Goal: Task Accomplishment & Management: Manage account settings

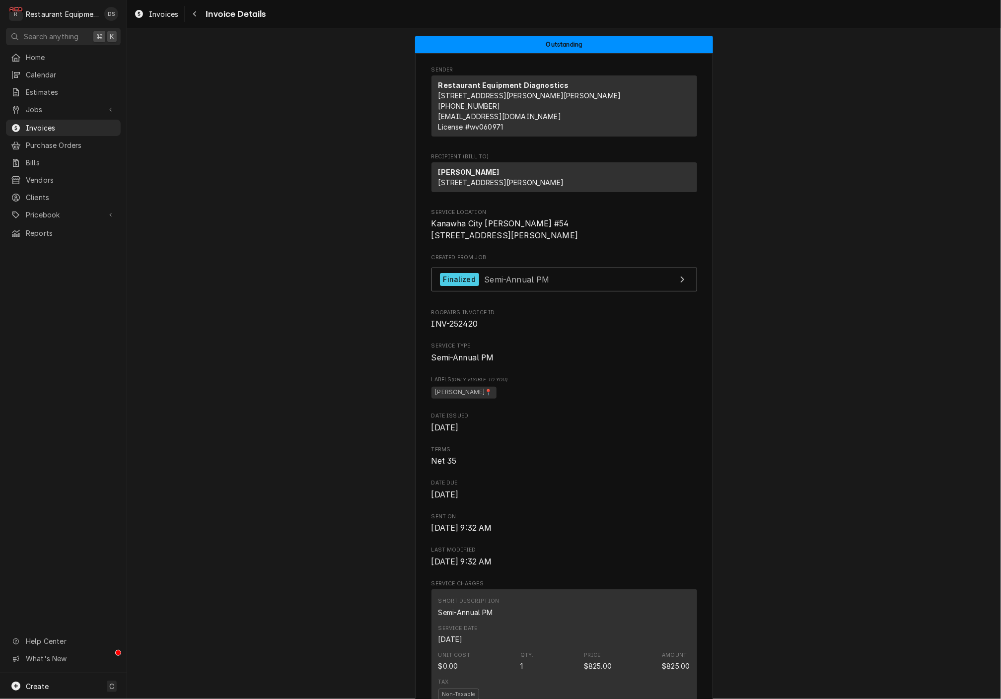
click at [201, 22] on div "Invoices Invoice Details" at bounding box center [564, 14] width 874 height 28
click at [196, 19] on button "Navigate back" at bounding box center [195, 14] width 16 height 16
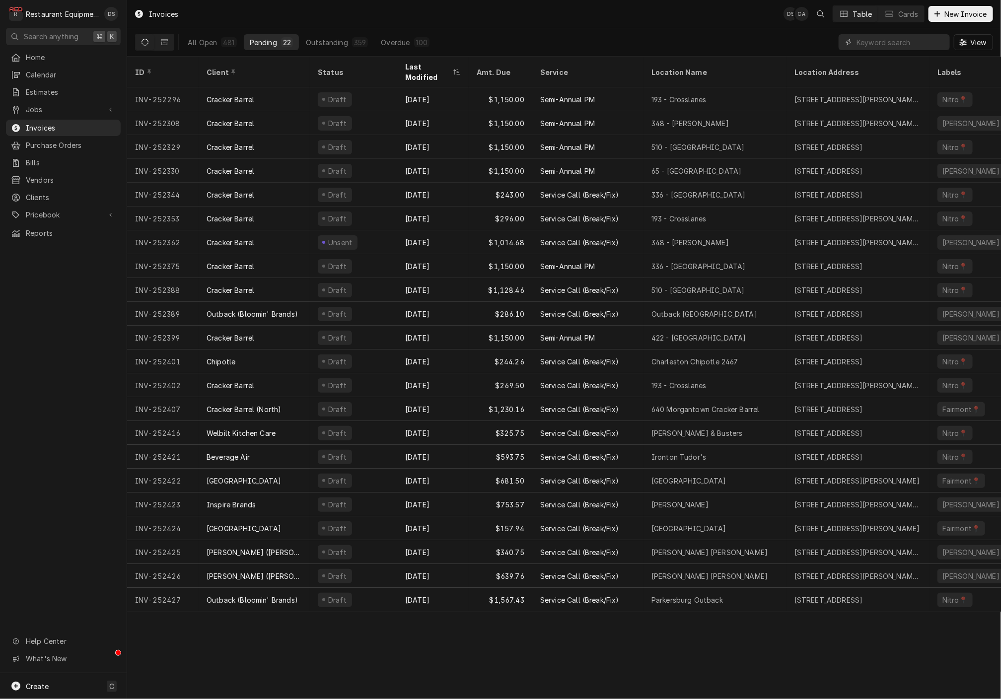
drag, startPoint x: 211, startPoint y: 39, endPoint x: 445, endPoint y: 31, distance: 235.0
click at [211, 39] on div "All Open" at bounding box center [202, 42] width 29 height 10
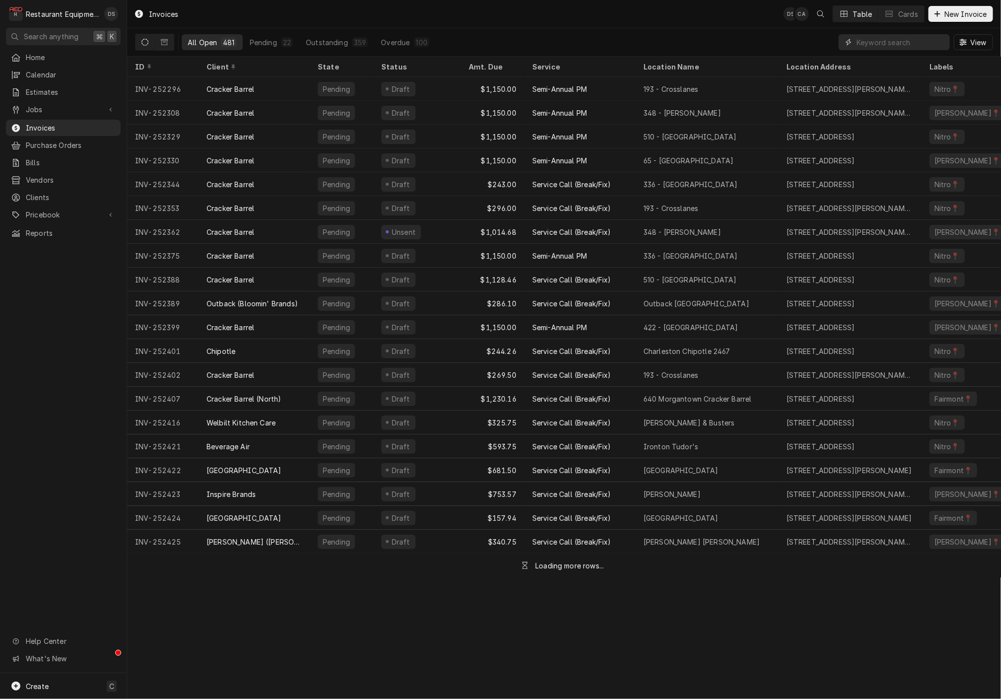
click at [901, 36] on input "Dynamic Content Wrapper" at bounding box center [900, 42] width 88 height 16
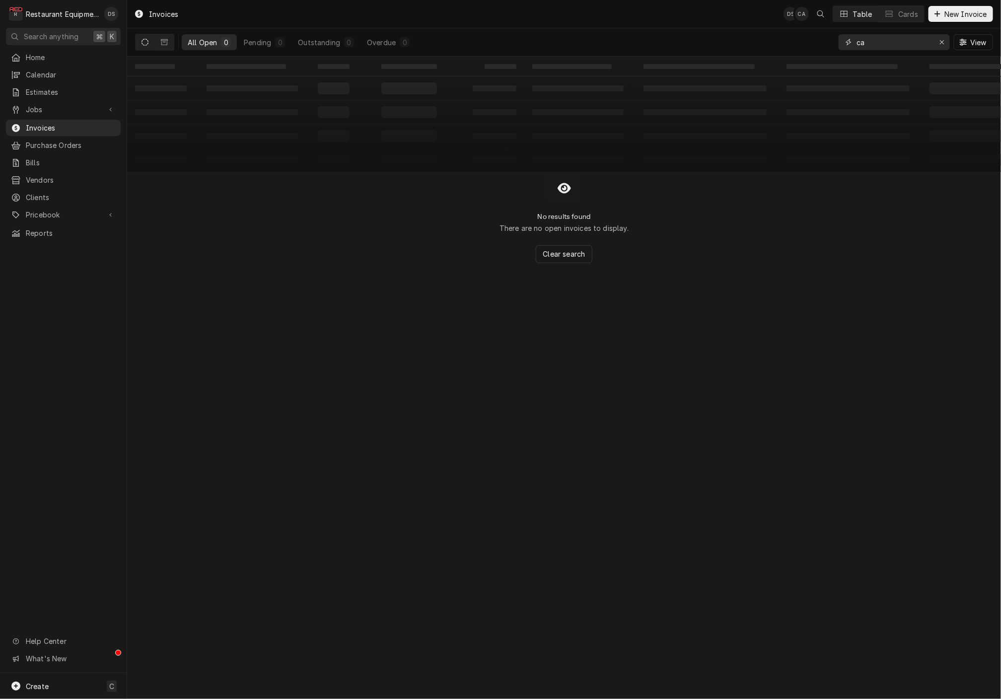
type input "c"
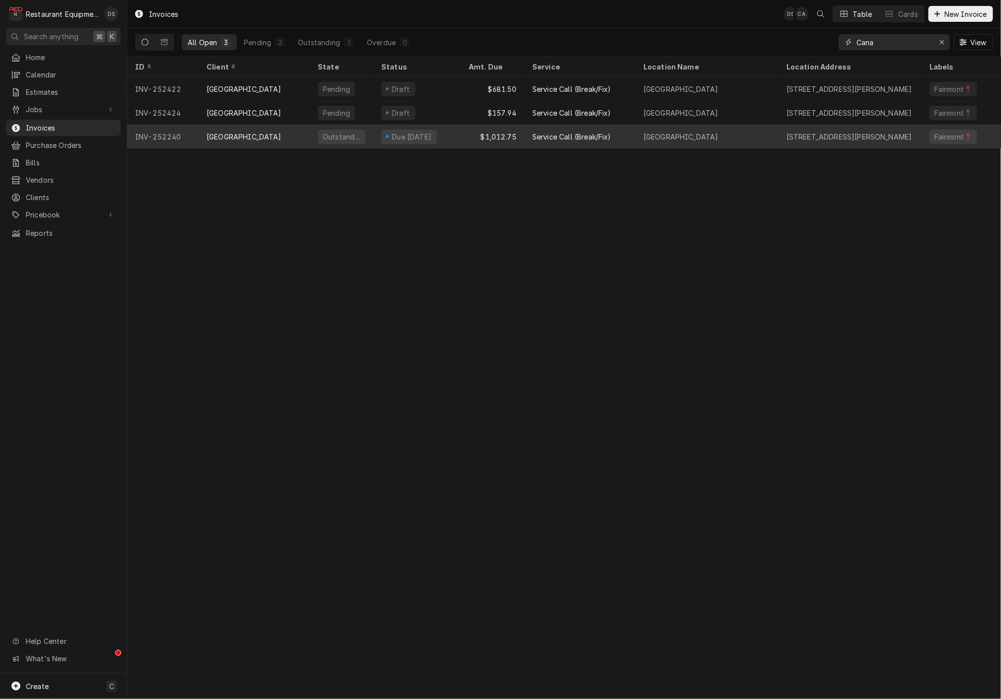
type input "Cana"
click at [600, 127] on div "Service Call (Break/Fix)" at bounding box center [579, 137] width 111 height 24
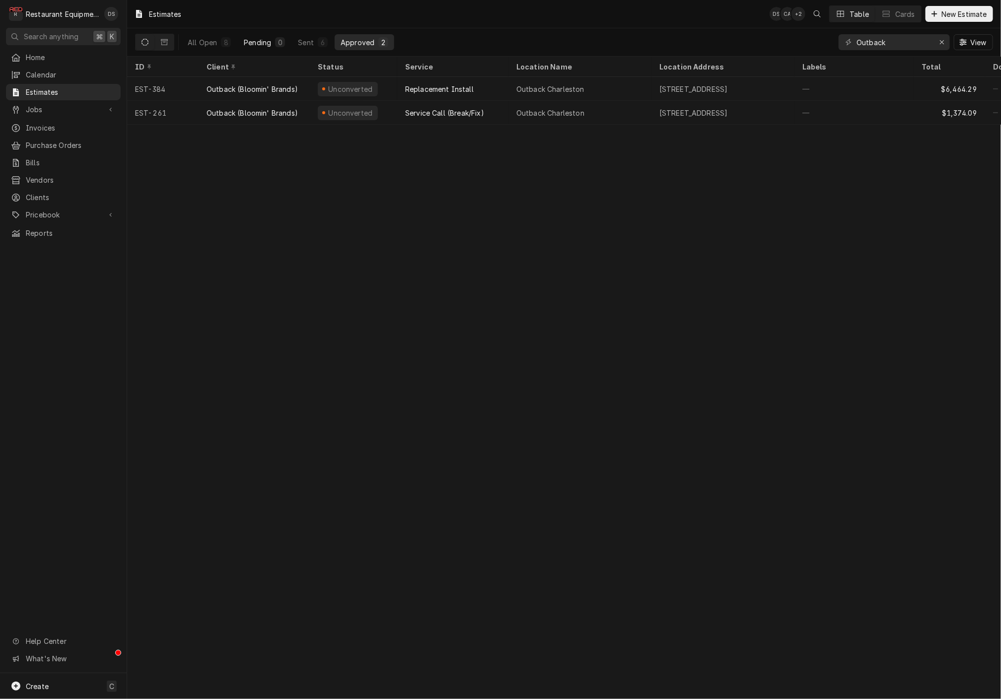
click at [263, 44] on div "Pending" at bounding box center [257, 42] width 27 height 10
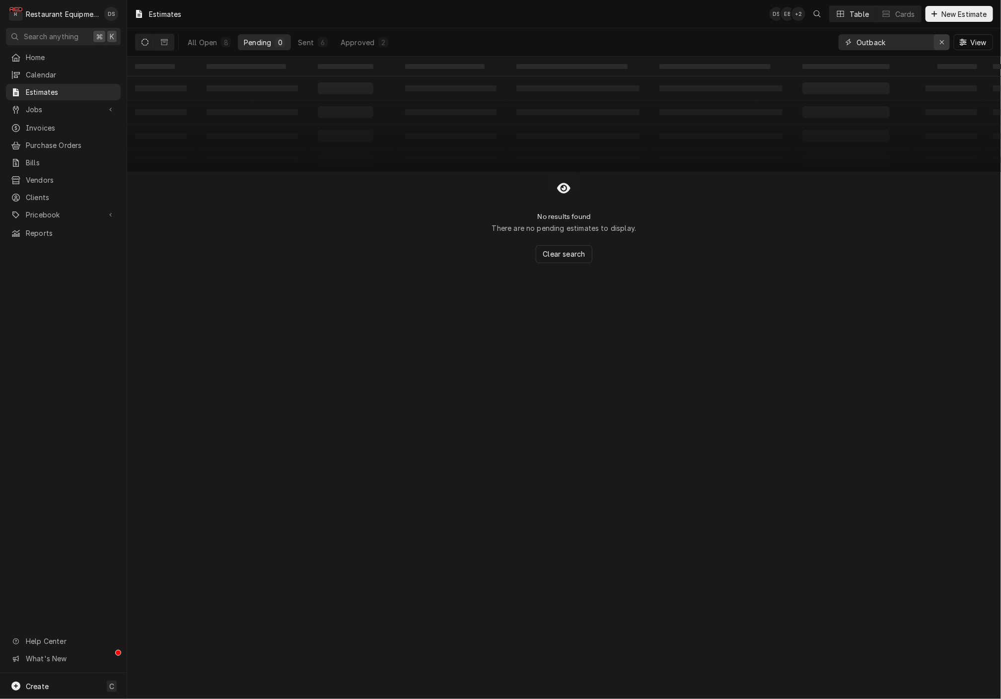
click at [939, 41] on icon "Erase input" at bounding box center [941, 42] width 5 height 7
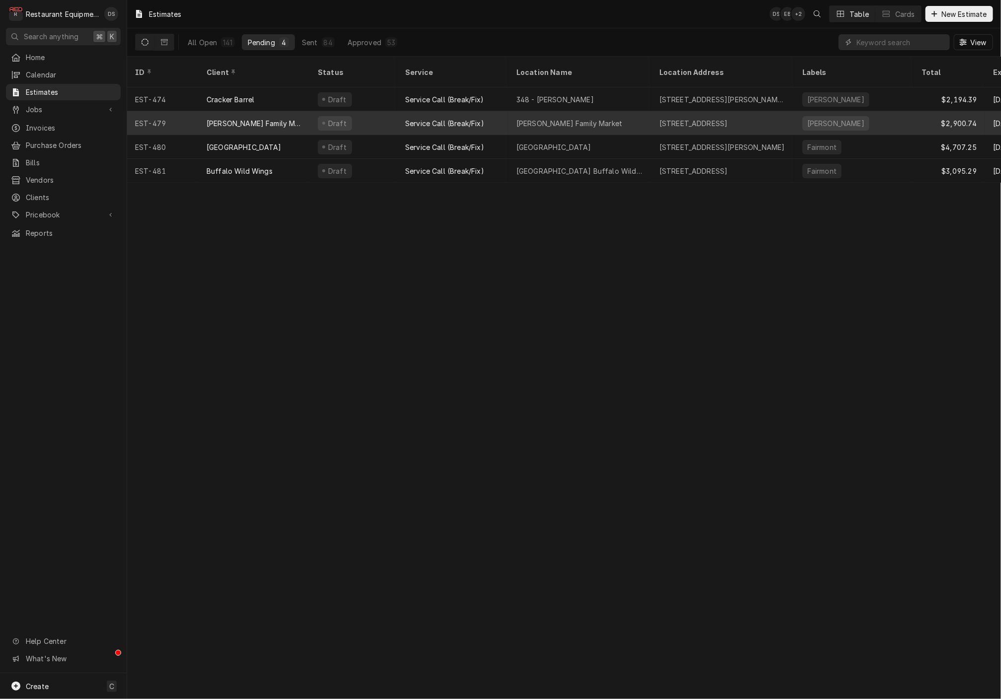
click at [289, 111] on div "[PERSON_NAME] Family Market" at bounding box center [254, 123] width 111 height 24
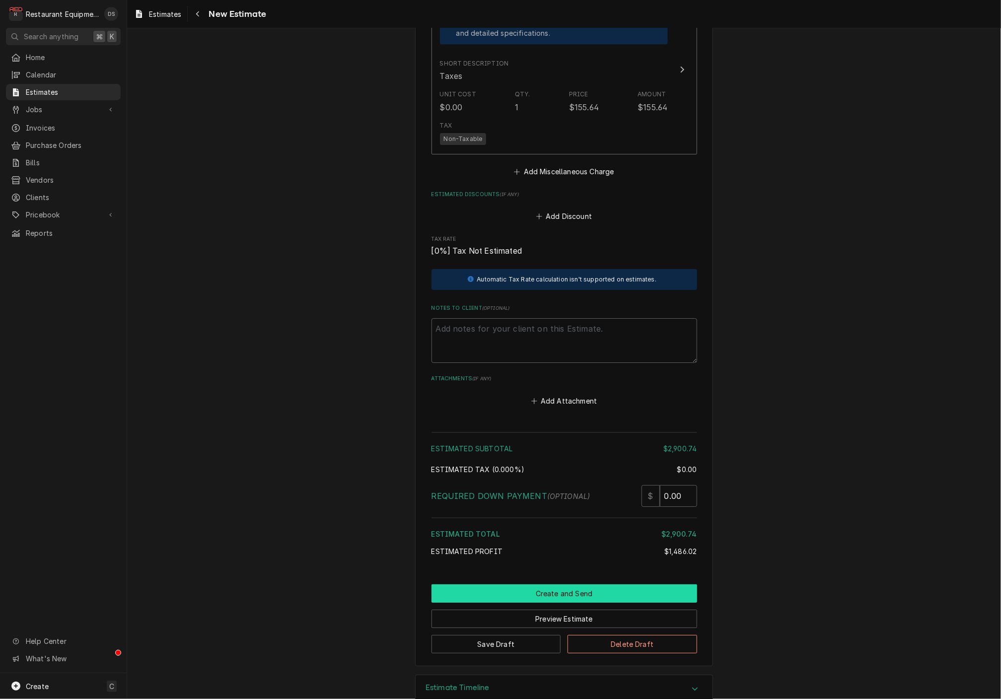
click at [574, 584] on button "Create and Send" at bounding box center [564, 593] width 266 height 18
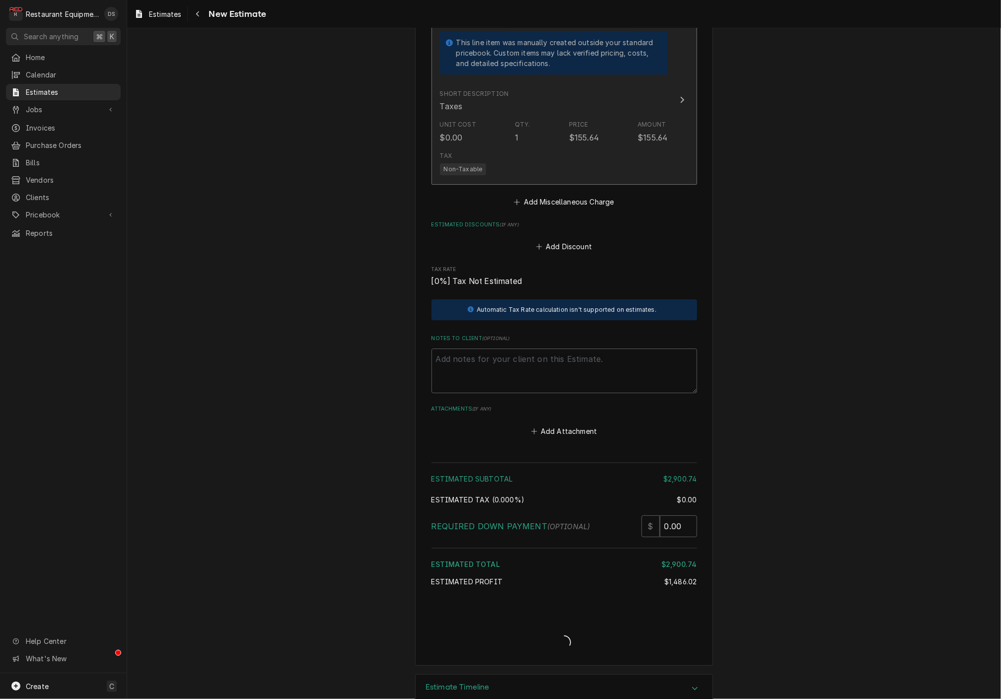
type textarea "x"
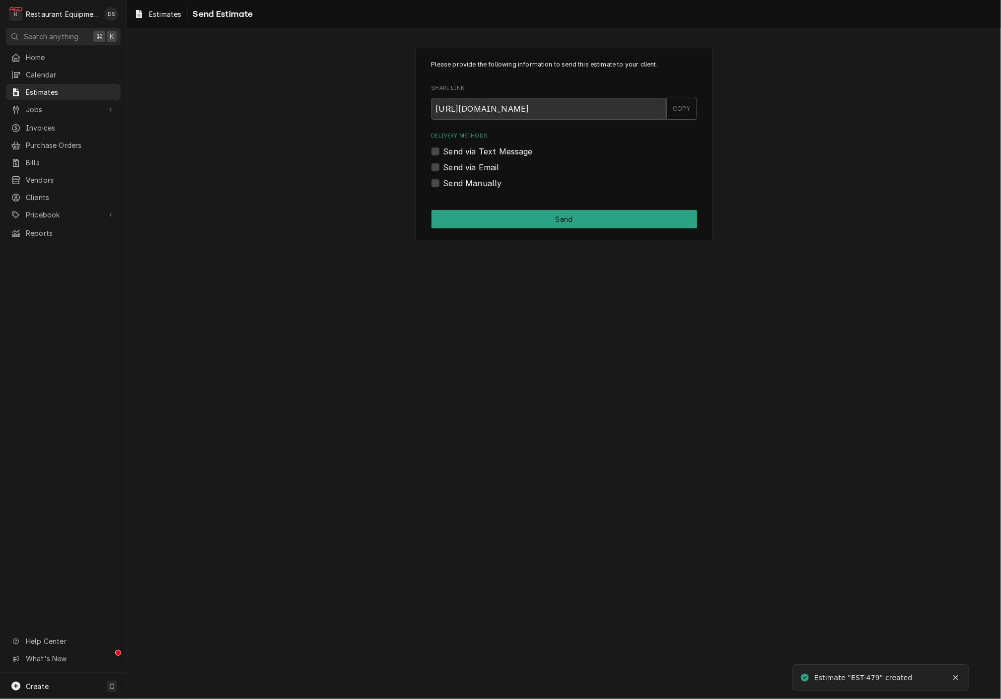
click at [443, 166] on label "Send via Email" at bounding box center [471, 167] width 56 height 12
click at [443, 166] on input "Send via Email" at bounding box center [576, 172] width 266 height 22
checkbox input "true"
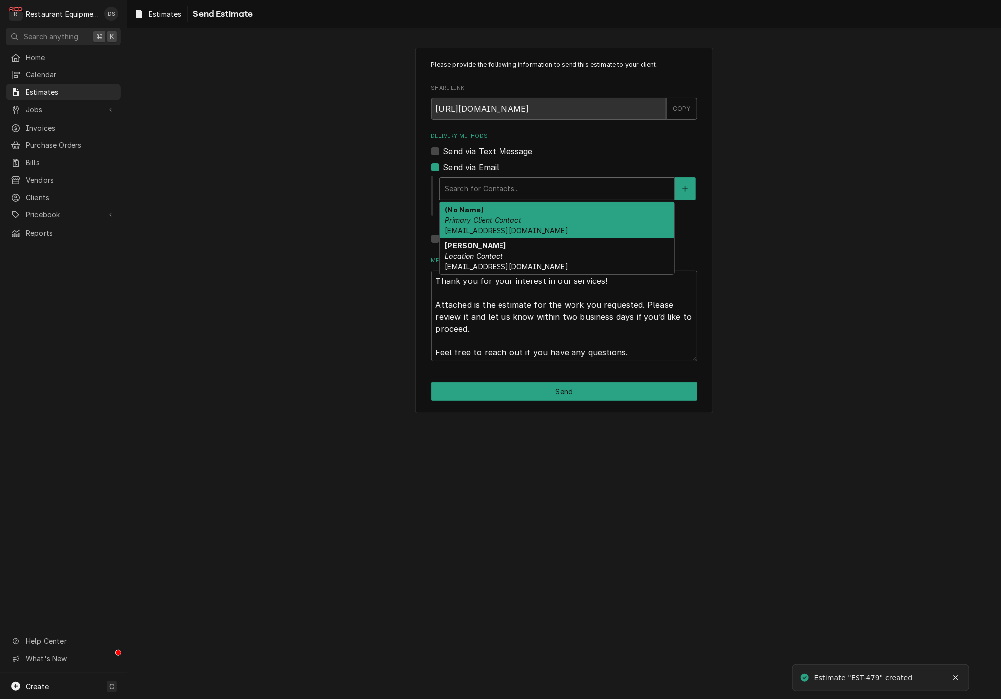
drag, startPoint x: 508, startPoint y: 190, endPoint x: 510, endPoint y: 213, distance: 22.9
click at [508, 190] on div "Search for Contacts..." at bounding box center [557, 188] width 224 height 10
click at [512, 223] on em "Primary Client Contact" at bounding box center [483, 220] width 76 height 8
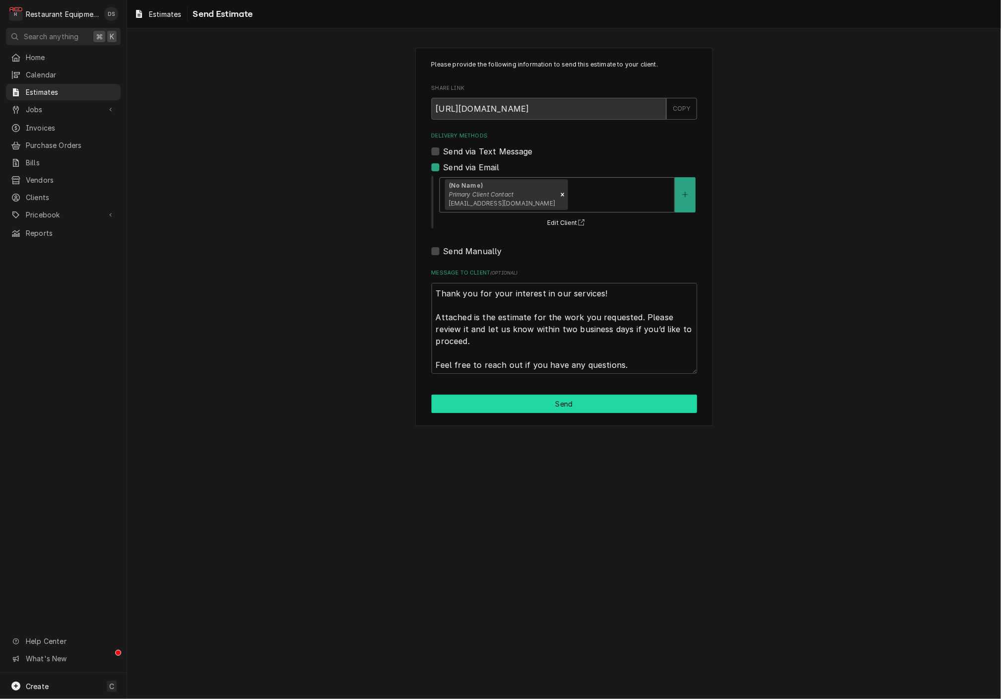
click at [559, 395] on button "Send" at bounding box center [564, 404] width 266 height 18
type textarea "x"
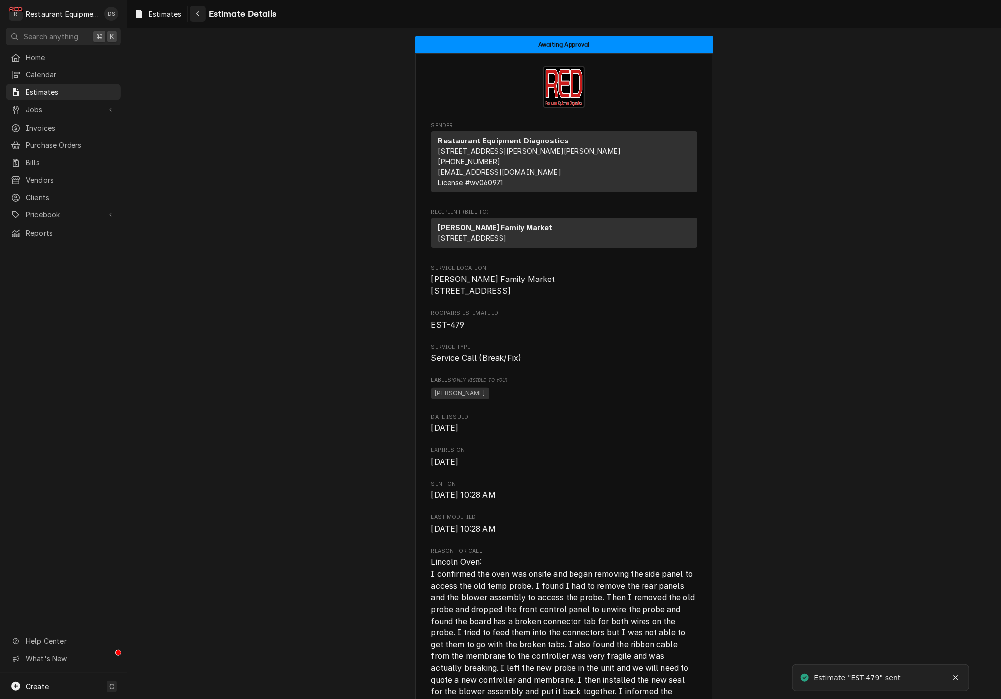
click at [197, 11] on icon "Navigate back" at bounding box center [198, 13] width 4 height 7
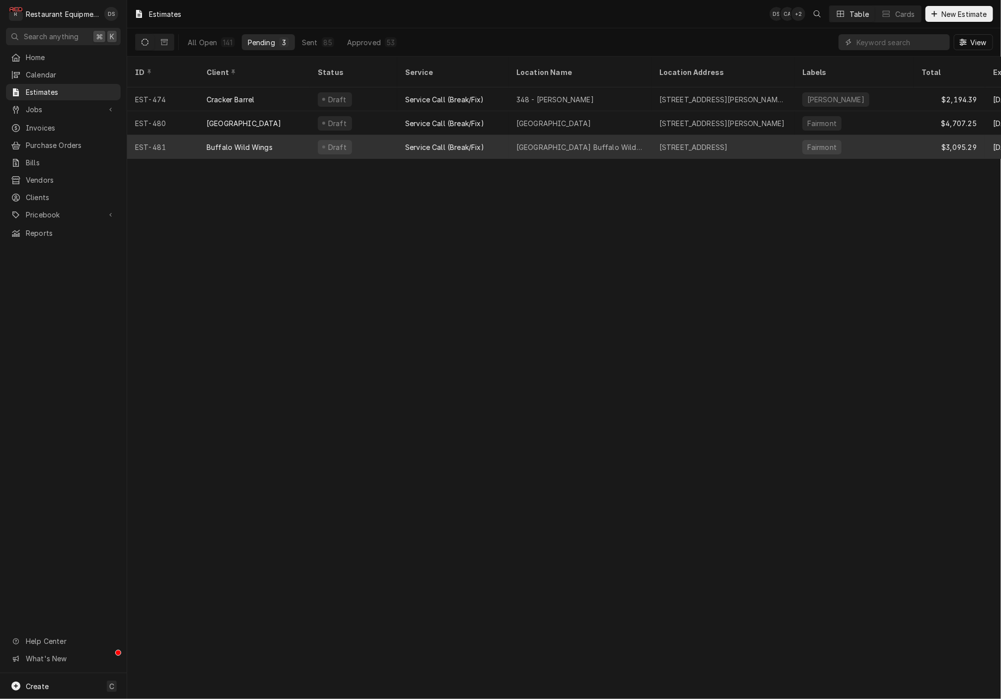
click at [503, 137] on div "Service Call (Break/Fix)" at bounding box center [452, 147] width 111 height 24
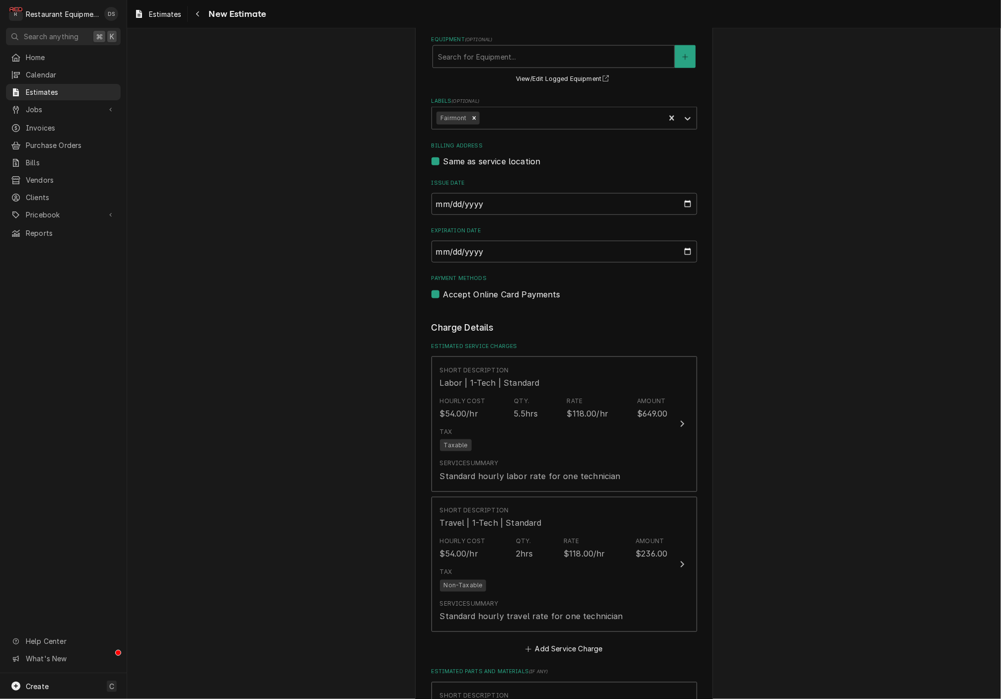
scroll to position [669, 0]
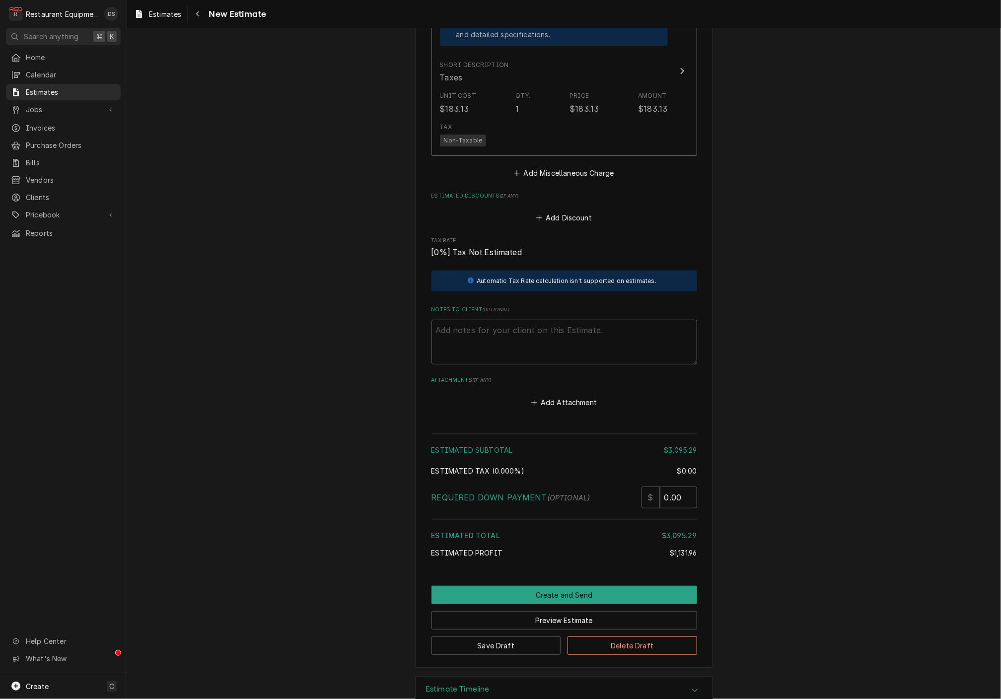
click at [570, 586] on button "Create and Send" at bounding box center [564, 595] width 266 height 18
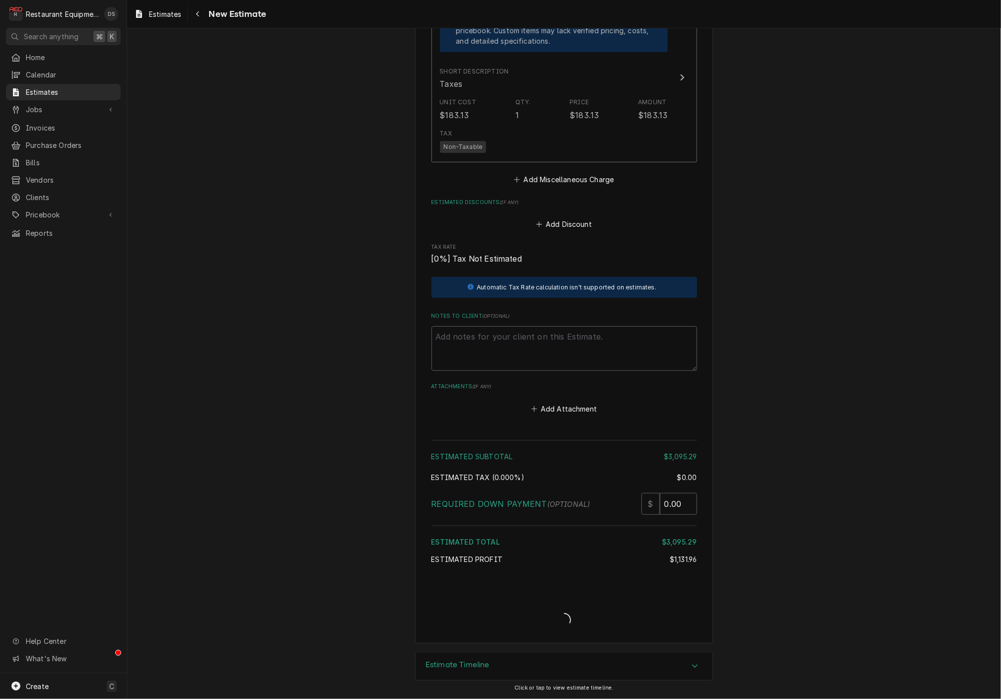
scroll to position [2078, 0]
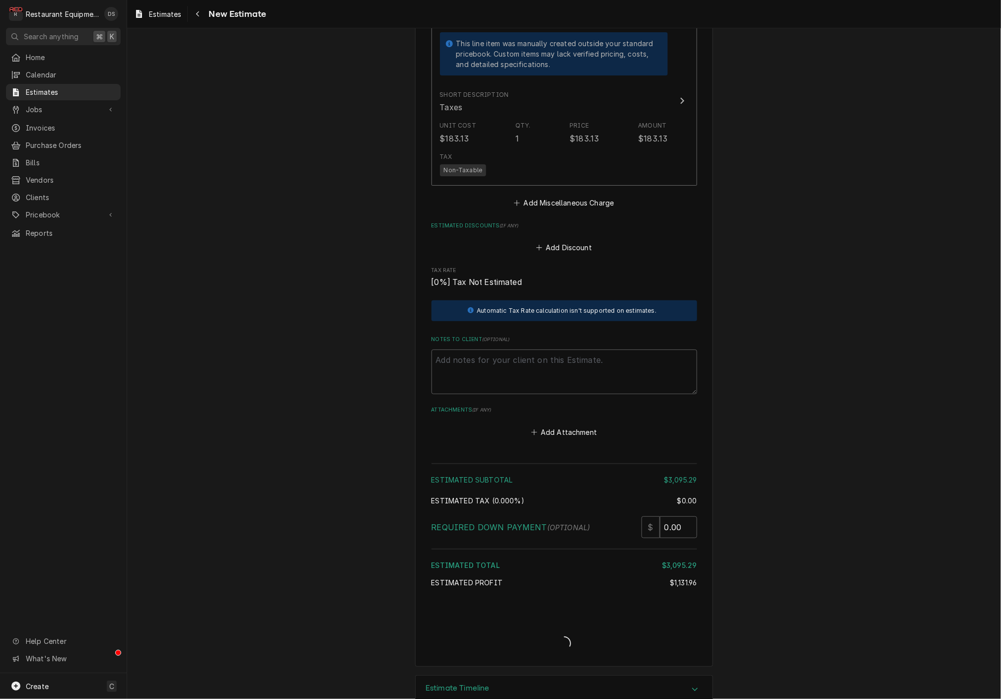
type textarea "x"
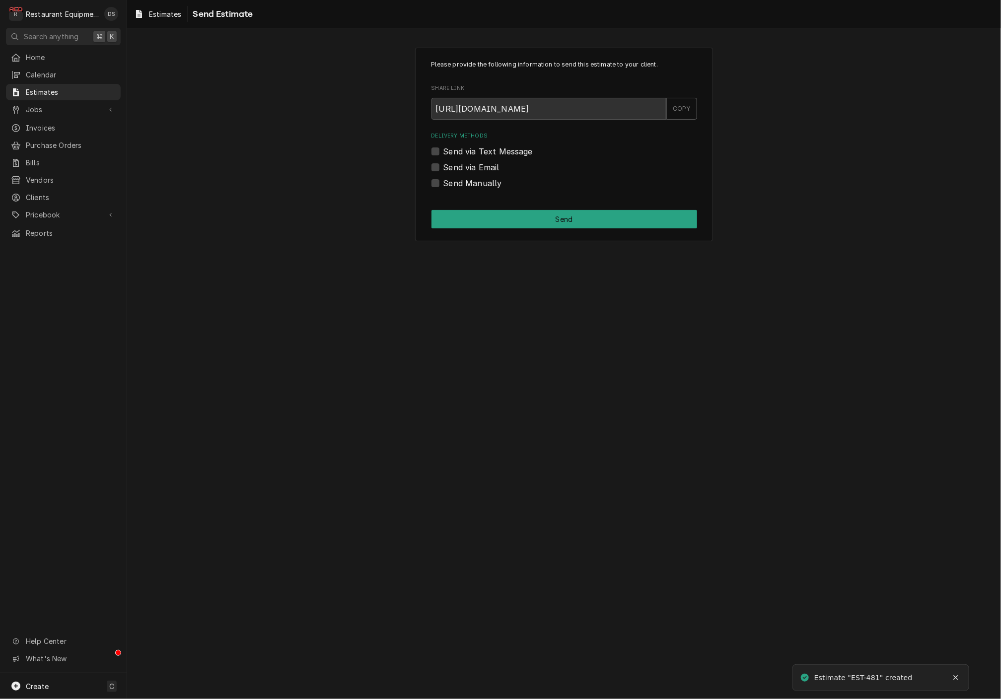
click at [443, 166] on label "Send via Email" at bounding box center [471, 167] width 56 height 12
click at [443, 166] on input "Send via Email" at bounding box center [576, 172] width 266 height 22
checkbox input "true"
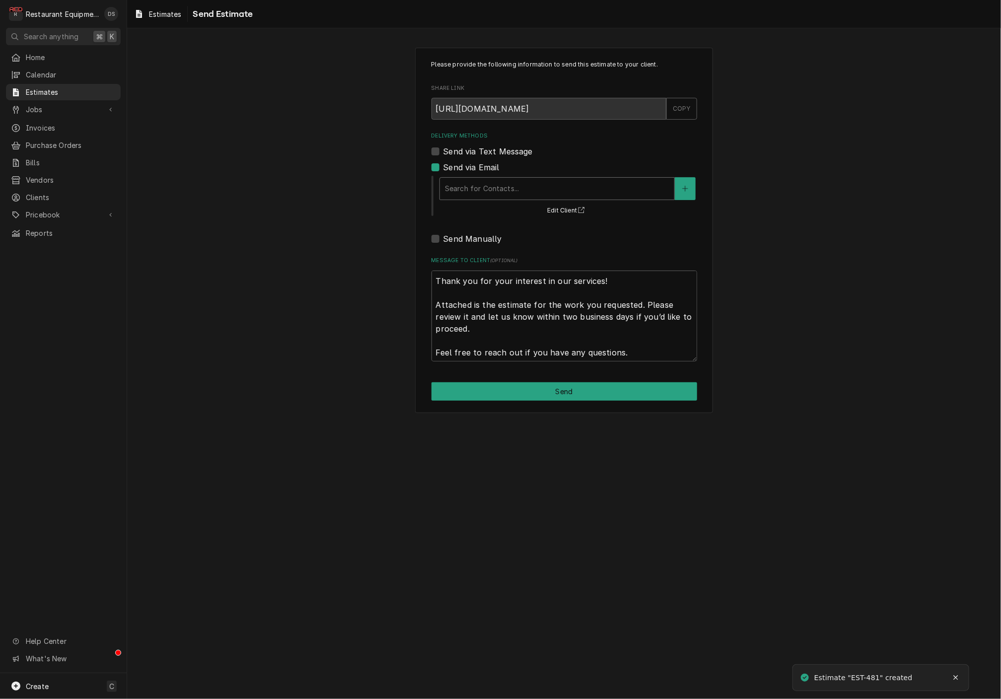
click at [522, 183] on div "Delivery Methods" at bounding box center [557, 189] width 224 height 18
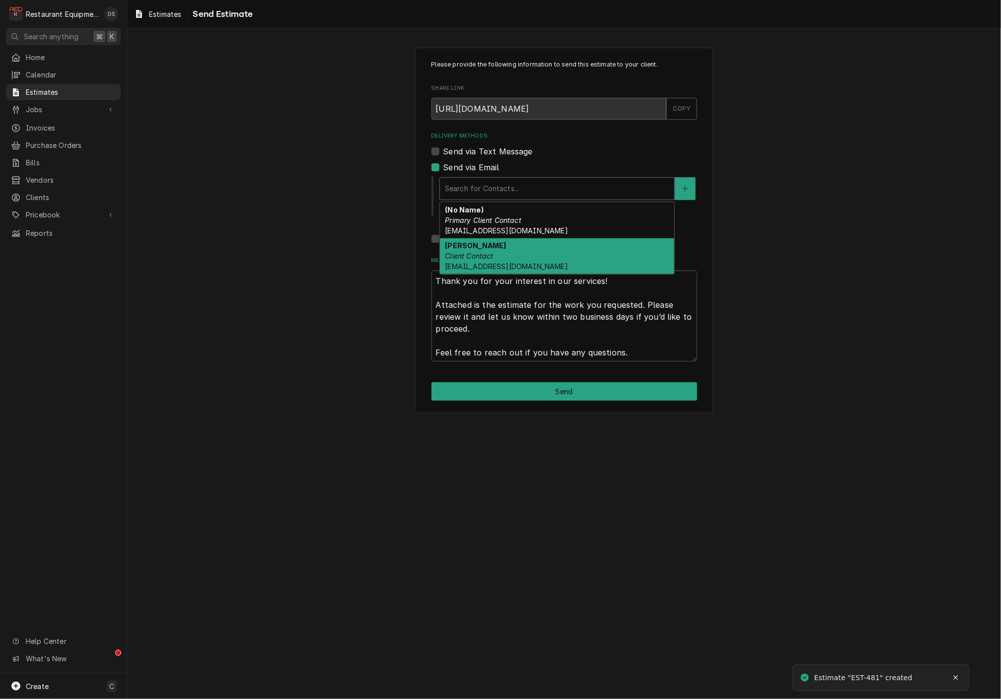
click at [520, 251] on div "Donna Lee Client Contact dlee@grubeinc.com" at bounding box center [557, 256] width 234 height 36
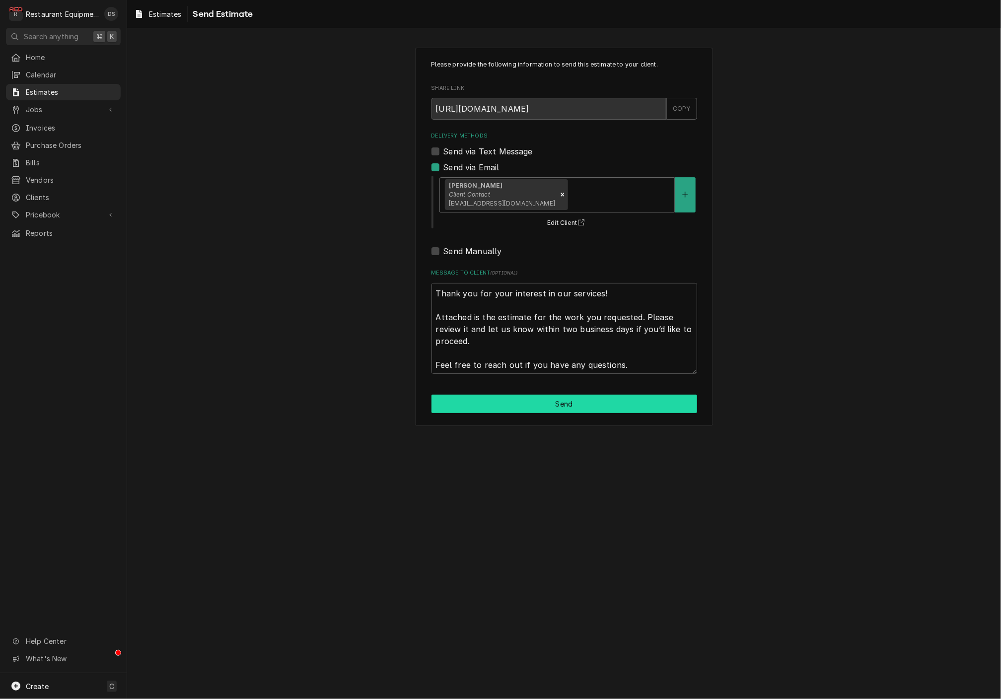
click at [580, 401] on button "Send" at bounding box center [564, 404] width 266 height 18
type textarea "x"
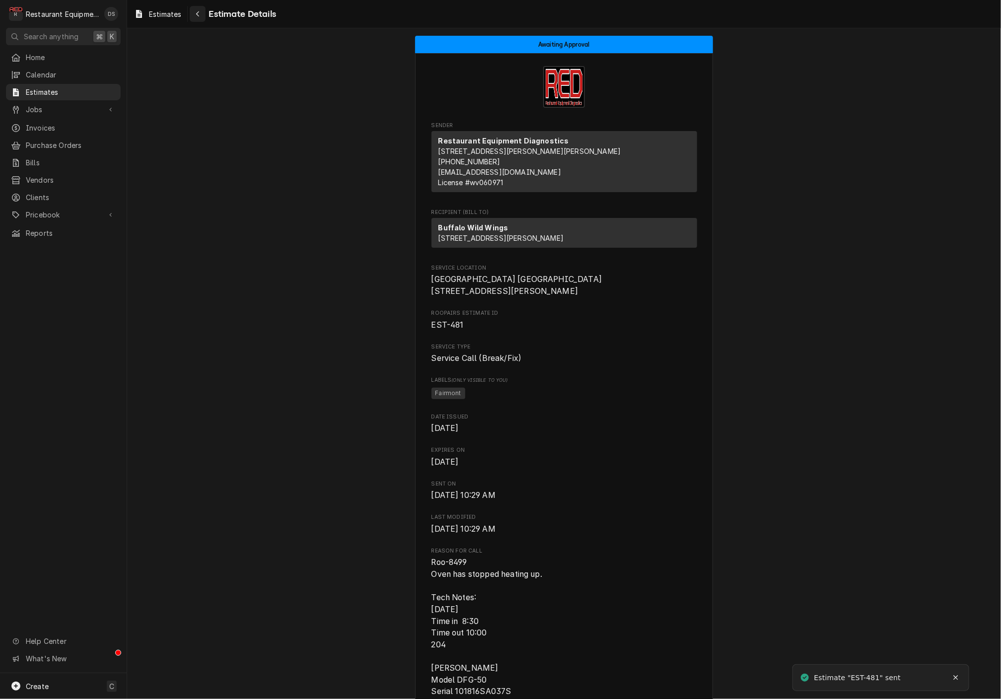
click at [203, 18] on div "Navigate back" at bounding box center [198, 14] width 10 height 10
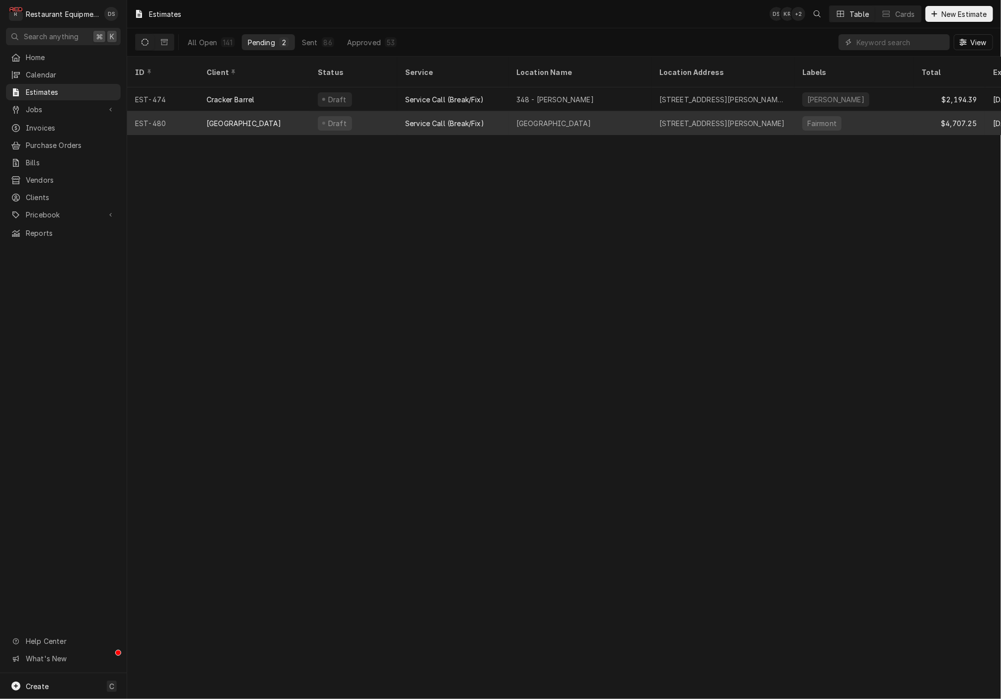
click at [517, 118] on div "[GEOGRAPHIC_DATA]" at bounding box center [553, 123] width 75 height 10
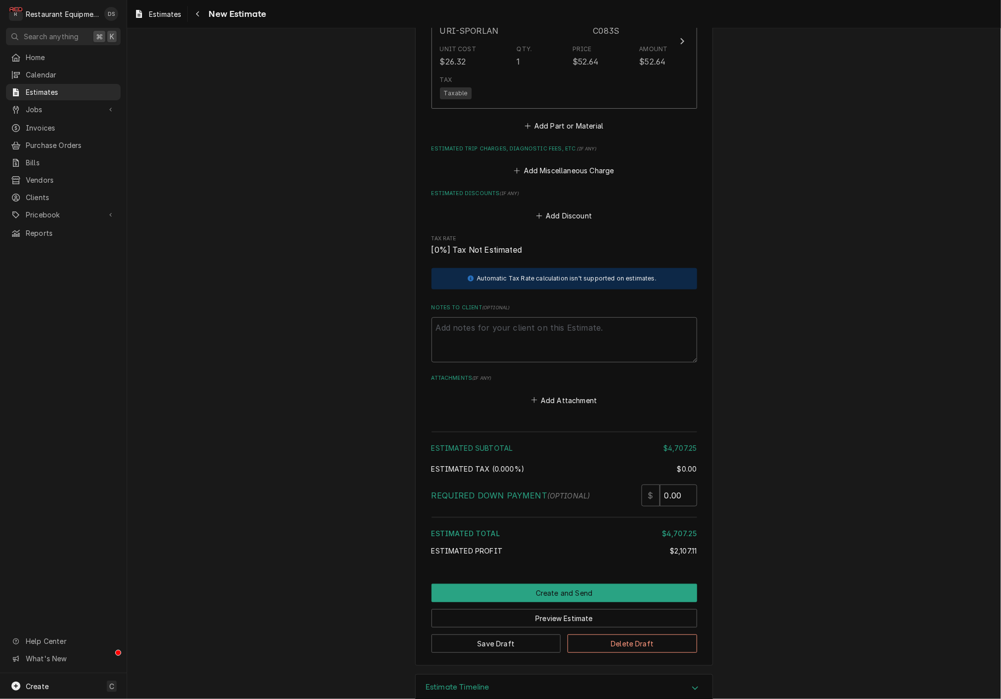
scroll to position [2246, 0]
click at [487, 318] on textarea "Notes to Client ( optional )" at bounding box center [564, 340] width 266 height 45
type textarea "x"
type textarea "T"
type textarea "x"
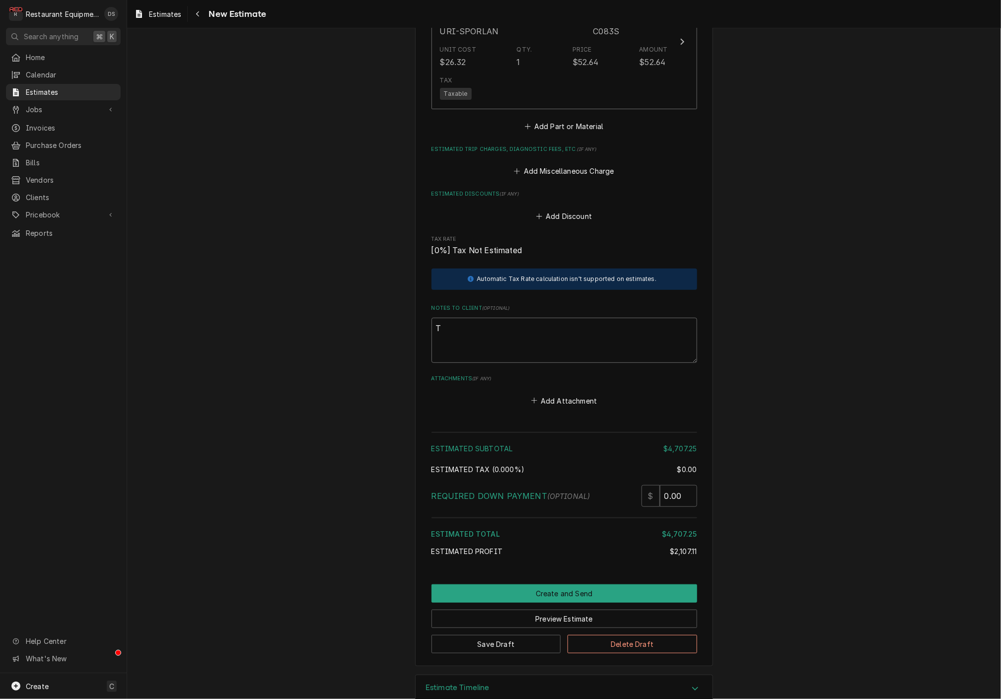
type textarea "Tr"
type textarea "x"
type textarea "Tra"
type textarea "x"
type textarea "Trav"
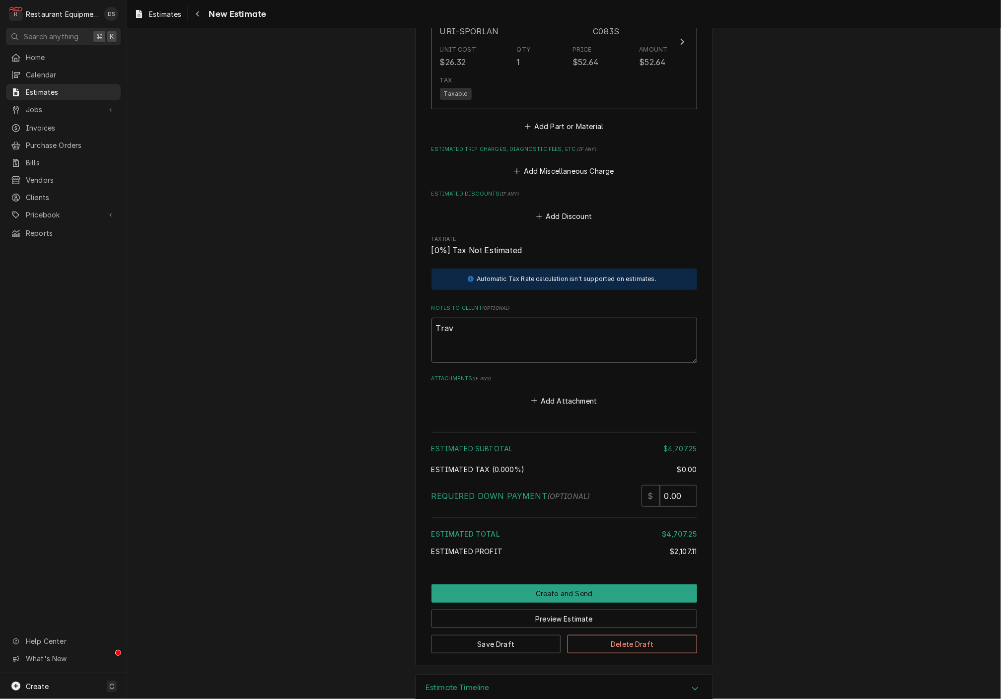
type textarea "x"
type textarea "Trave"
type textarea "x"
type textarea "Travel"
type textarea "x"
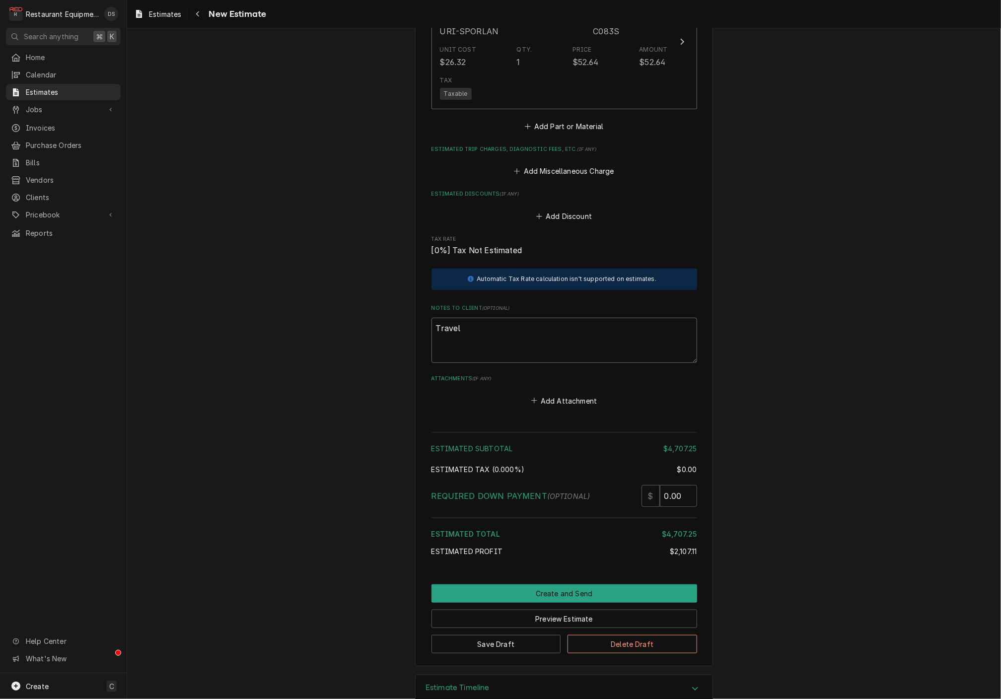
type textarea "Travel"
type textarea "x"
type textarea "Travel c"
type textarea "x"
type textarea "Travel ch"
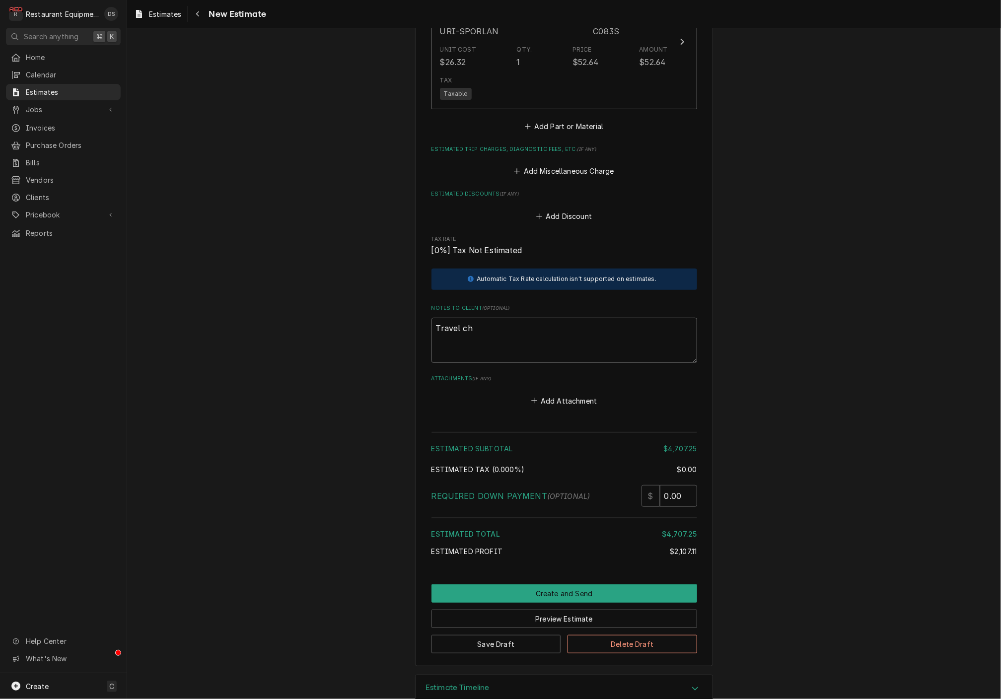
type textarea "x"
type textarea "Travel chr"
type textarea "x"
type textarea "Travel chra"
type textarea "x"
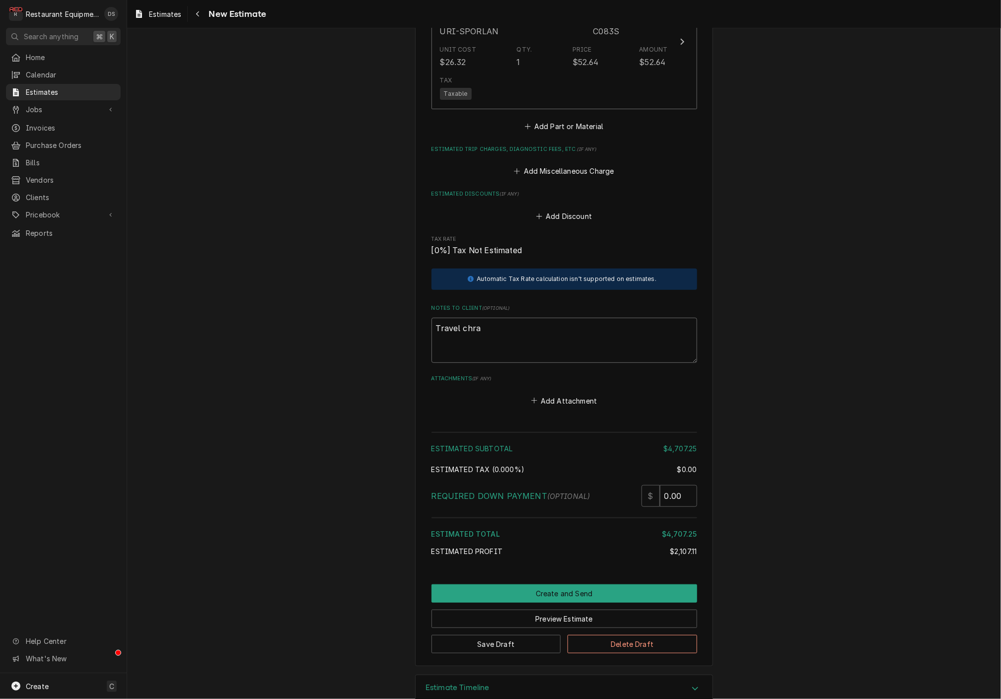
type textarea "Travel chrag"
type textarea "x"
type textarea "Travel chrage"
type textarea "x"
type textarea "Travel charge"
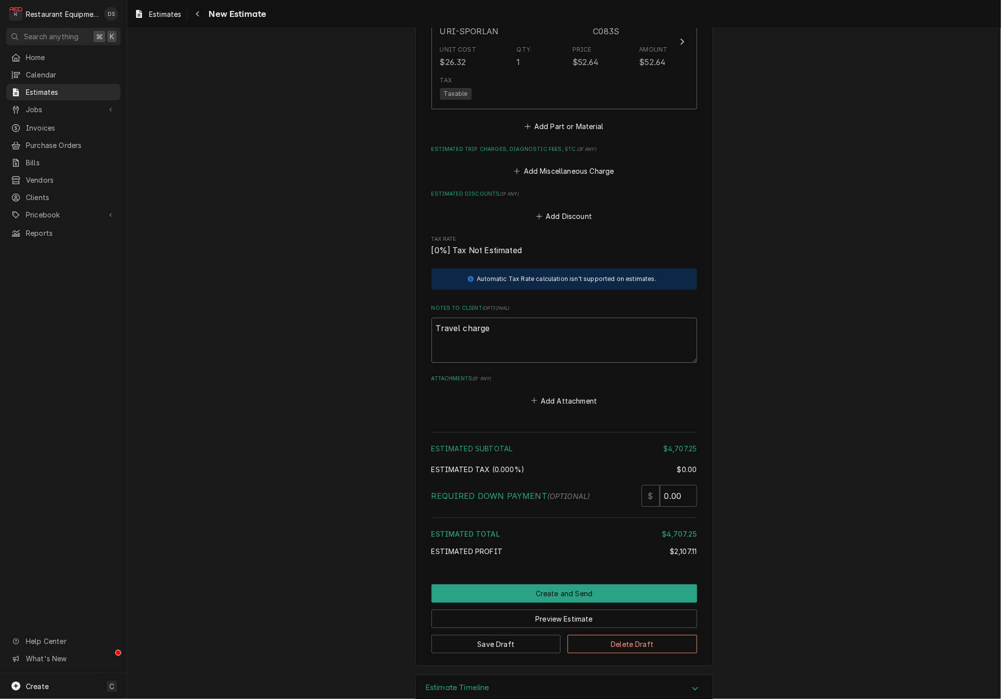
type textarea "x"
type textarea "Travel charge"
type textarea "x"
type textarea "Travel charges"
type textarea "x"
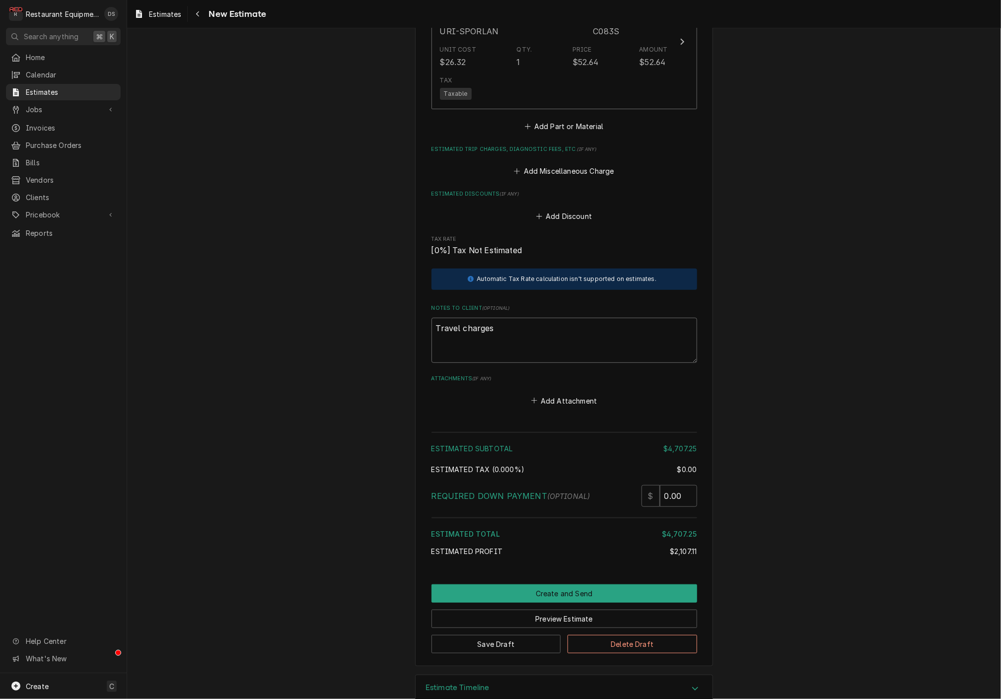
type textarea "Travel charges"
type textarea "x"
type textarea "Travel charges w"
type textarea "x"
type textarea "Travel charges wi"
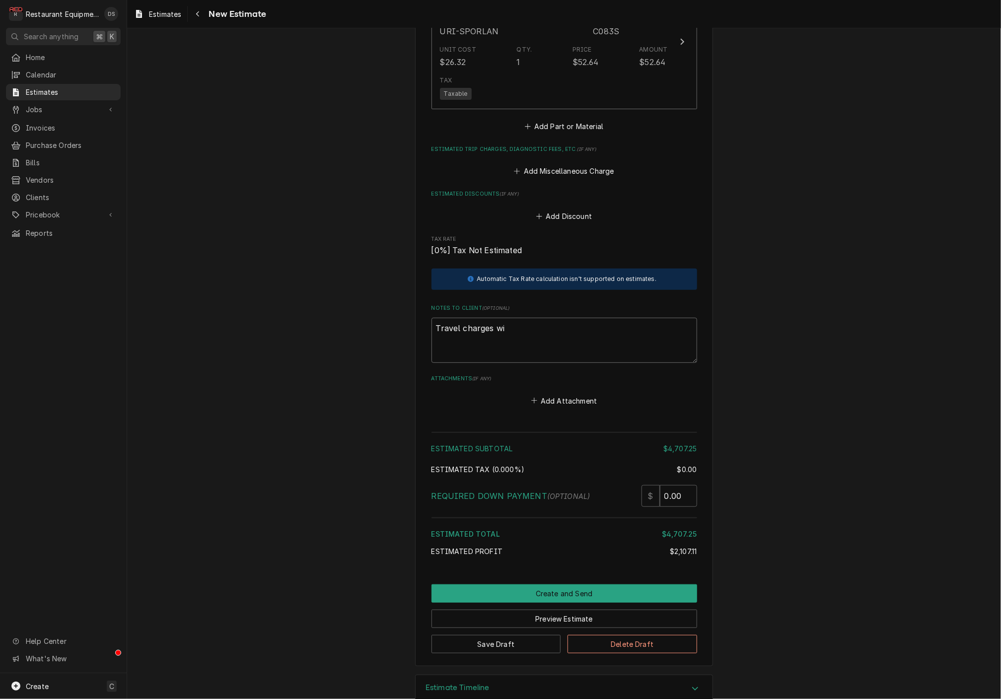
type textarea "x"
type textarea "Travel charges wil"
type textarea "x"
type textarea "Travel charges will"
type textarea "x"
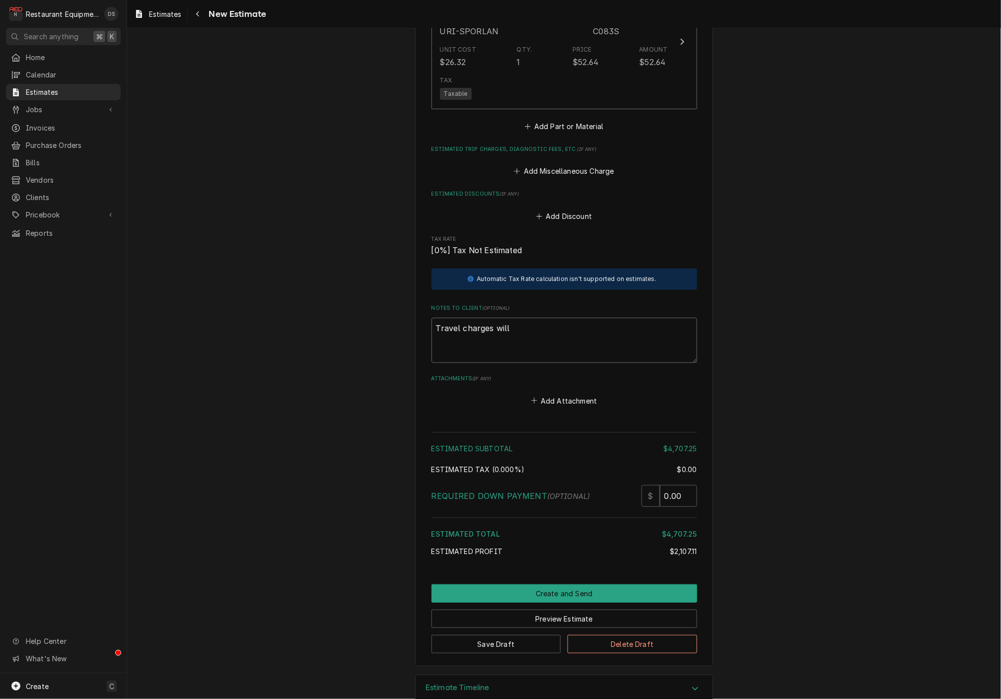
type textarea "Travel charges will"
type textarea "x"
type textarea "Travel charges will d"
type textarea "x"
type textarea "Travel charges will de"
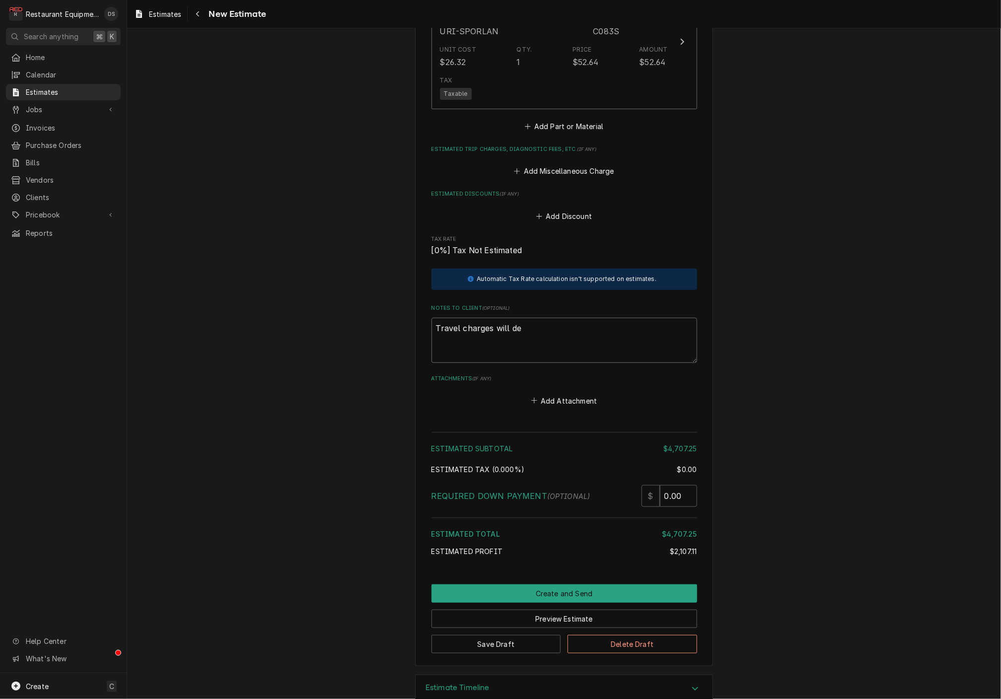
type textarea "x"
type textarea "Travel charges will dep"
type textarea "x"
type textarea "Travel charges will depe"
type textarea "x"
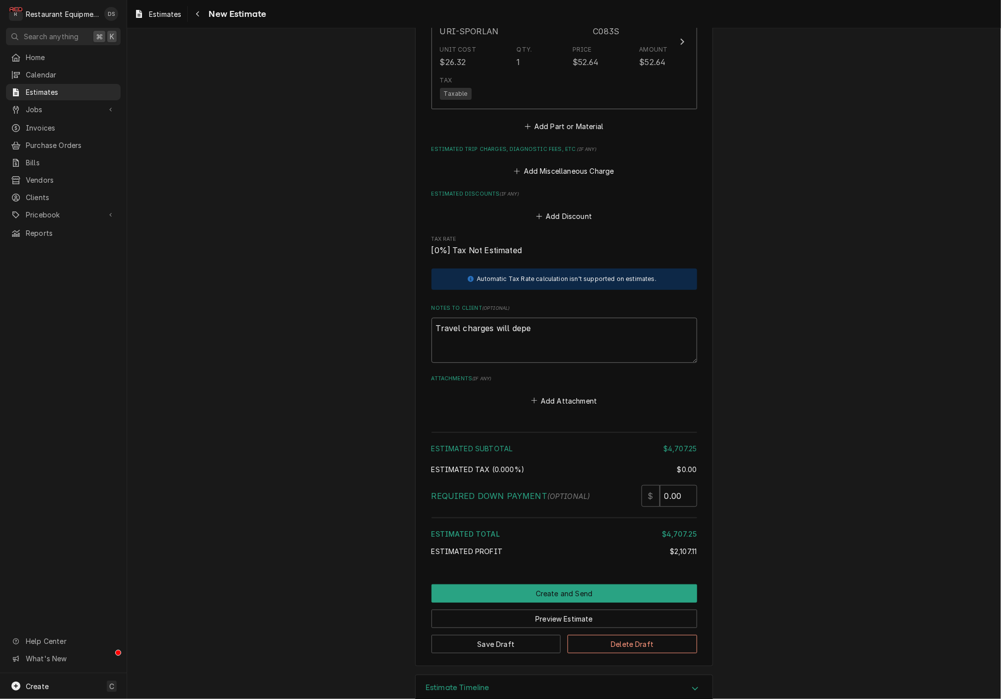
type textarea "Travel charges will depen"
type textarea "x"
type textarea "Travel charges will depend"
type textarea "x"
type textarea "Travel charges will depend"
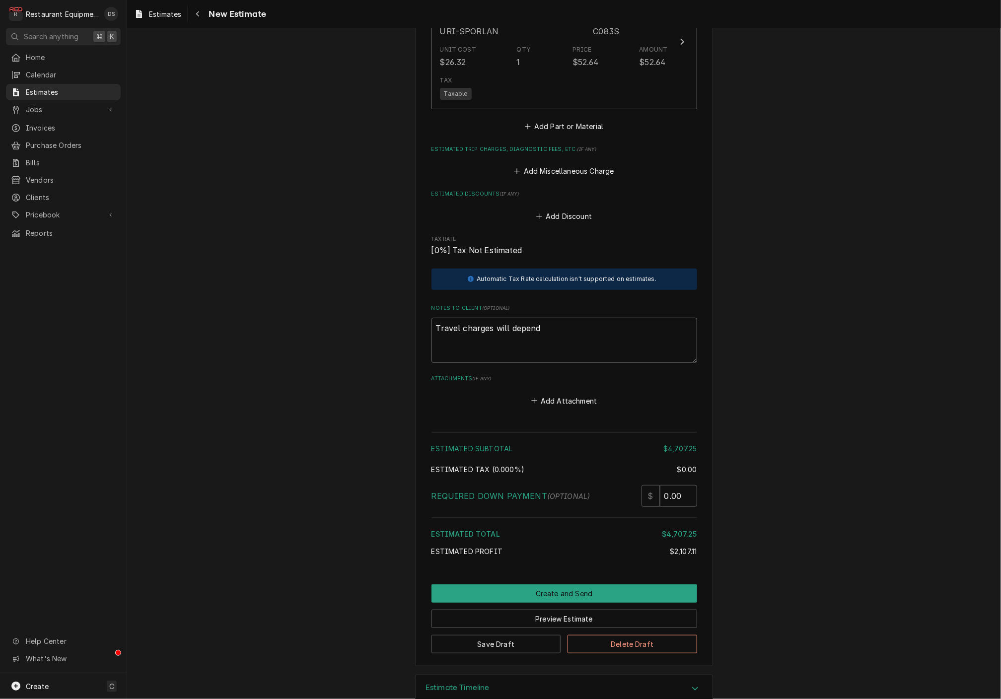
type textarea "x"
type textarea "Travel charges will depend o"
type textarea "x"
type textarea "Travel charges will depend on"
type textarea "x"
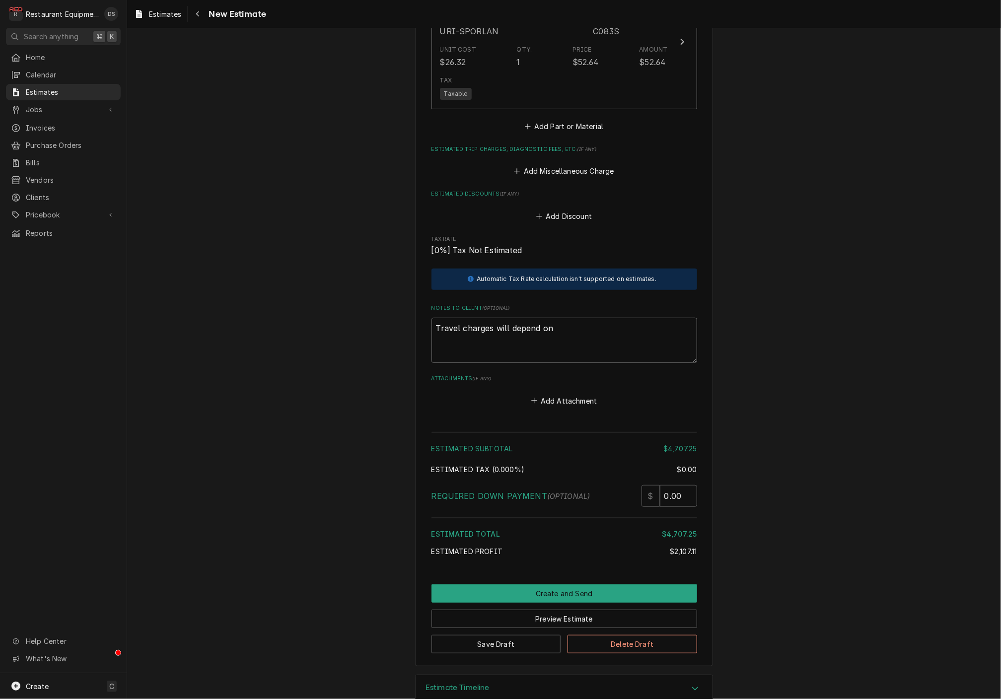
type textarea "Travel charges will depend on"
type textarea "x"
type textarea "Travel charges will depend on i"
type textarea "x"
type textarea "Travel charges will depend on if"
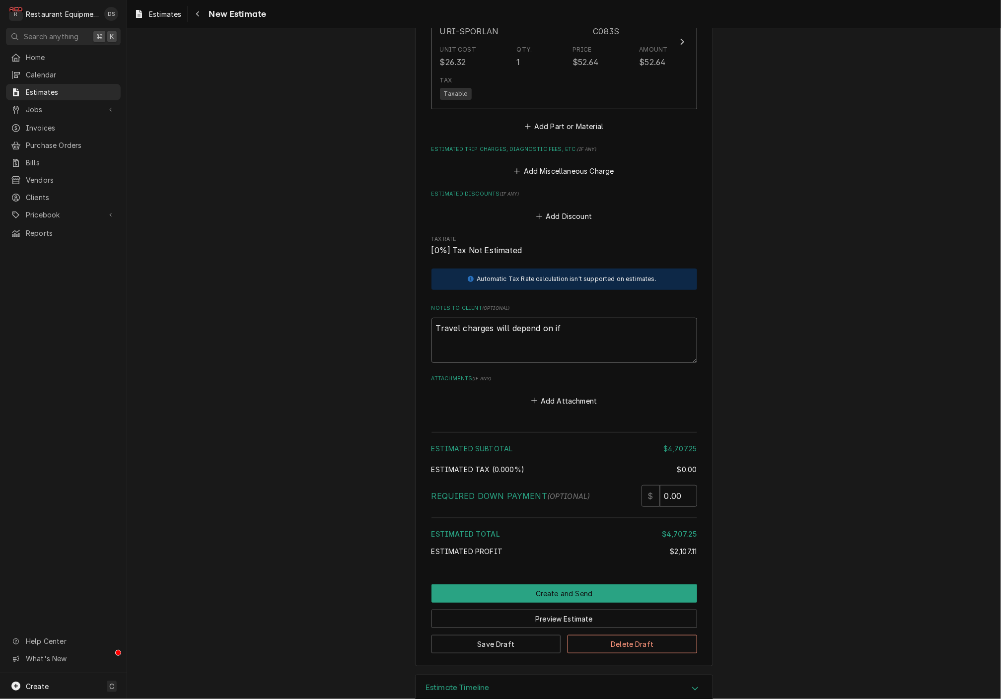
type textarea "x"
type textarea "Travel charges will depend on if"
type textarea "x"
type textarea "Travel charges will depend on if w"
type textarea "x"
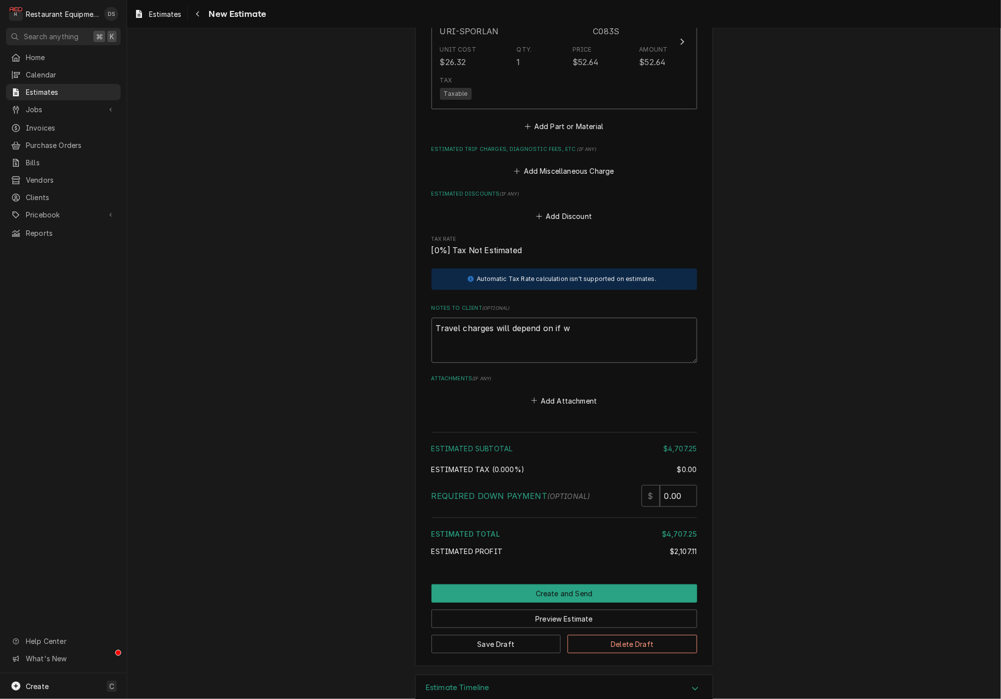
type textarea "Travel charges will depend on if we"
type textarea "x"
type textarea "Travel charges will depend on if we"
type textarea "x"
type textarea "Travel charges will depend on if we c"
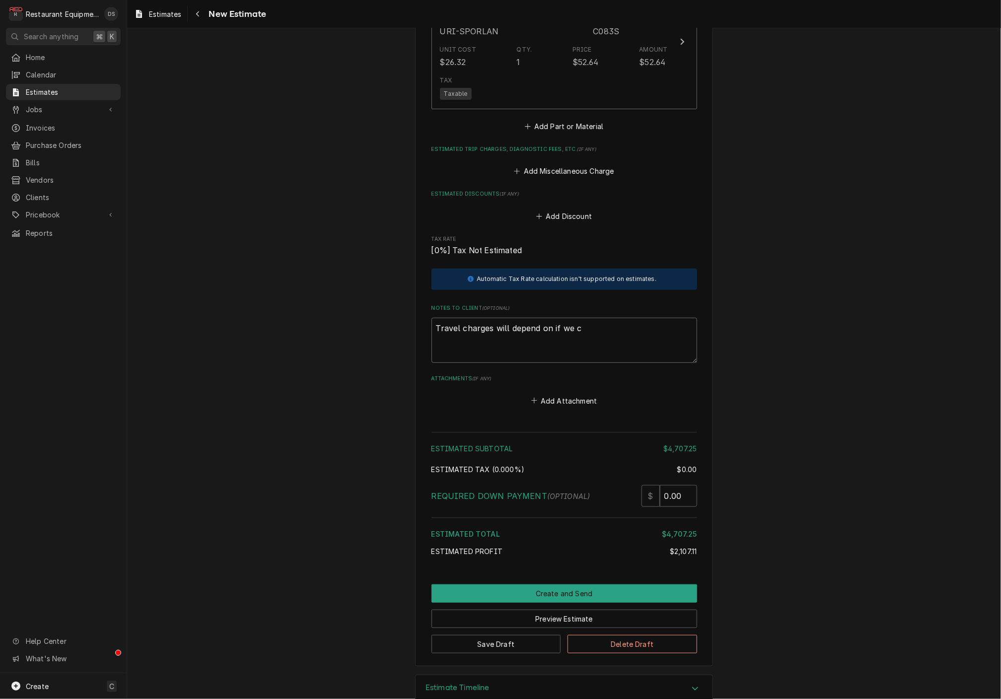
type textarea "x"
type textarea "Travel charges will depend on if we ca"
type textarea "x"
type textarea "Travel charges will depend on if we can"
type textarea "x"
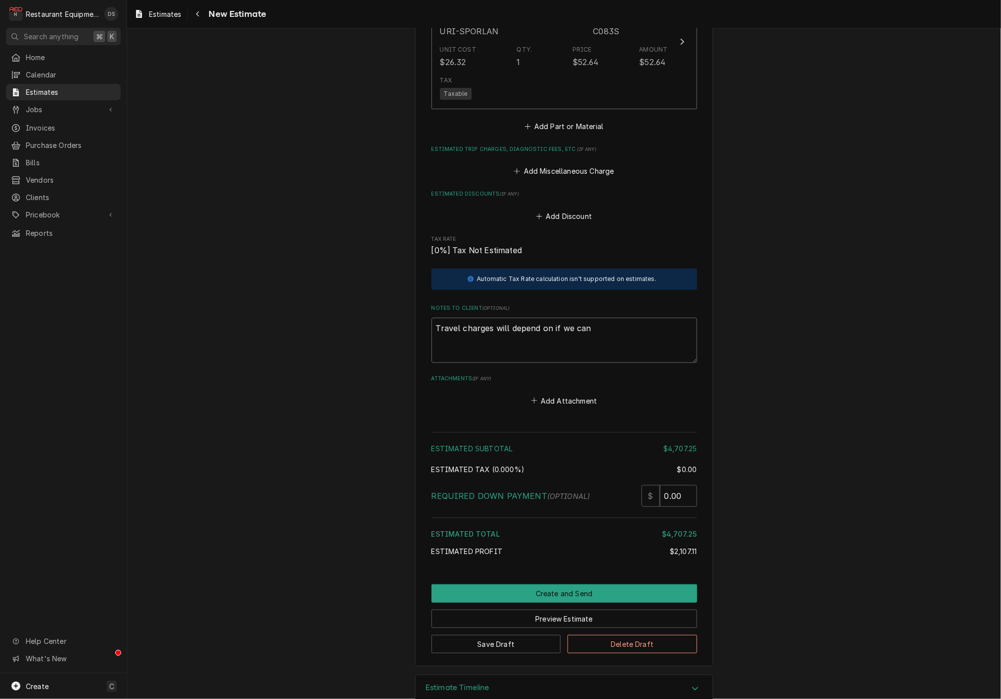
type textarea "Travel charges will depend on if we can"
type textarea "x"
type textarea "Travel charges will depend on if we can d"
type textarea "x"
type textarea "Travel charges will depend on if we can do"
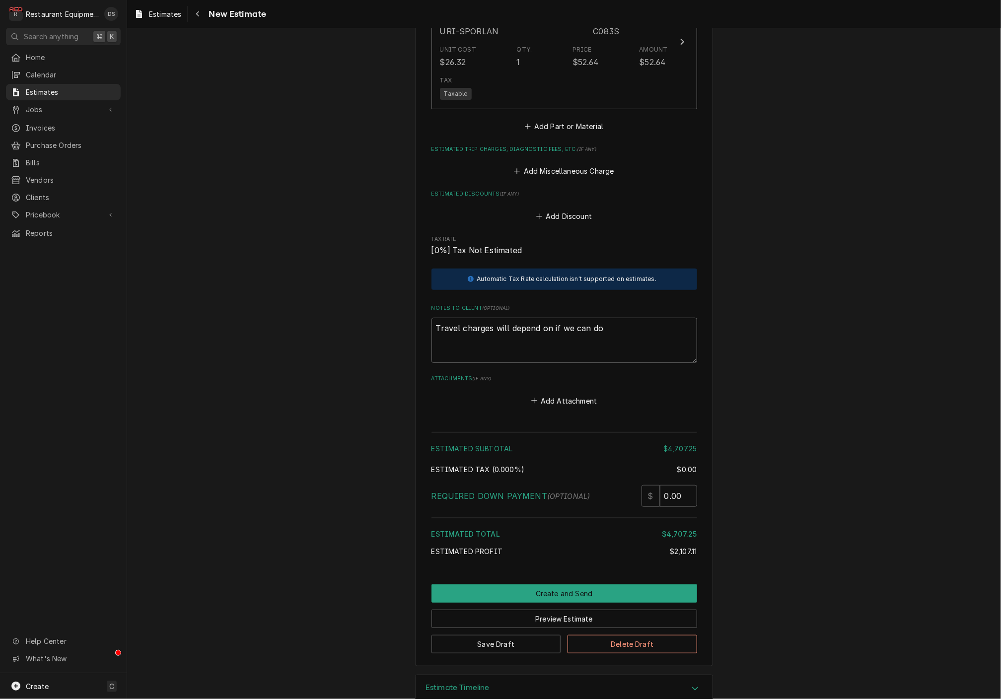
type textarea "x"
type textarea "Travel charges will depend on if we can do"
type textarea "x"
type textarea "Travel charges will depend on if we can do m"
type textarea "x"
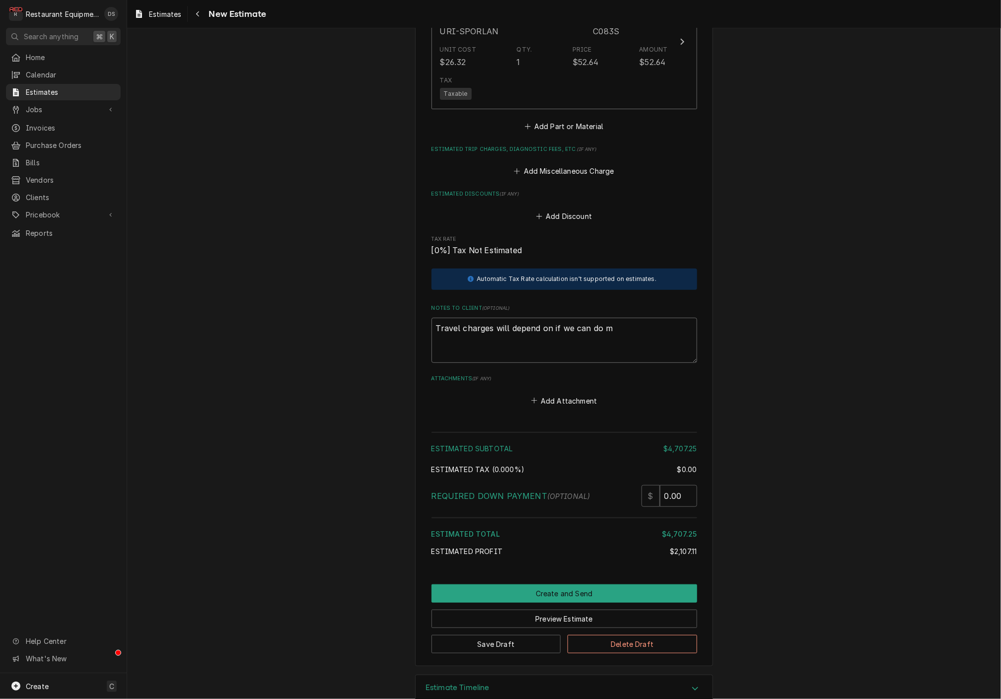
type textarea "Travel charges will depend on if we can do mu"
type textarea "x"
type textarea "Travel charges will depend on if we can do mut"
type textarea "x"
type textarea "Travel charges will depend on if we can do mu"
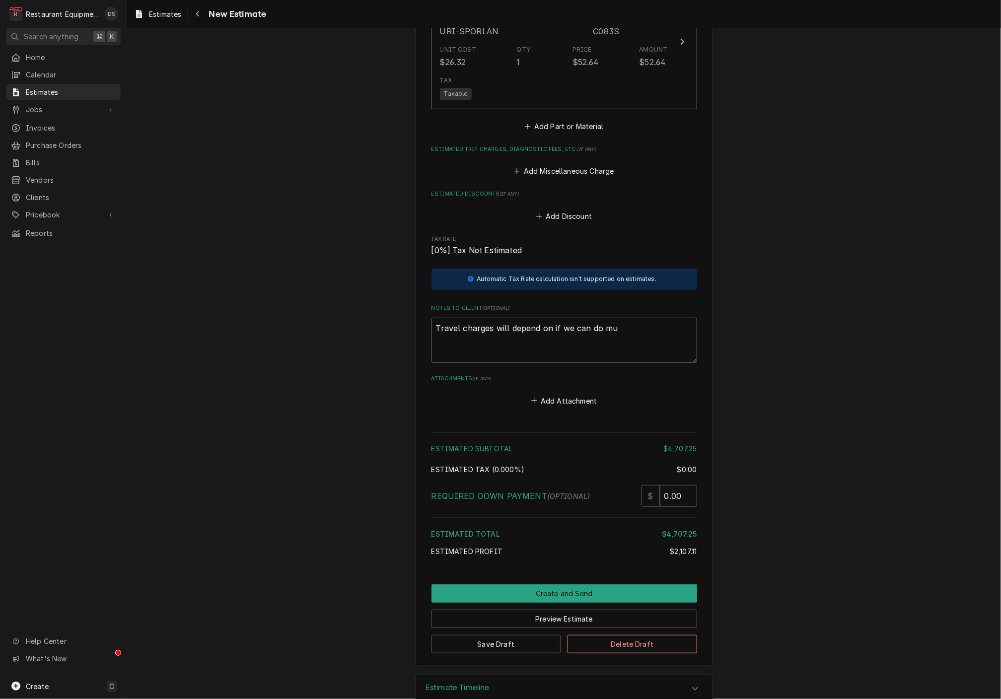
type textarea "x"
type textarea "Travel charges will depend on if we can do mul"
type textarea "x"
type textarea "Travel charges will depend on if we can do mult"
type textarea "x"
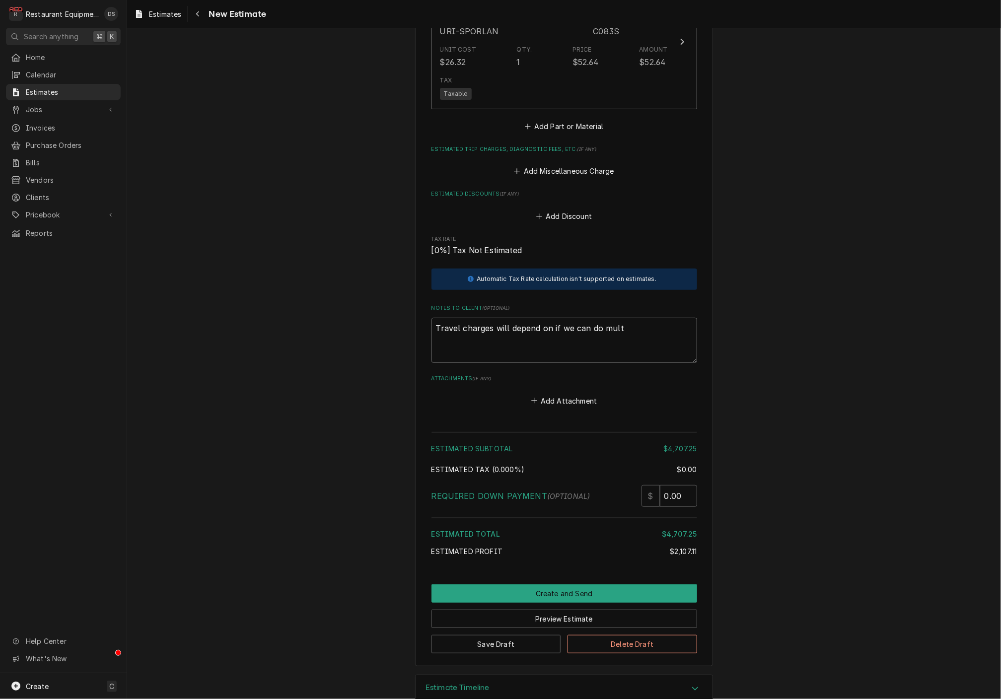
type textarea "Travel charges will depend on if we can do multi"
type textarea "x"
type textarea "Travel charges will depend on if we can do multip"
type textarea "x"
type textarea "Travel charges will depend on if we can do multipl"
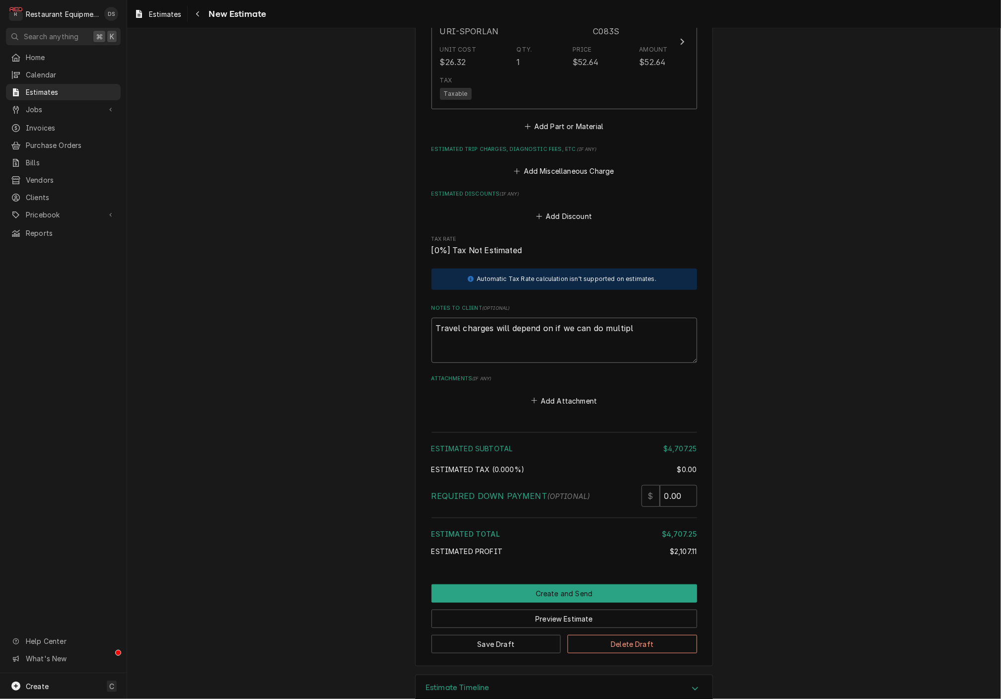
type textarea "x"
type textarea "Travel charges will depend on if we can do multiple"
type textarea "x"
type textarea "Travel charges will depend on if we can do multiple"
type textarea "x"
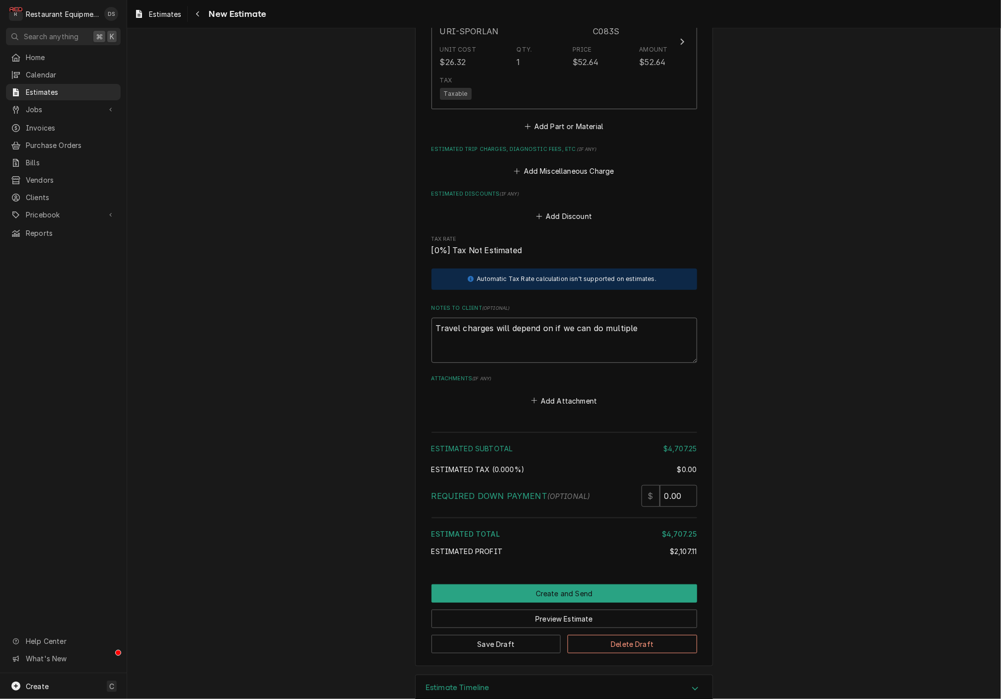
type textarea "Travel charges will depend on if we can do multiple j"
type textarea "x"
type textarea "Travel charges will depend on if we can do multiple jo"
type textarea "x"
type textarea "Travel charges will depend on if we can do multiple job"
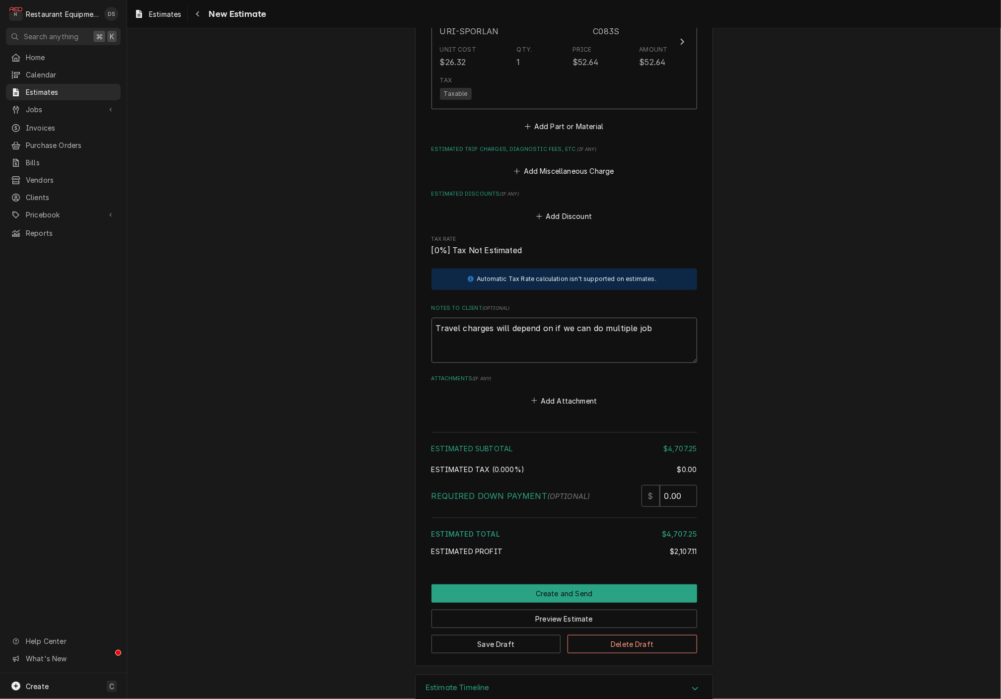
type textarea "x"
type textarea "Travel charges will depend on if we can do multiple jobs"
type textarea "x"
type textarea "Travel charges will depend on if we can do multiple jobs"
type textarea "x"
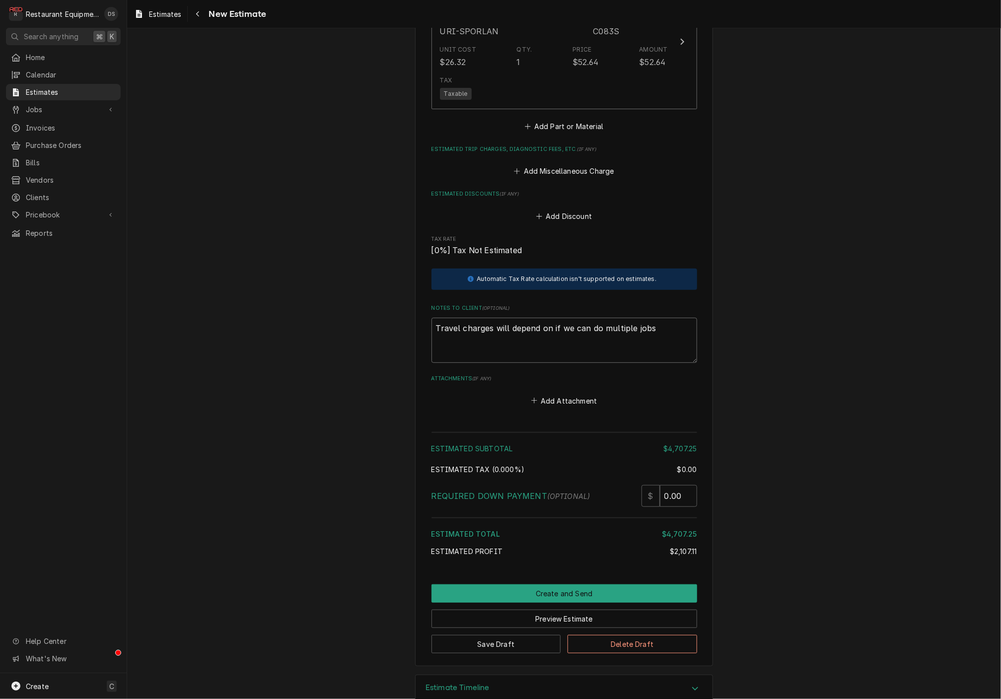
type textarea "Travel charges will depend on if we can do multiple jobs w"
type textarea "x"
type textarea "Travel charges will depend on if we can do multiple jobs wh"
type textarea "x"
type textarea "Travel charges will depend on if we can do multiple jobs whi"
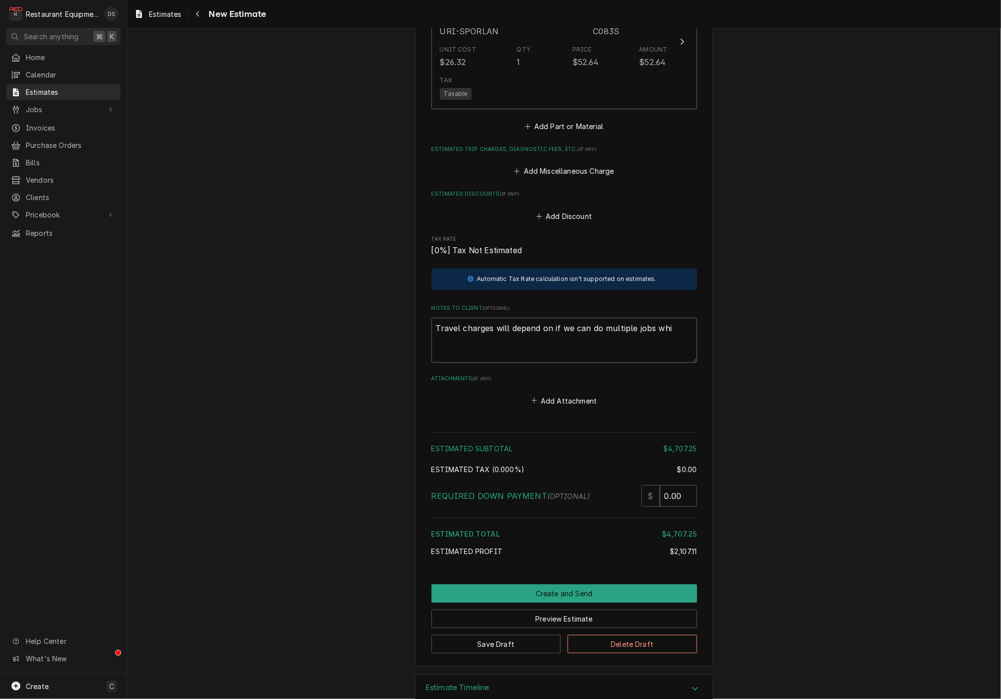
type textarea "x"
type textarea "Travel charges will depend on if we can do multiple jobs whil"
type textarea "x"
type textarea "Travel charges will depend on if we can do multiple jobs while"
type textarea "x"
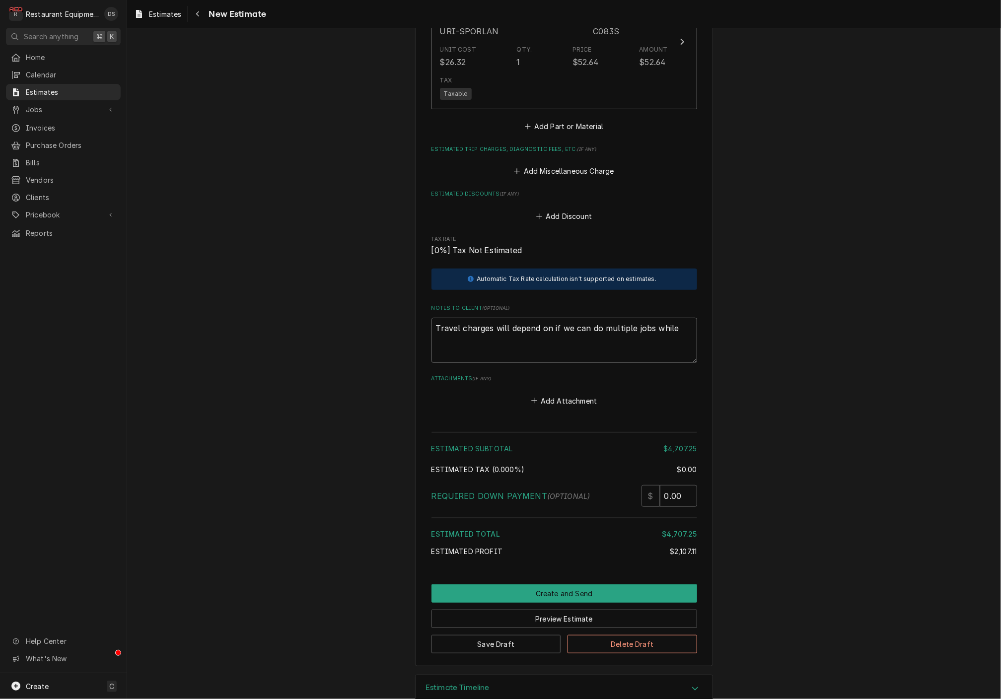
type textarea "Travel charges will depend on if we can do multiple jobs while"
type textarea "x"
type textarea "Travel charges will depend on if we can do multiple jobs while o"
type textarea "x"
type textarea "Travel charges will depend on if we can do multiple jobs while on"
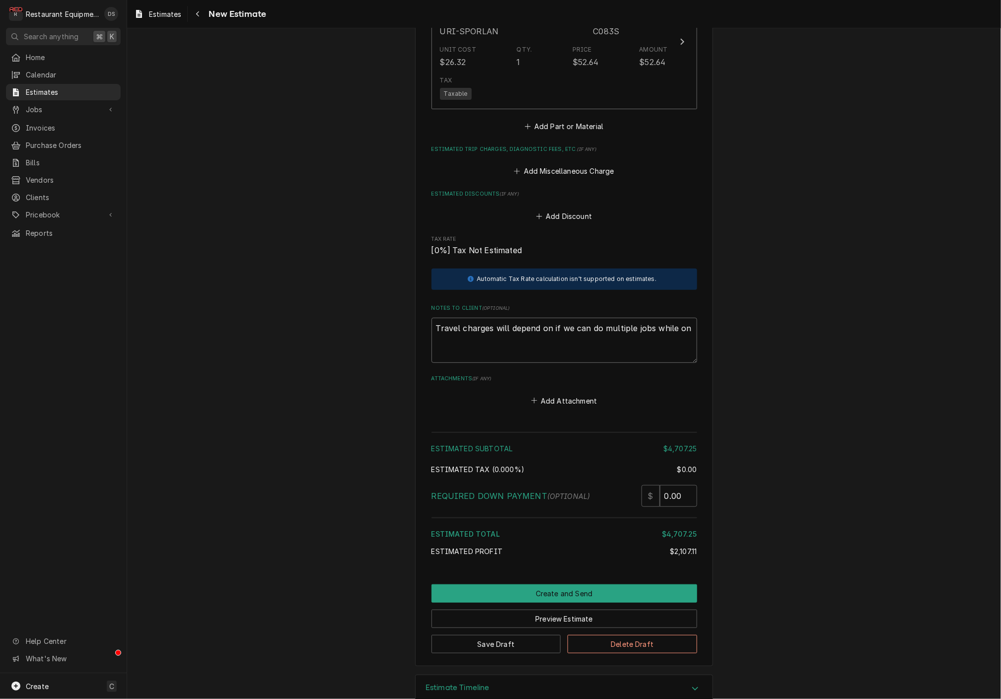
type textarea "x"
type textarea "Travel charges will depend on if we can do multiple jobs while on"
type textarea "x"
type textarea "Travel charges will depend on if we can do multiple jobs while on s"
type textarea "x"
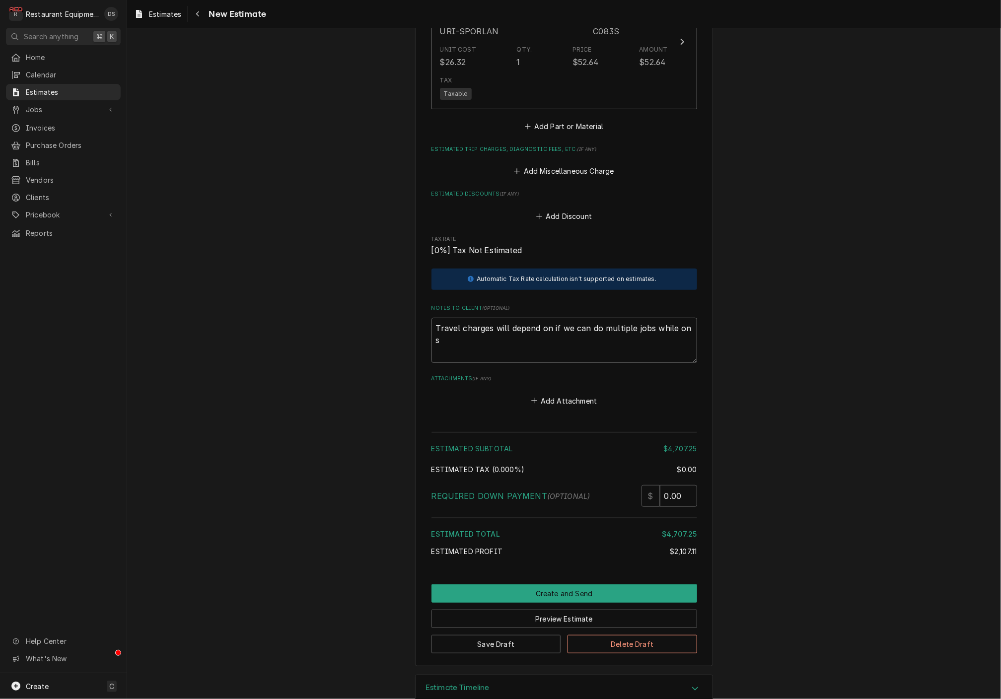
type textarea "Travel charges will depend on if we can do multiple jobs while on si"
type textarea "x"
type textarea "Travel charges will depend on if we can do multiple jobs while on sit"
type textarea "x"
type textarea "Travel charges will depend on if we can do multiple jobs while on site"
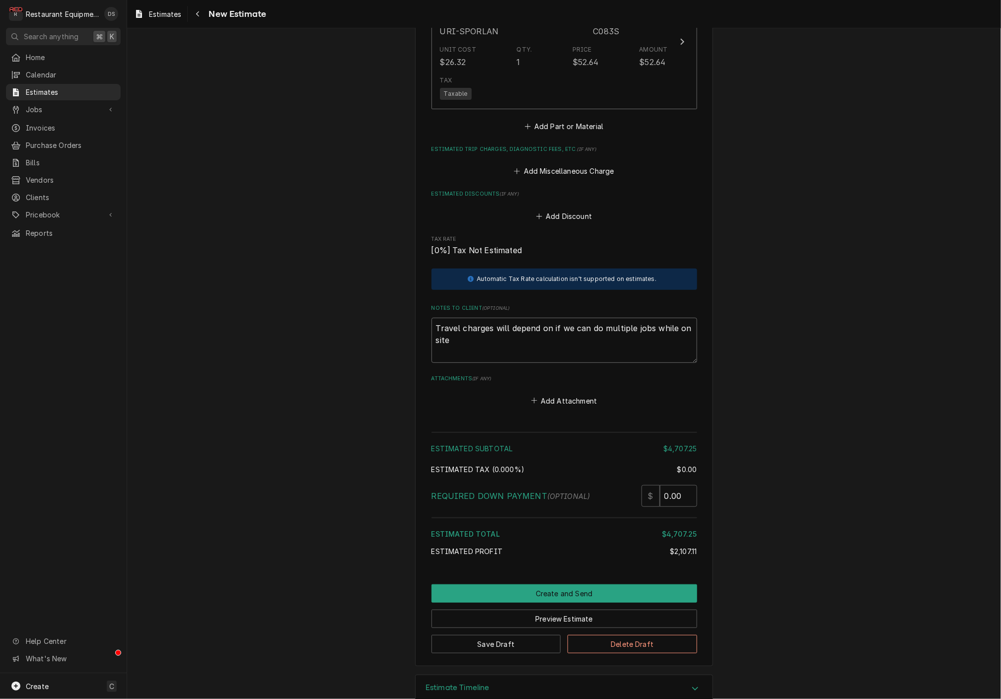
type textarea "x"
type textarea "Travel charges will depend on if we can do multiple jobs while on site."
type textarea "x"
type textarea "Travel charges will depend on if we can do multiple jobs while on site."
type textarea "x"
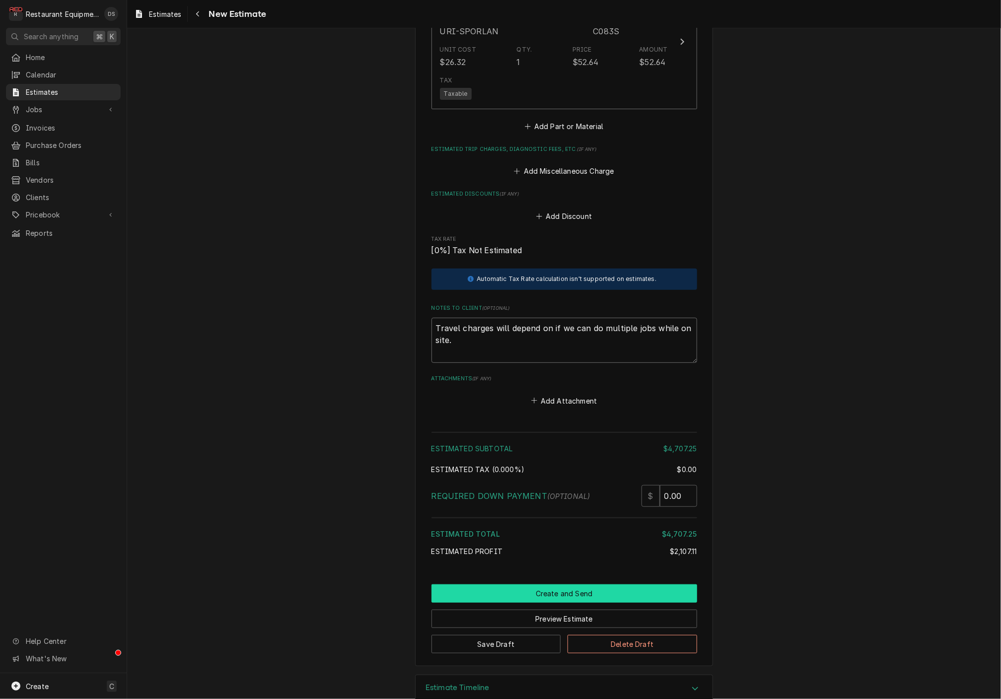
type textarea "Travel charges will depend on if we can do multiple jobs while on site."
click at [539, 584] on button "Create and Send" at bounding box center [564, 593] width 266 height 18
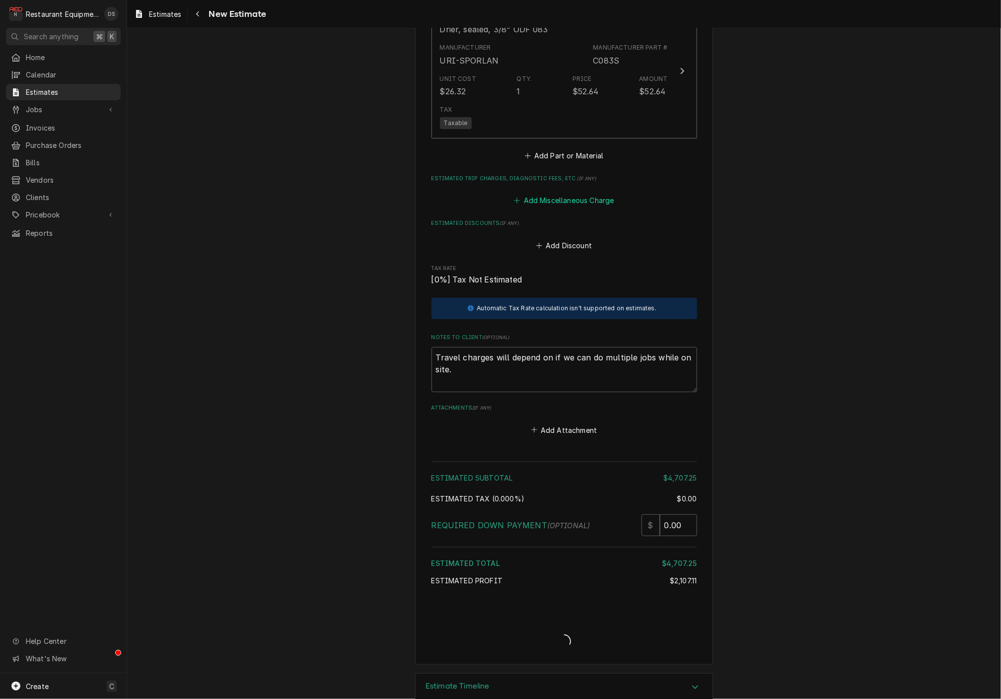
scroll to position [2216, 0]
click at [564, 194] on button "Add Miscellaneous Charge" at bounding box center [563, 201] width 103 height 14
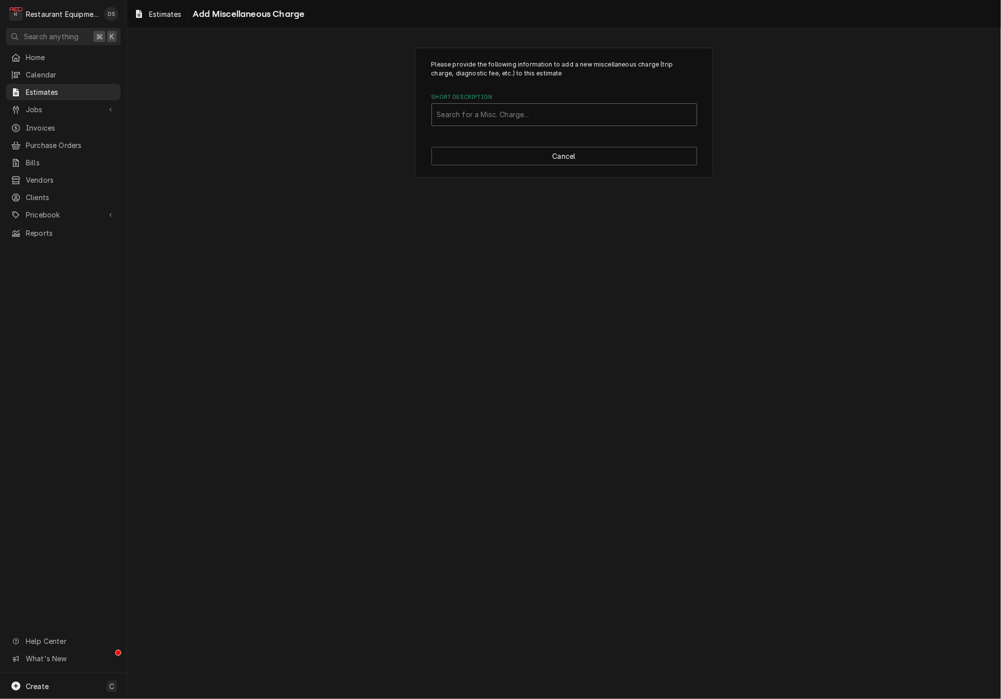
click at [494, 110] on div "Search for a Misc. Charge..." at bounding box center [564, 114] width 255 height 10
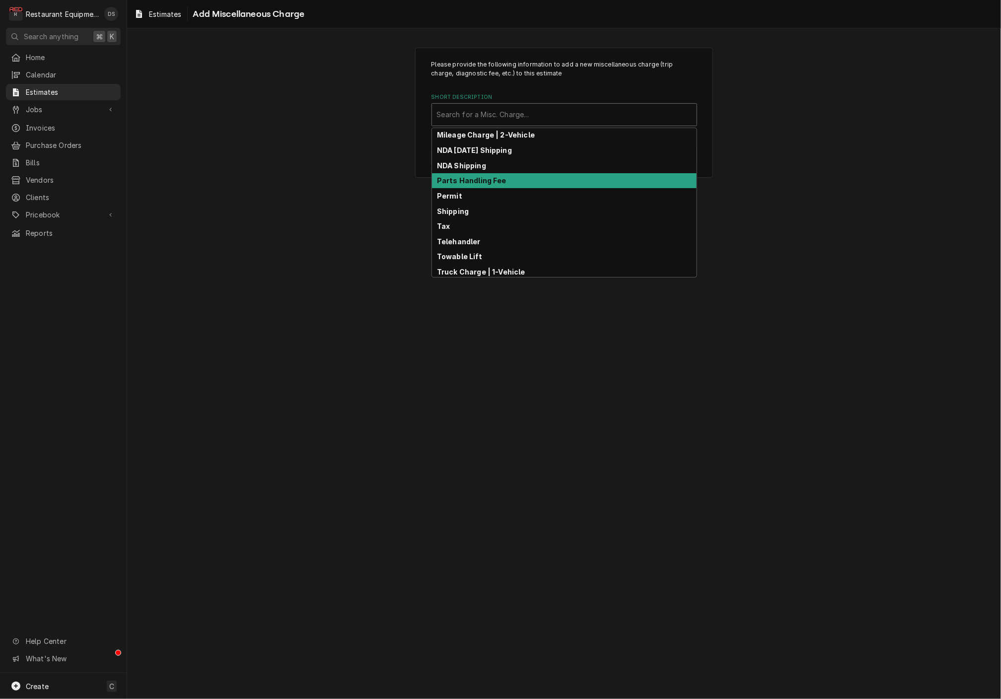
scroll to position [115, 0]
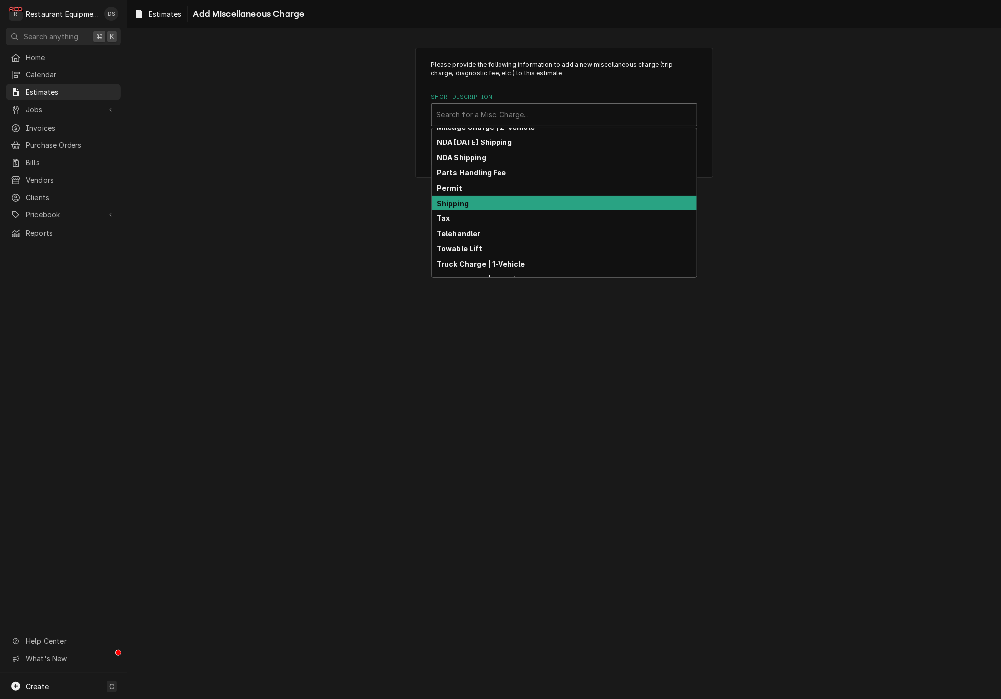
click at [482, 196] on div "Shipping" at bounding box center [564, 203] width 265 height 15
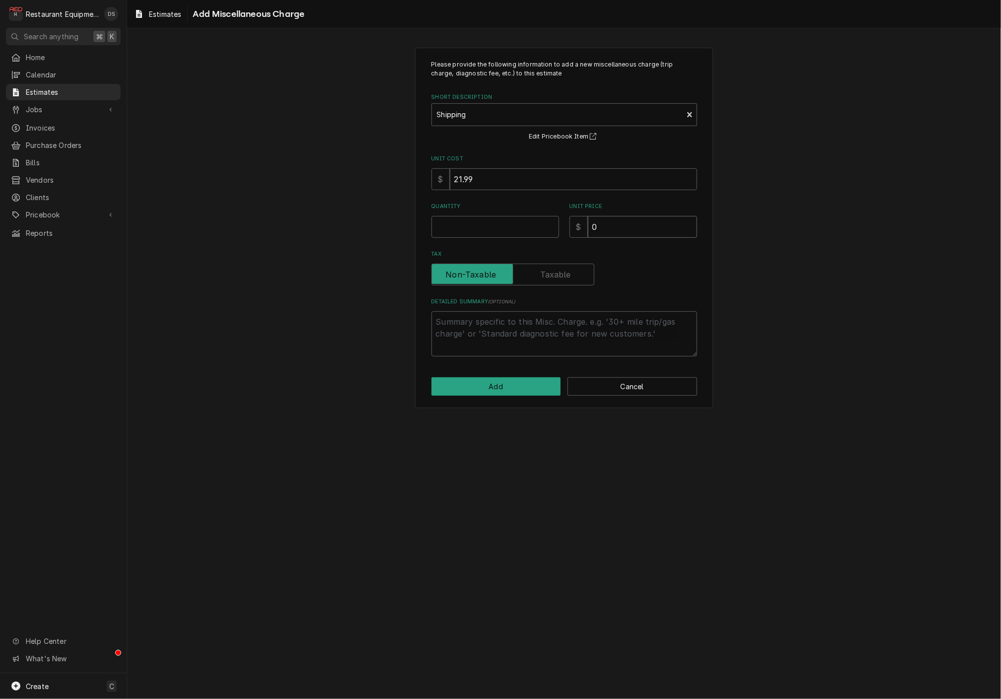
click at [633, 216] on input "0" at bounding box center [642, 227] width 109 height 22
type textarea "x"
type input "8"
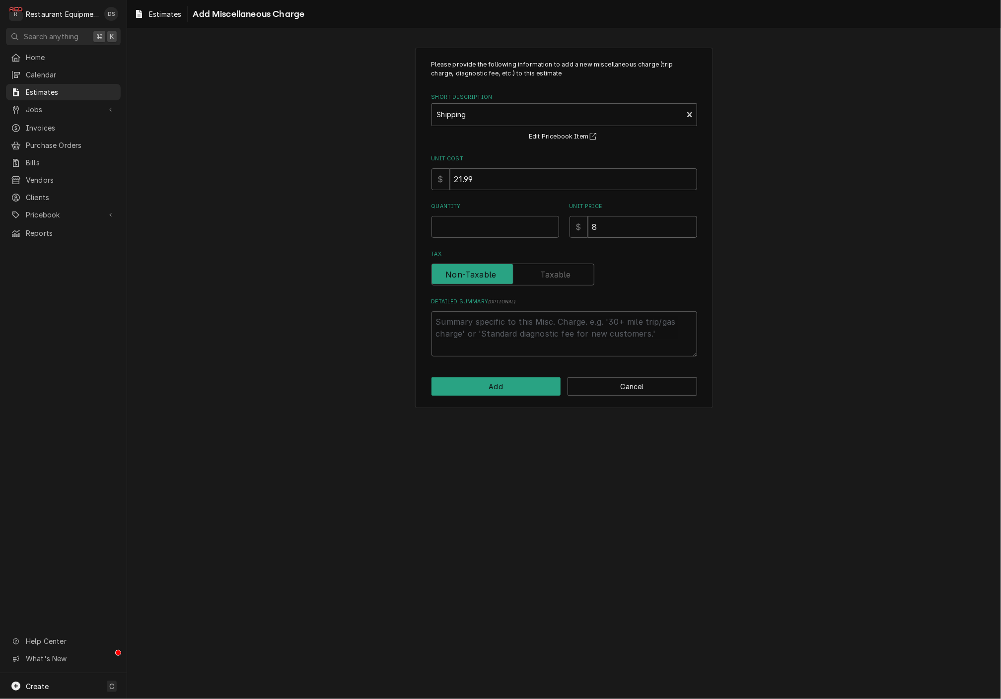
type textarea "x"
type input "87"
type textarea "x"
type input "87.5"
type textarea "x"
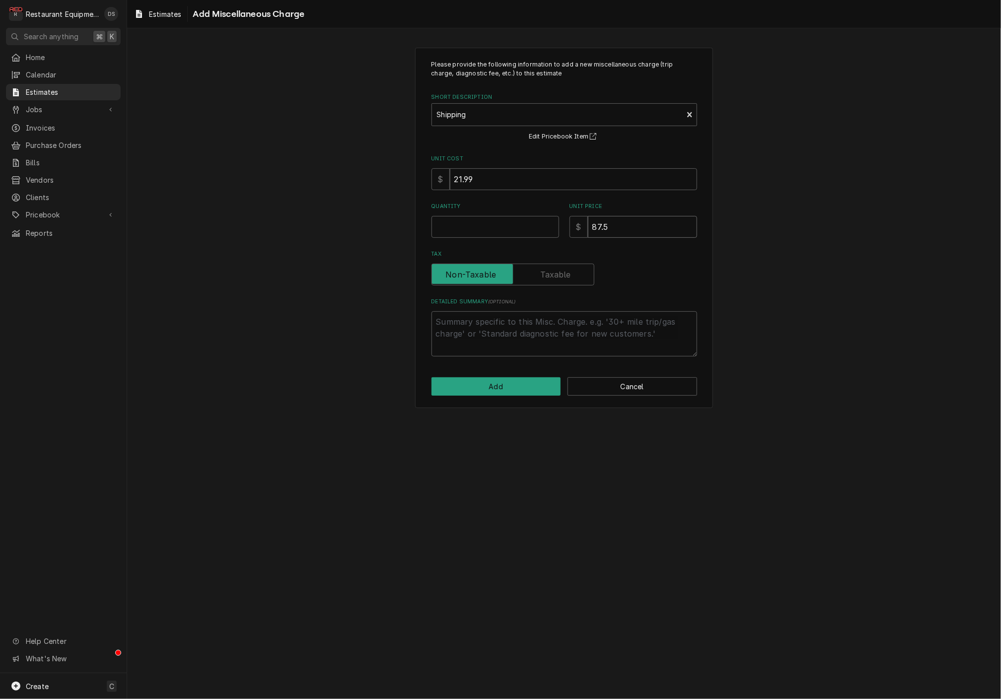
type input "87.52"
type textarea "x"
type input "87.52"
type textarea "x"
type input "1"
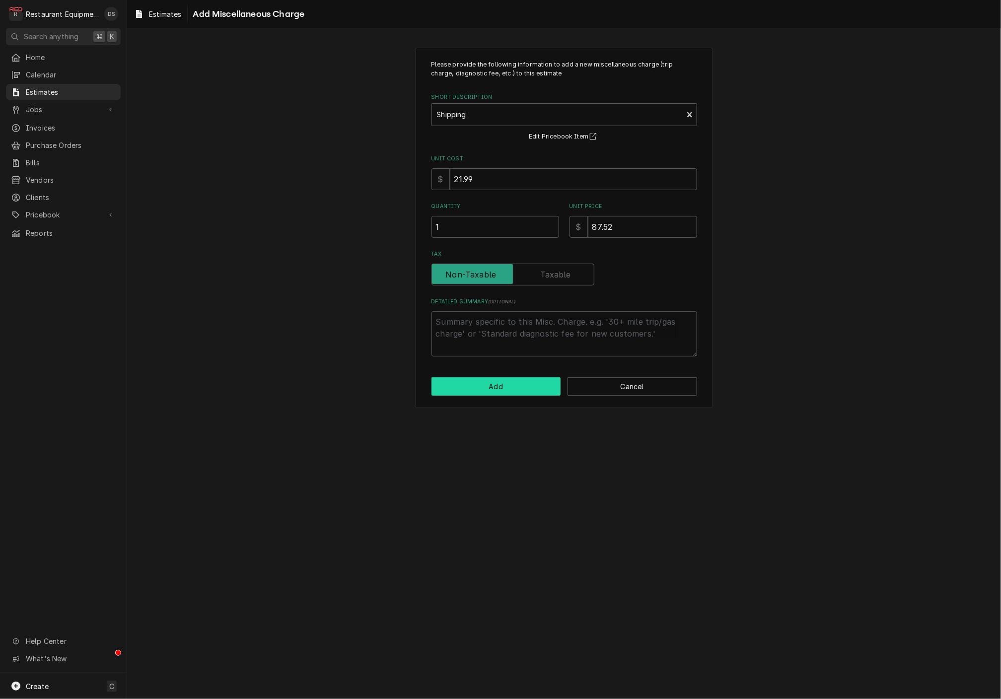
click at [508, 388] on button "Add" at bounding box center [496, 386] width 130 height 18
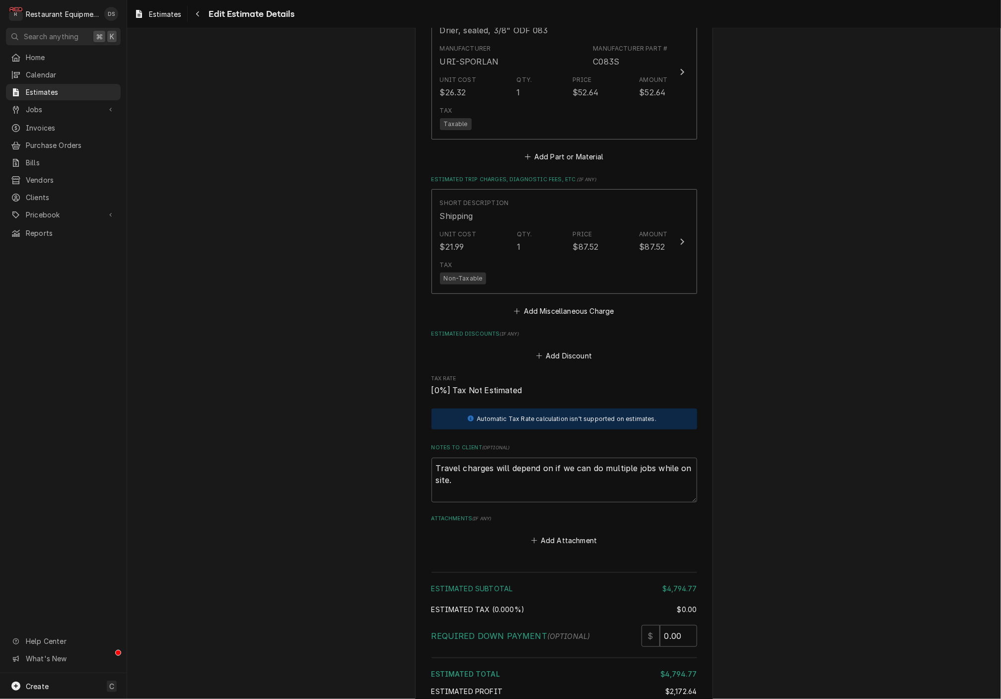
type textarea "x"
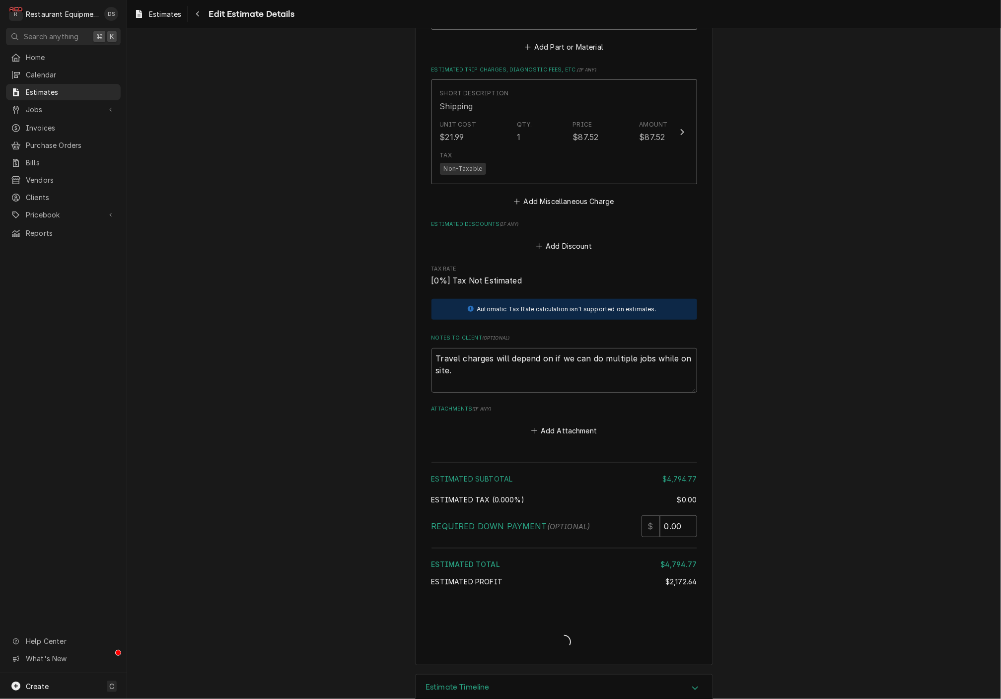
scroll to position [2325, 0]
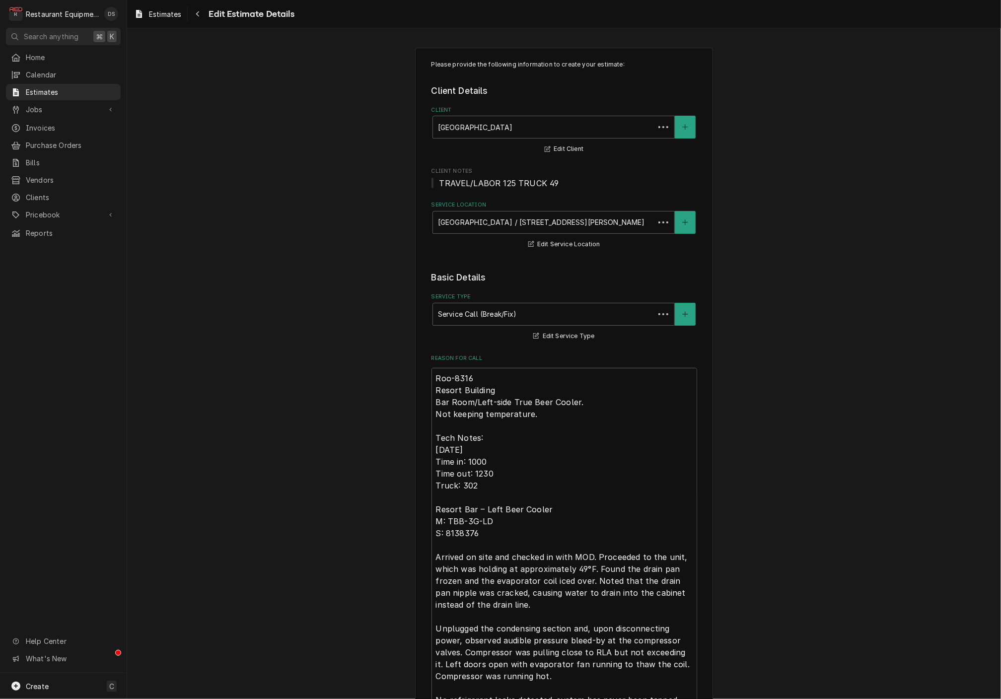
scroll to position [2215, 0]
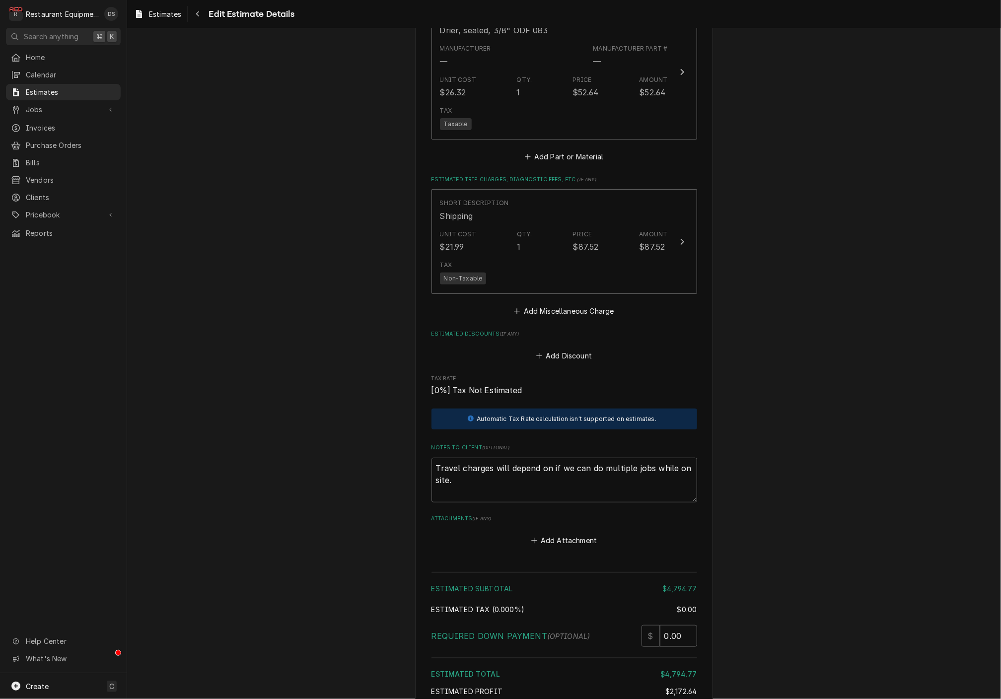
type textarea "x"
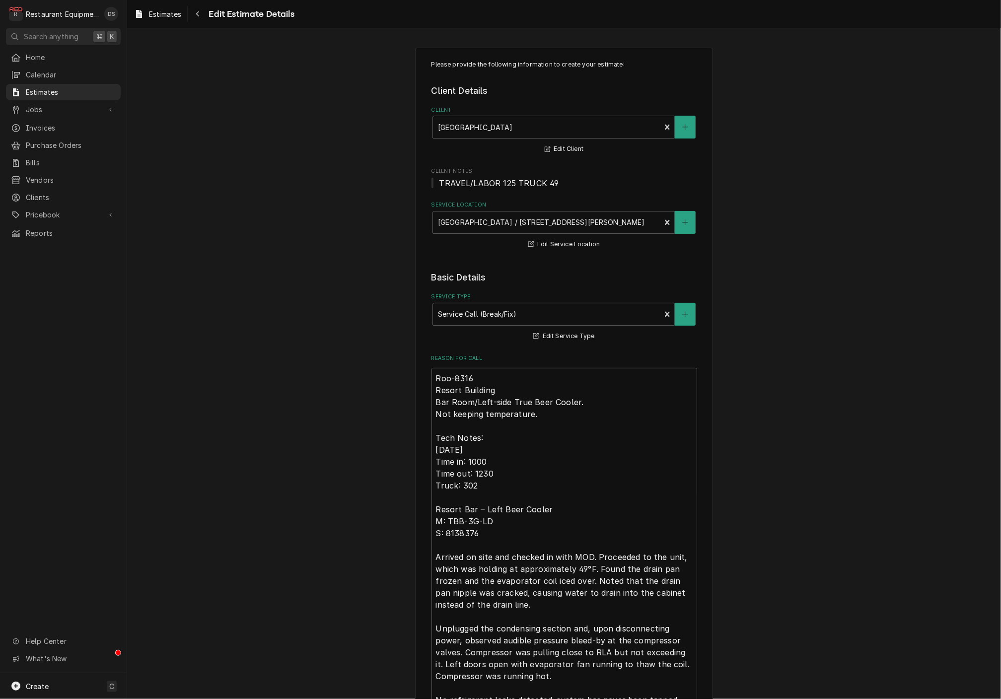
scroll to position [0, 0]
click at [198, 10] on icon "Navigate back" at bounding box center [198, 13] width 4 height 7
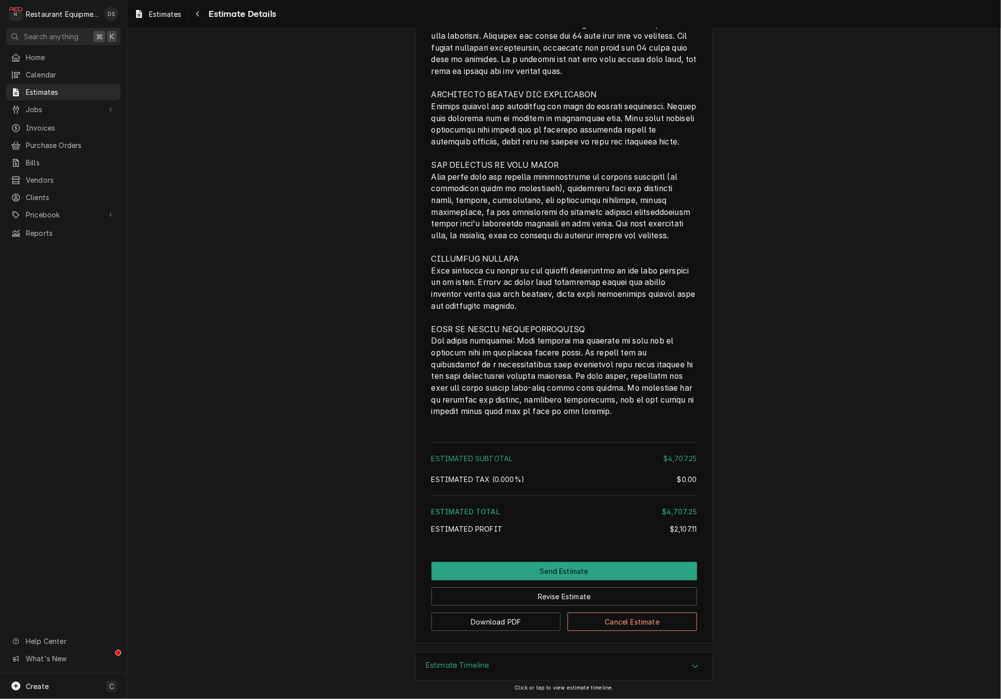
scroll to position [1967, 0]
click at [604, 597] on button "Revise Estimate" at bounding box center [564, 596] width 266 height 18
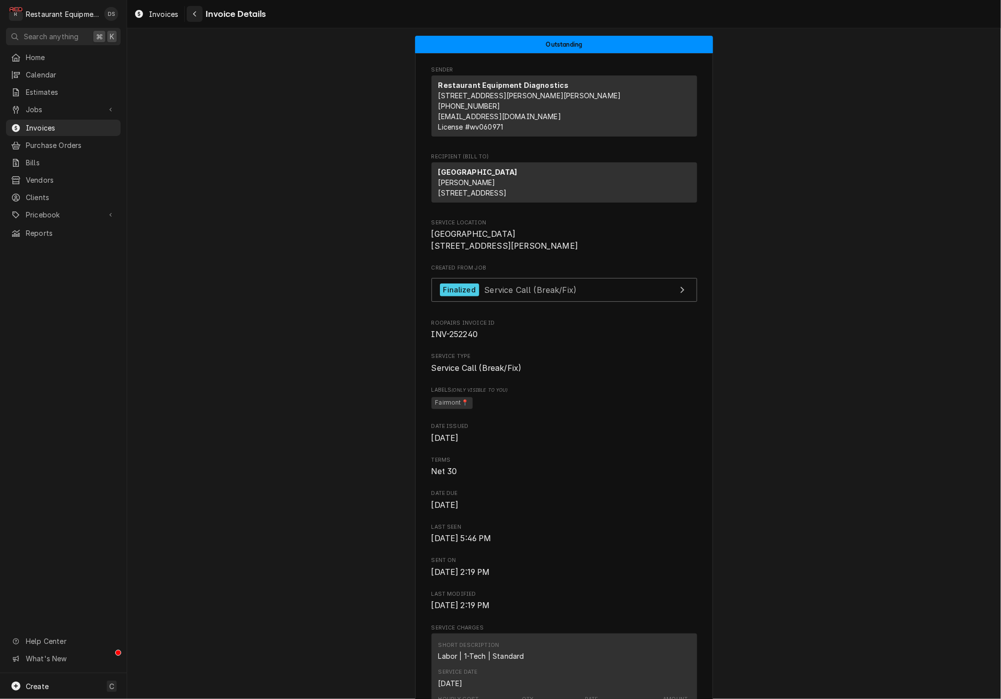
click at [196, 17] on icon "Navigate back" at bounding box center [195, 13] width 4 height 7
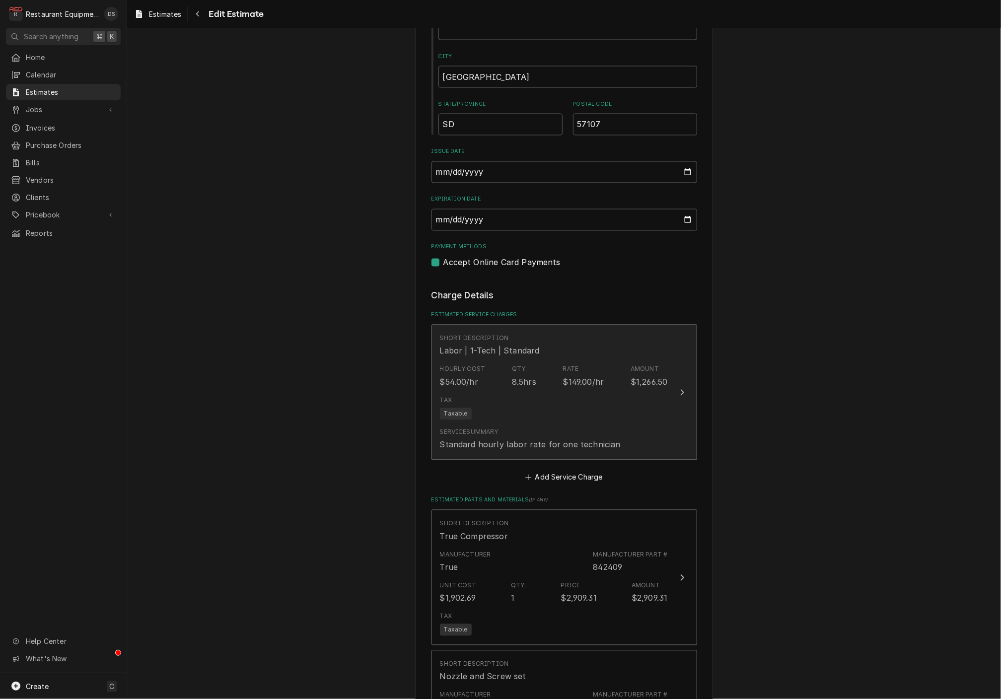
click at [611, 369] on div "Hourly Cost $54.00/hr Qty. 8.5hrs Rate $149.00/hr Amount $1,266.50" at bounding box center [554, 376] width 228 height 31
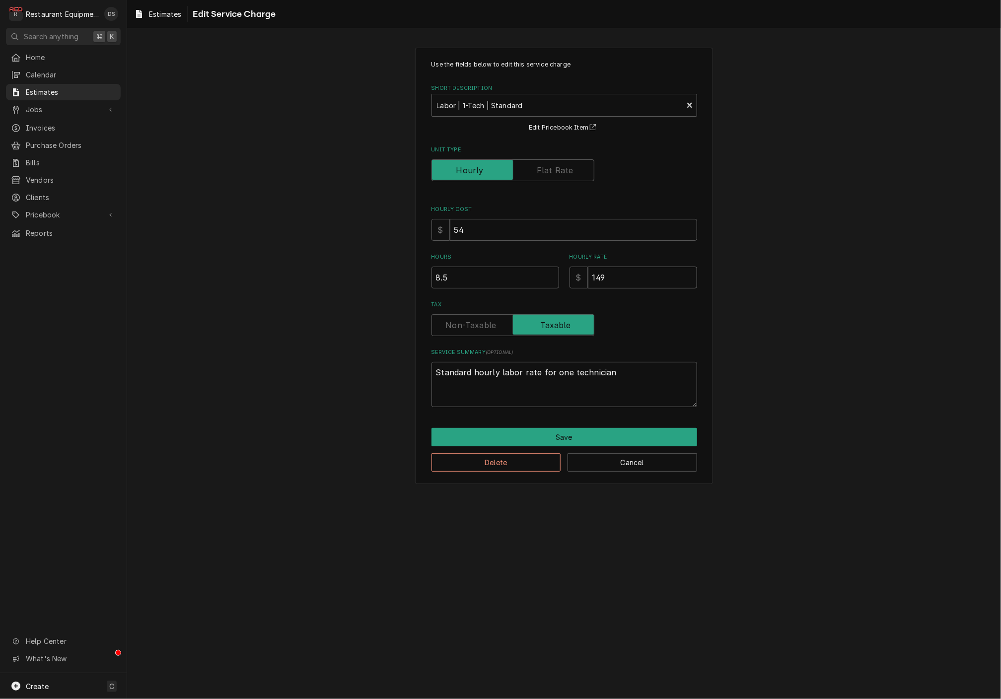
drag, startPoint x: 623, startPoint y: 274, endPoint x: 544, endPoint y: 274, distance: 78.9
click at [546, 274] on div "Hours 8.5 Hourly Rate $ 149" at bounding box center [564, 270] width 266 height 35
type textarea "x"
type input "1"
type textarea "x"
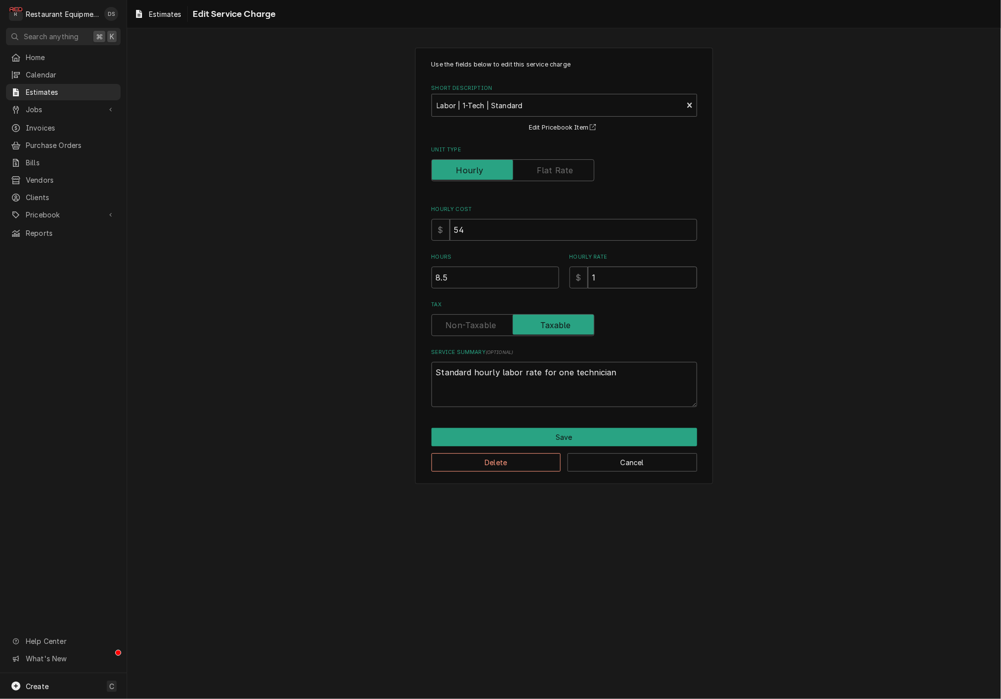
type input "12"
type textarea "x"
type input "125"
type textarea "x"
type input "125"
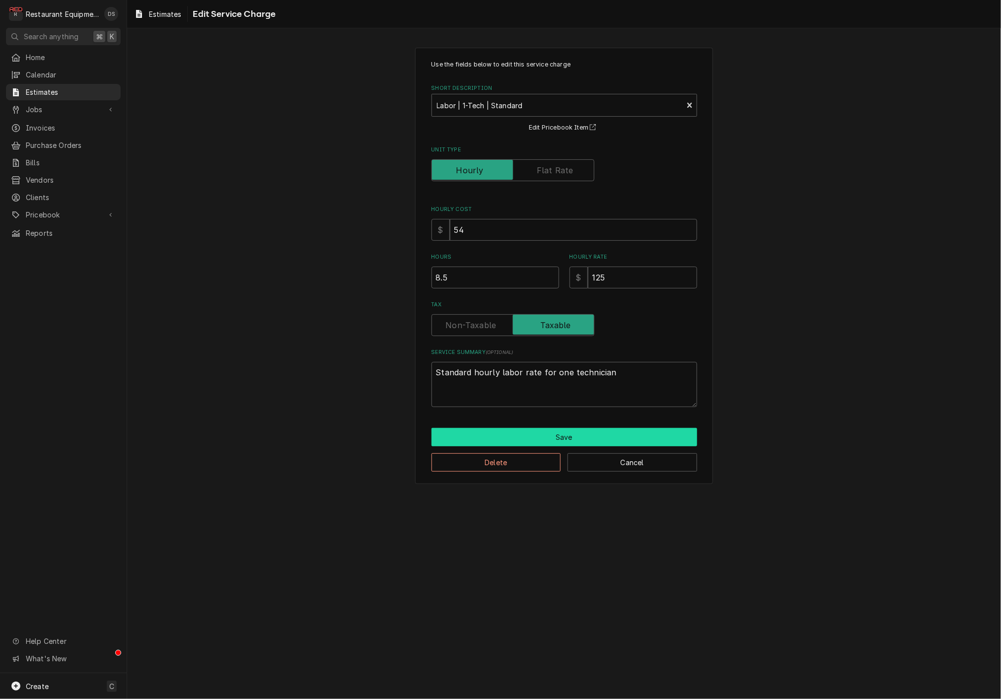
click at [580, 431] on button "Save" at bounding box center [564, 437] width 266 height 18
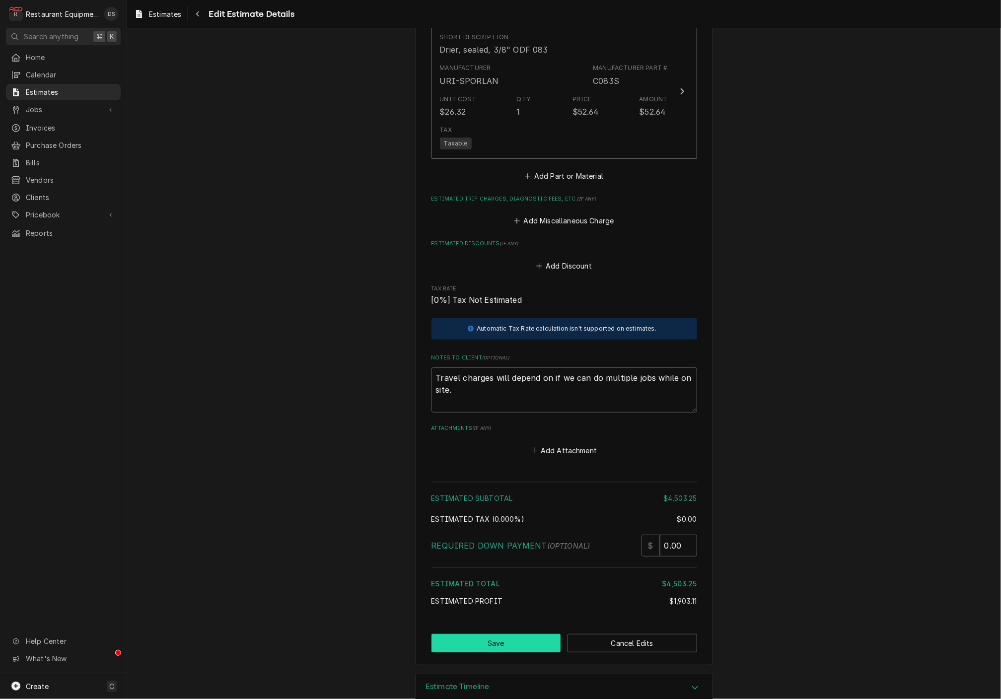
click at [511, 634] on button "Save" at bounding box center [496, 643] width 130 height 18
type textarea "x"
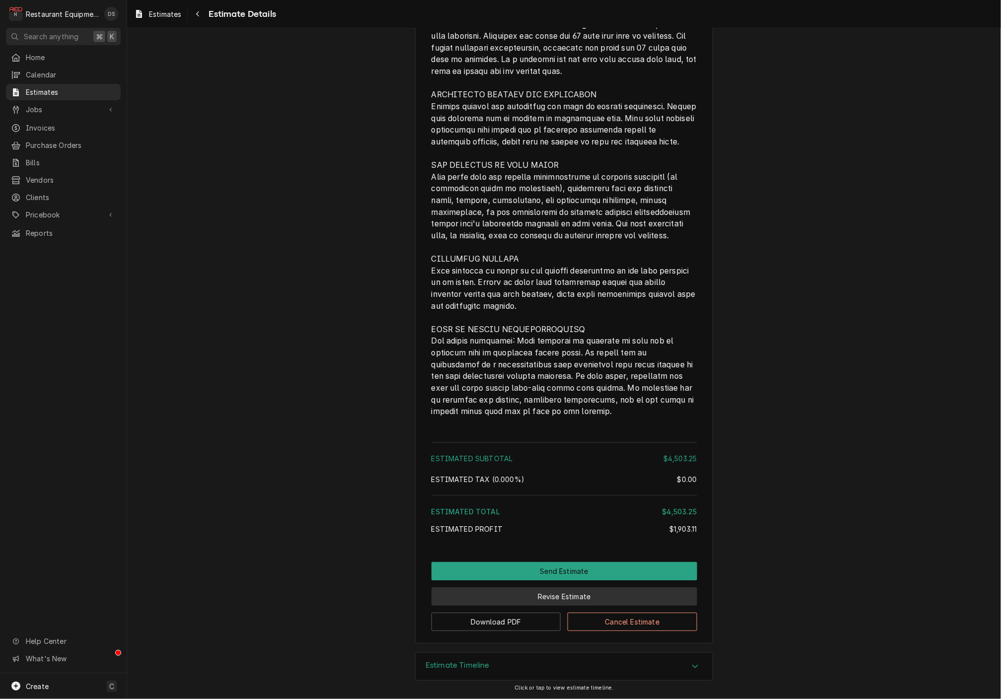
scroll to position [1967, 0]
click at [582, 592] on button "Revise Estimate" at bounding box center [564, 596] width 266 height 18
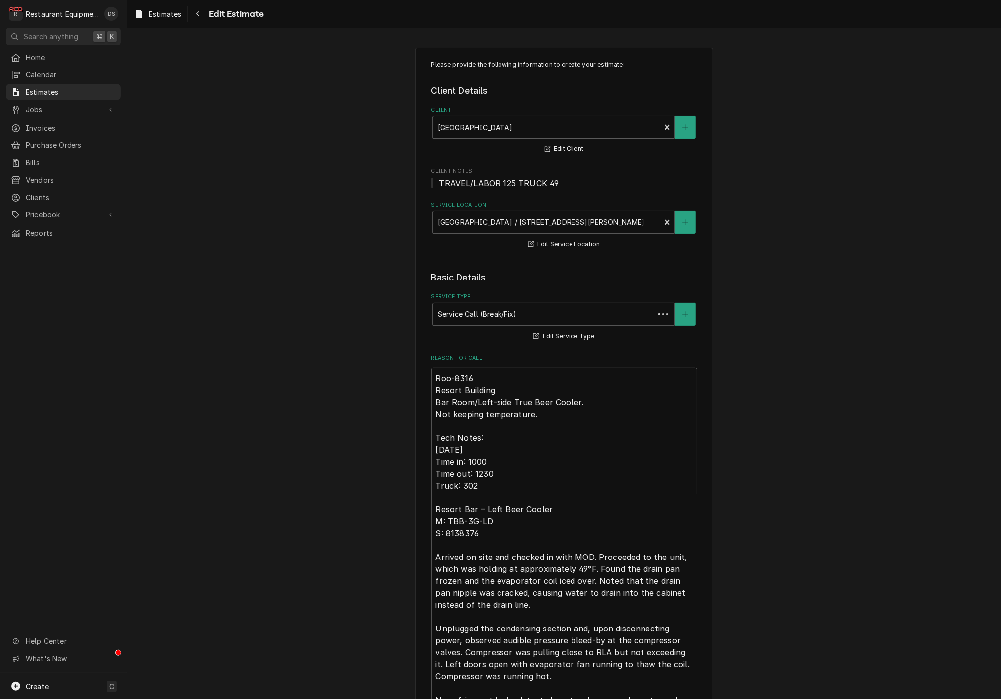
type textarea "x"
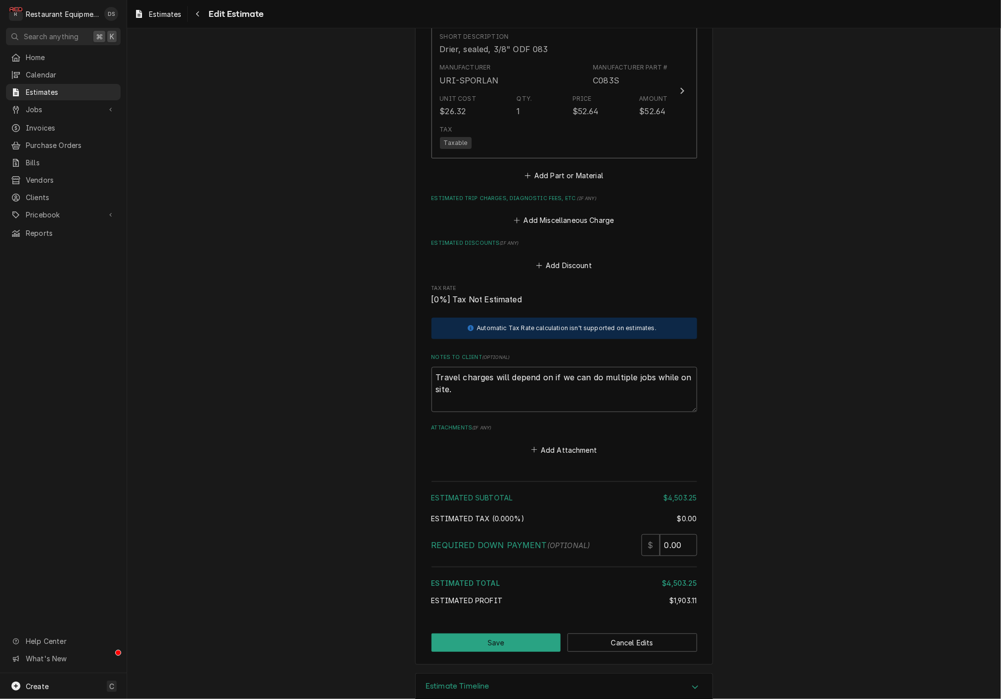
scroll to position [2196, 0]
click at [554, 214] on button "Add Miscellaneous Charge" at bounding box center [563, 221] width 103 height 14
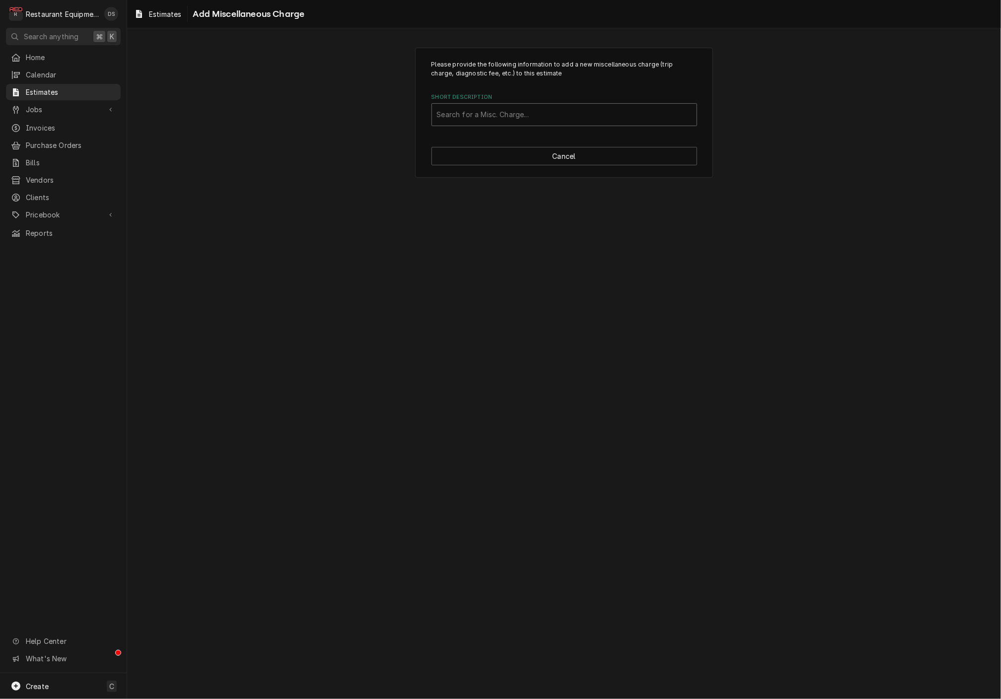
click at [519, 107] on div "Short Description" at bounding box center [564, 115] width 255 height 18
type input "shipping"
click at [492, 168] on div "Shipping" at bounding box center [564, 166] width 265 height 15
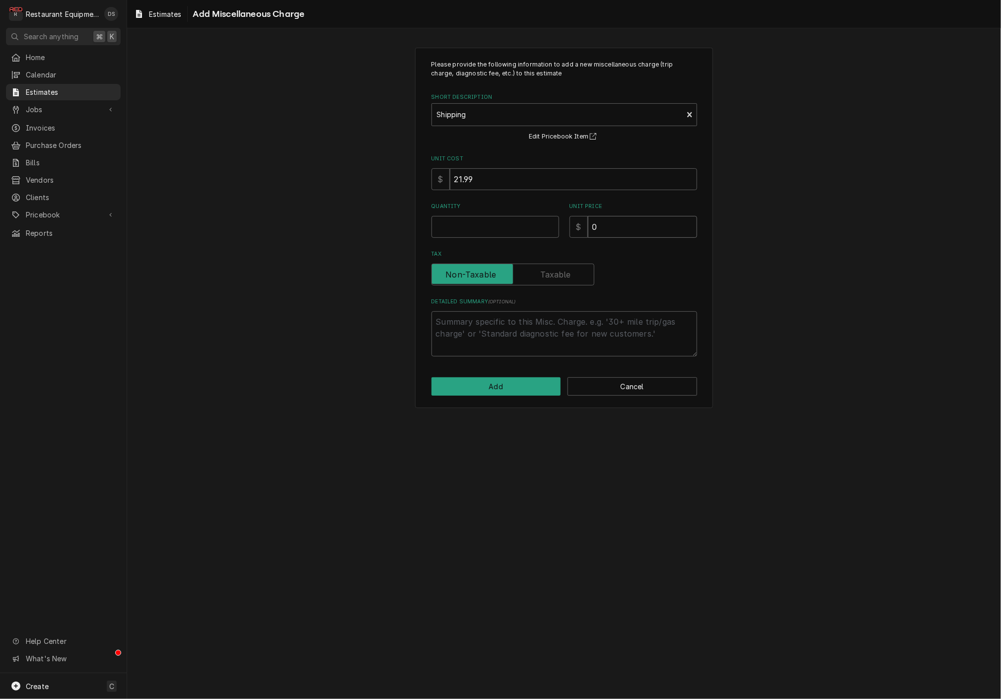
drag, startPoint x: 633, startPoint y: 224, endPoint x: 567, endPoint y: 216, distance: 65.5
click at [567, 216] on div "Quantity Unit Price $ 0" at bounding box center [564, 220] width 266 height 35
type textarea "x"
type input "8"
type textarea "x"
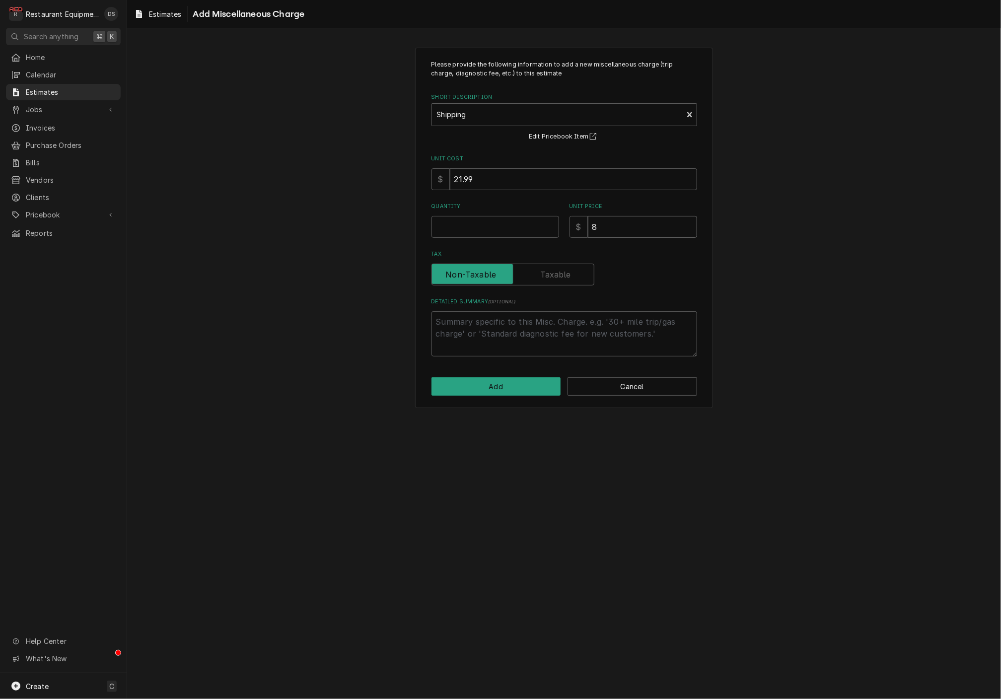
type input "87"
type textarea "x"
type input "87.9"
type textarea "x"
type input "87.95"
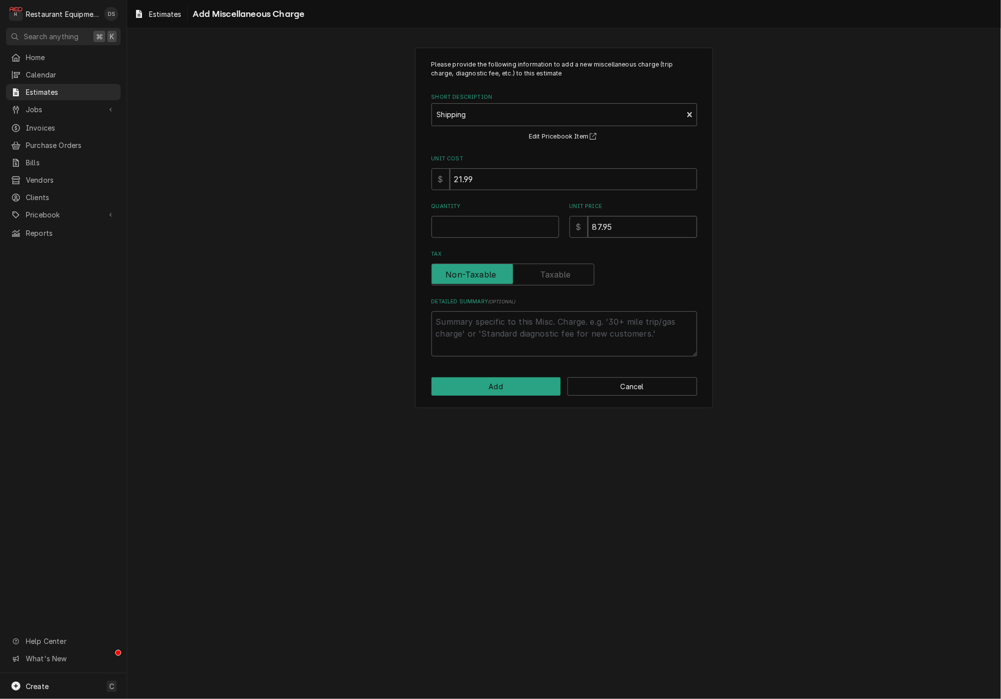
type textarea "x"
type input "87.95"
click at [509, 223] on input "Quantity" at bounding box center [495, 227] width 128 height 22
type textarea "x"
type input "1"
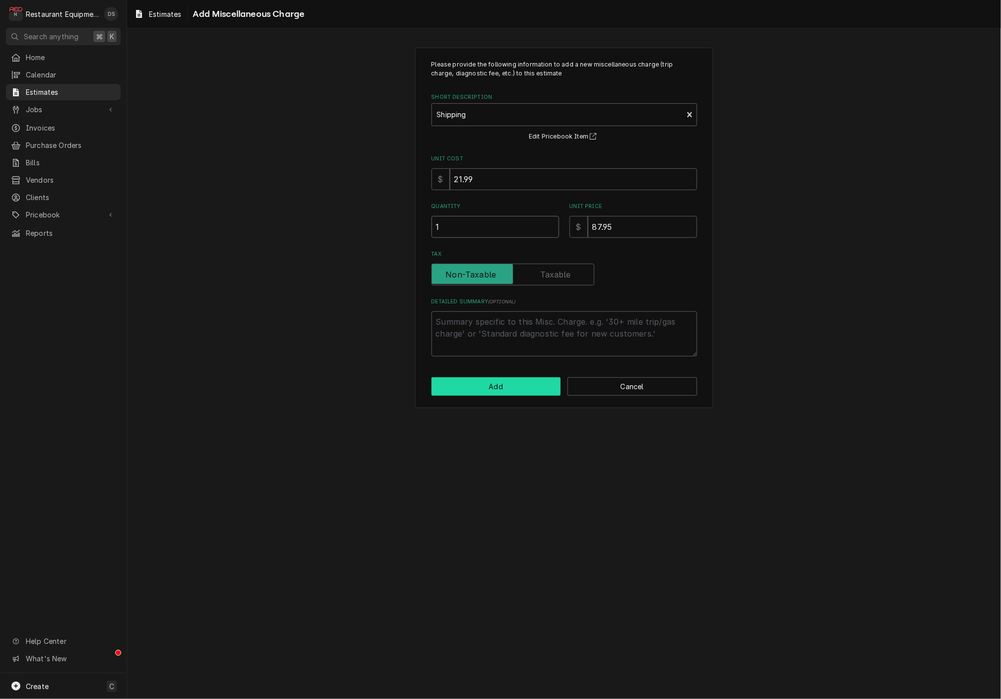
type textarea "x"
type input "1"
click at [512, 379] on button "Add" at bounding box center [496, 386] width 130 height 18
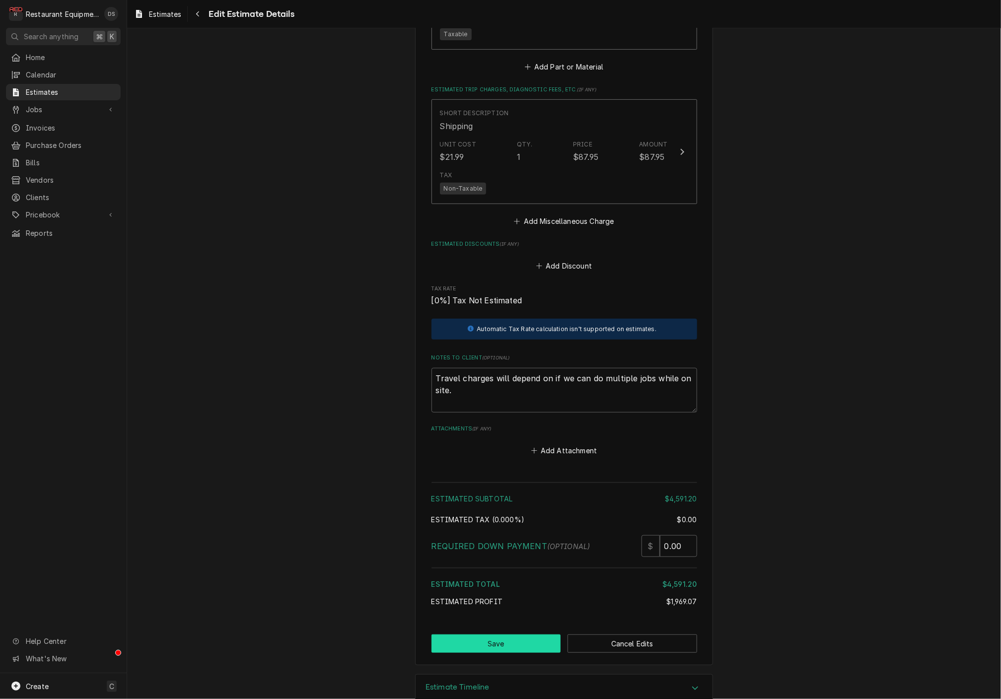
scroll to position [2305, 0]
click at [518, 635] on button "Save" at bounding box center [496, 644] width 130 height 18
type textarea "x"
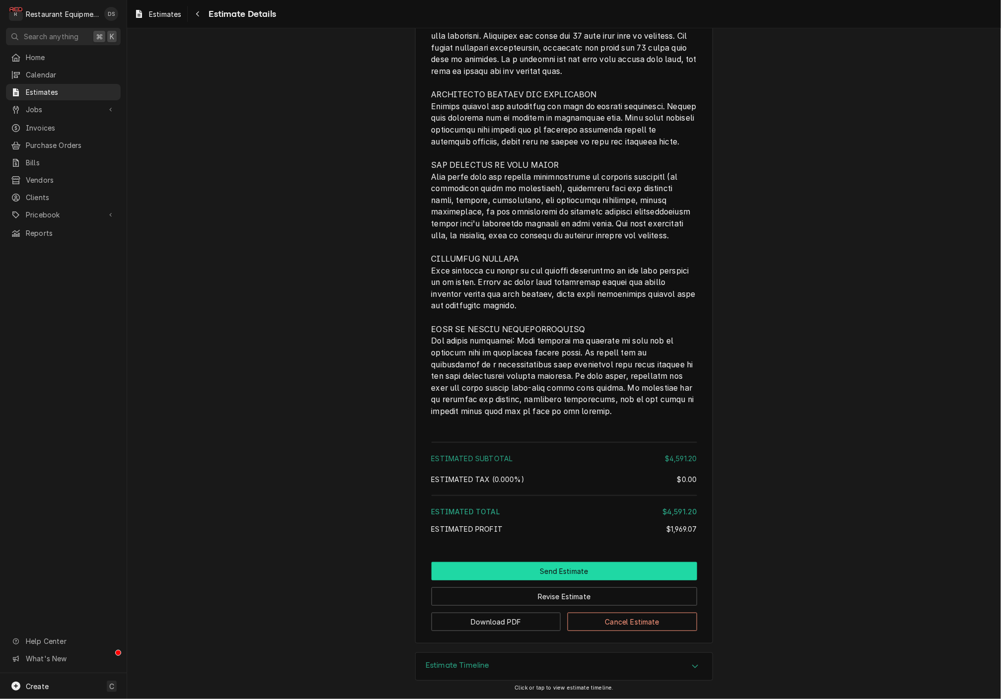
click at [540, 566] on button "Send Estimate" at bounding box center [564, 571] width 266 height 18
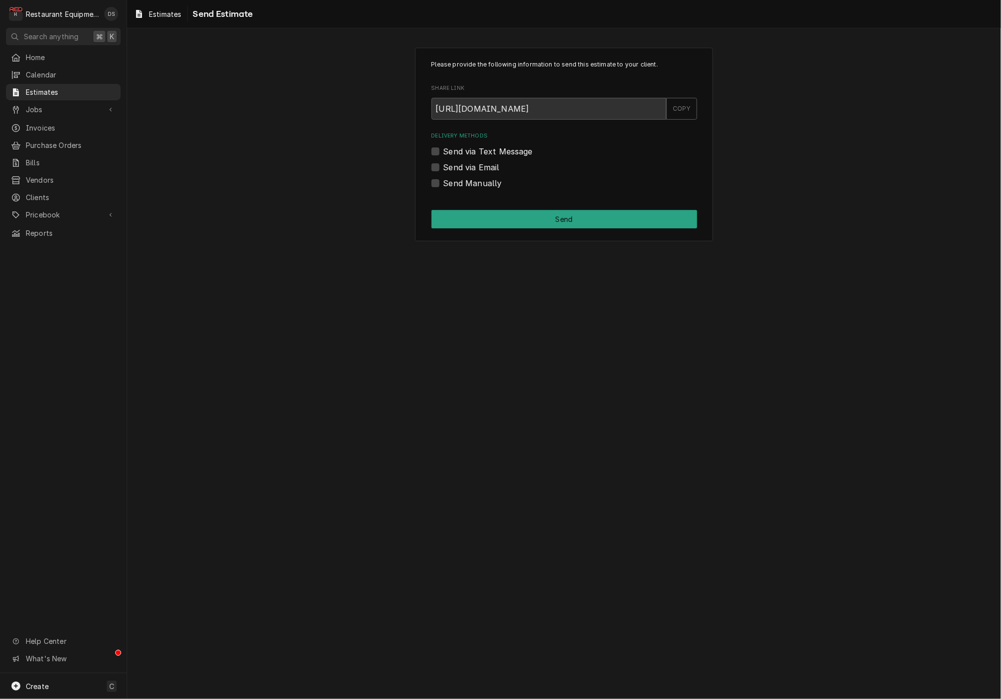
click at [443, 165] on label "Send via Email" at bounding box center [471, 167] width 56 height 12
click at [443, 165] on input "Send via Email" at bounding box center [576, 172] width 266 height 22
checkbox input "true"
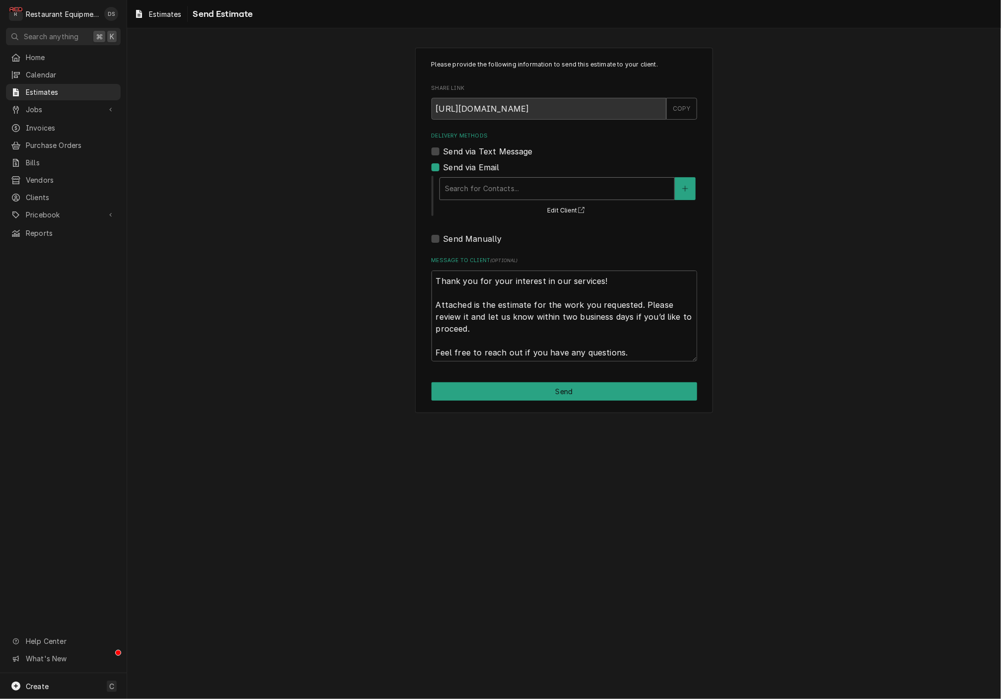
click at [512, 180] on div "Delivery Methods" at bounding box center [557, 189] width 224 height 18
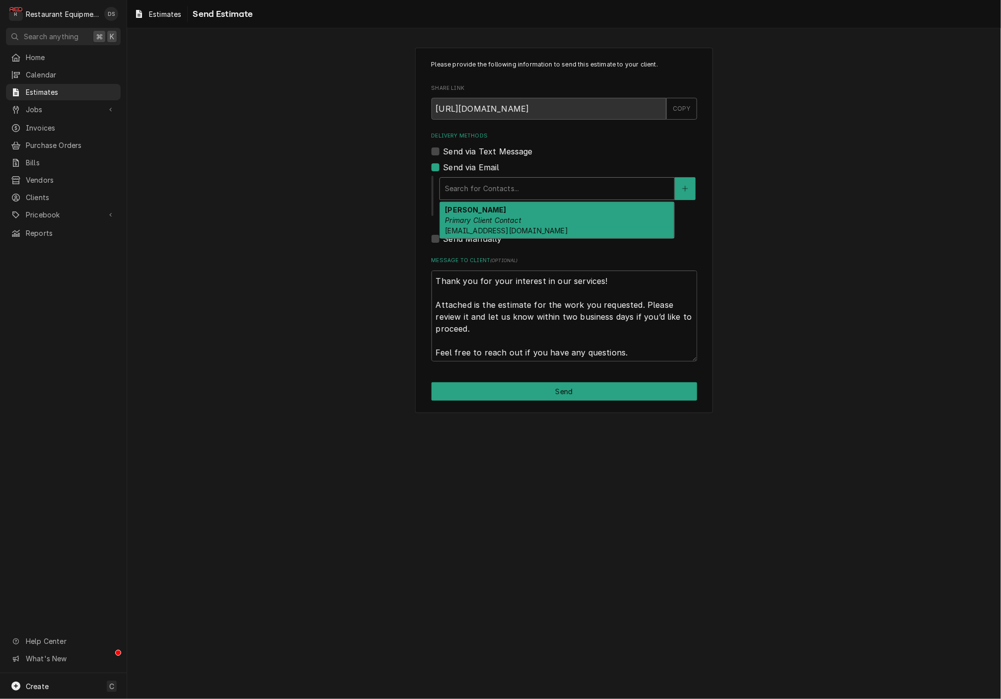
click at [503, 219] on em "Primary Client Contact" at bounding box center [483, 220] width 76 height 8
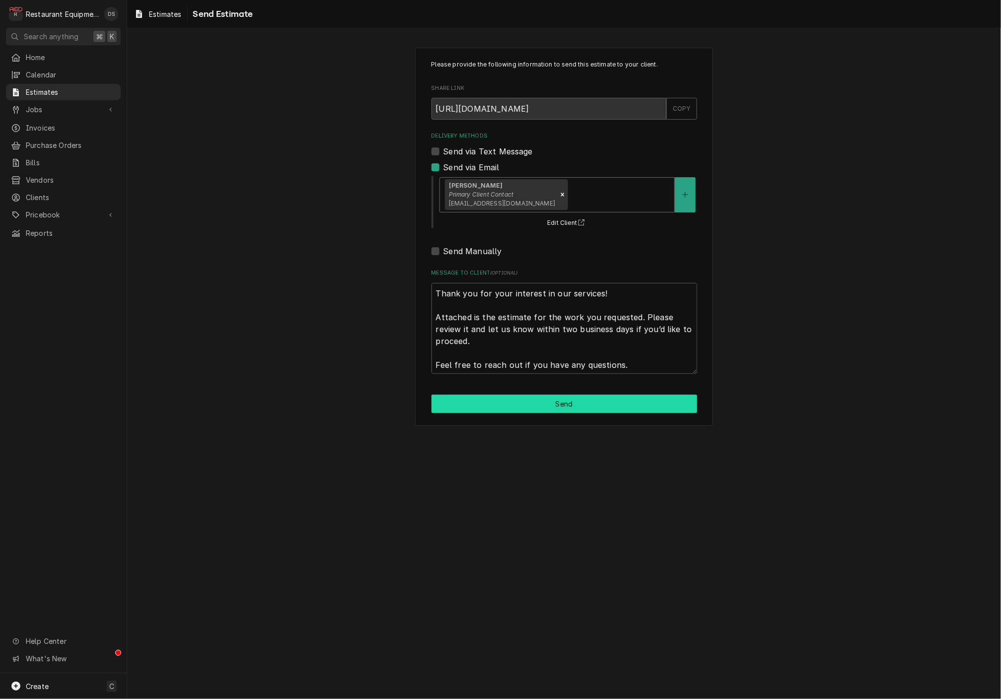
click at [525, 406] on button "Send" at bounding box center [564, 404] width 266 height 18
type textarea "x"
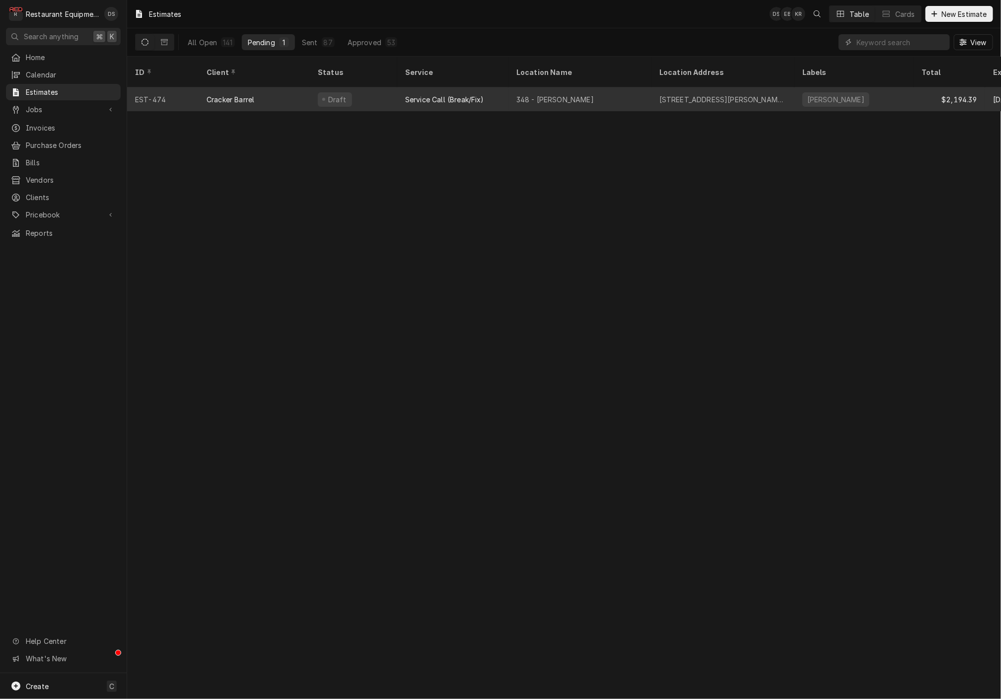
click at [387, 91] on div "Draft" at bounding box center [353, 99] width 87 height 24
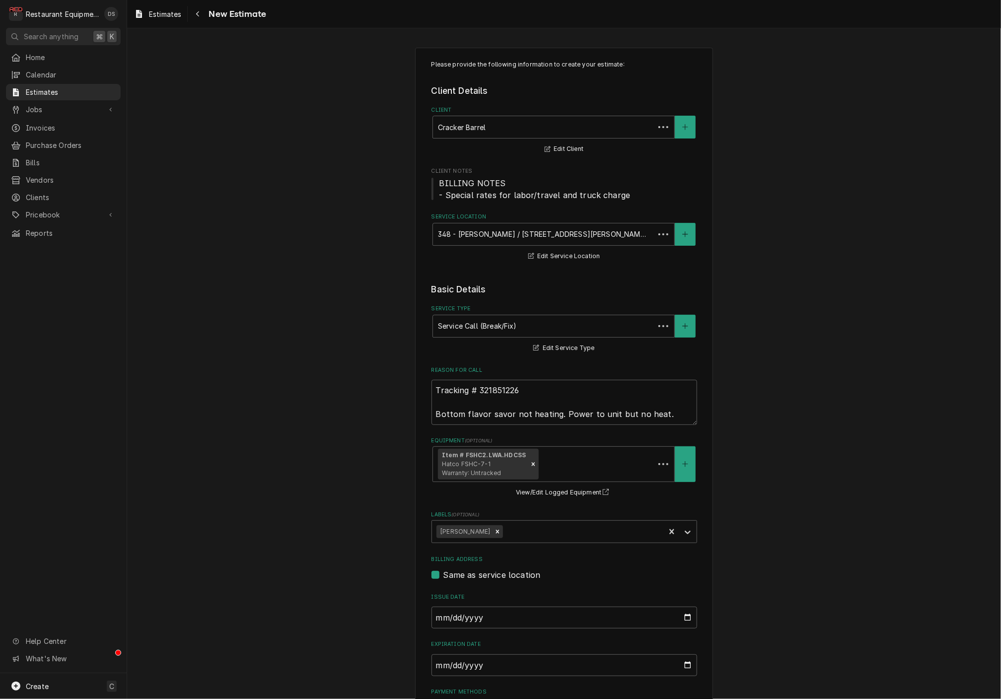
type textarea "x"
click at [202, 17] on div "Navigate back" at bounding box center [198, 14] width 10 height 10
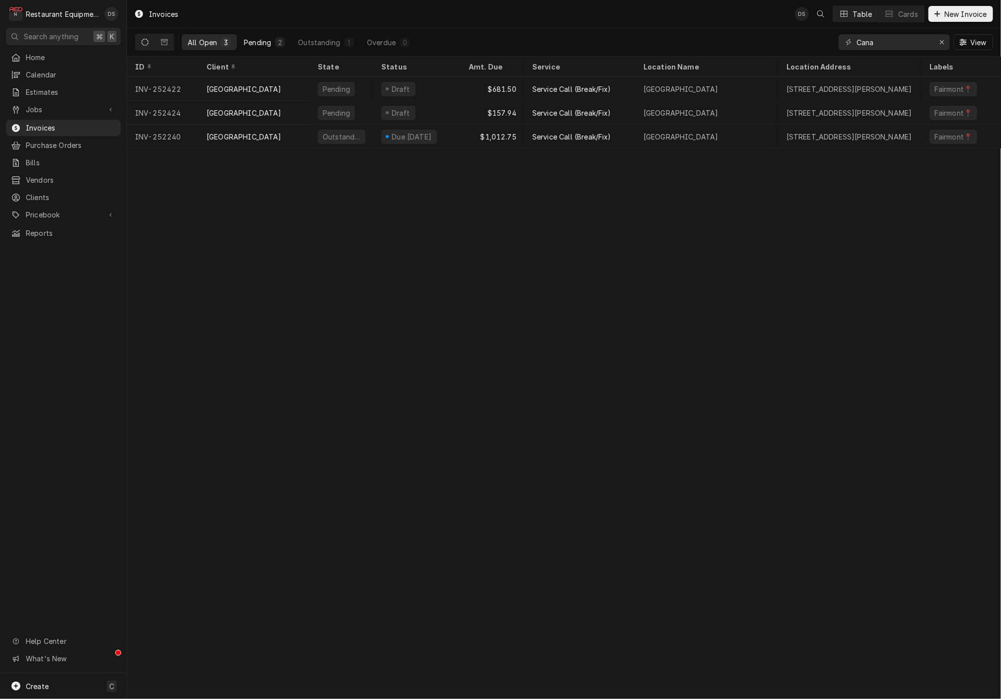
click at [262, 43] on div "Pending" at bounding box center [257, 42] width 27 height 10
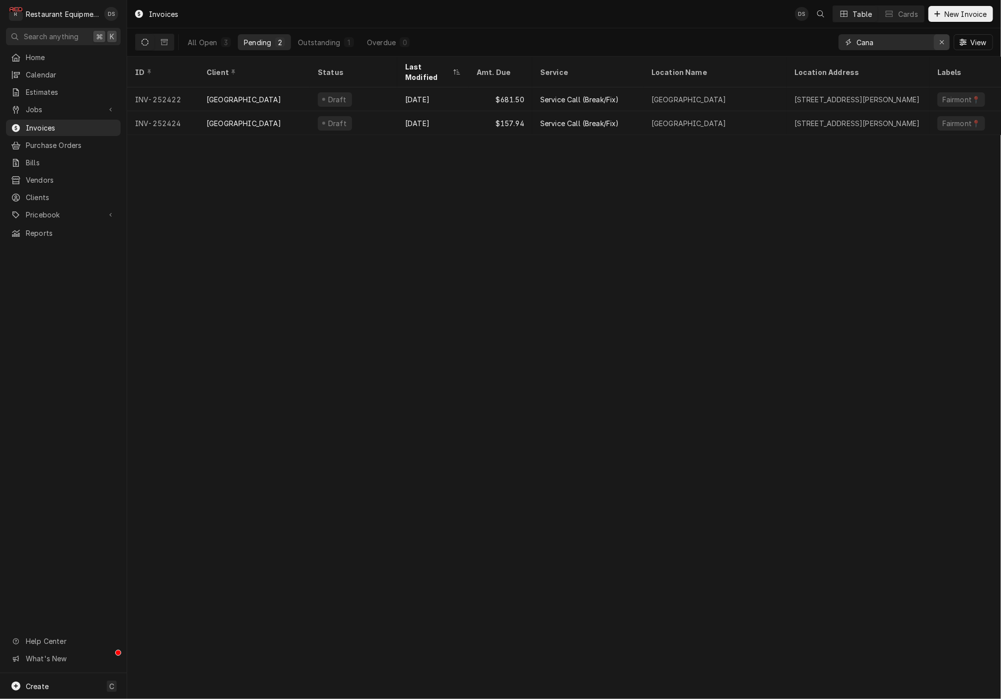
click at [945, 45] on div "Erase input" at bounding box center [942, 42] width 10 height 10
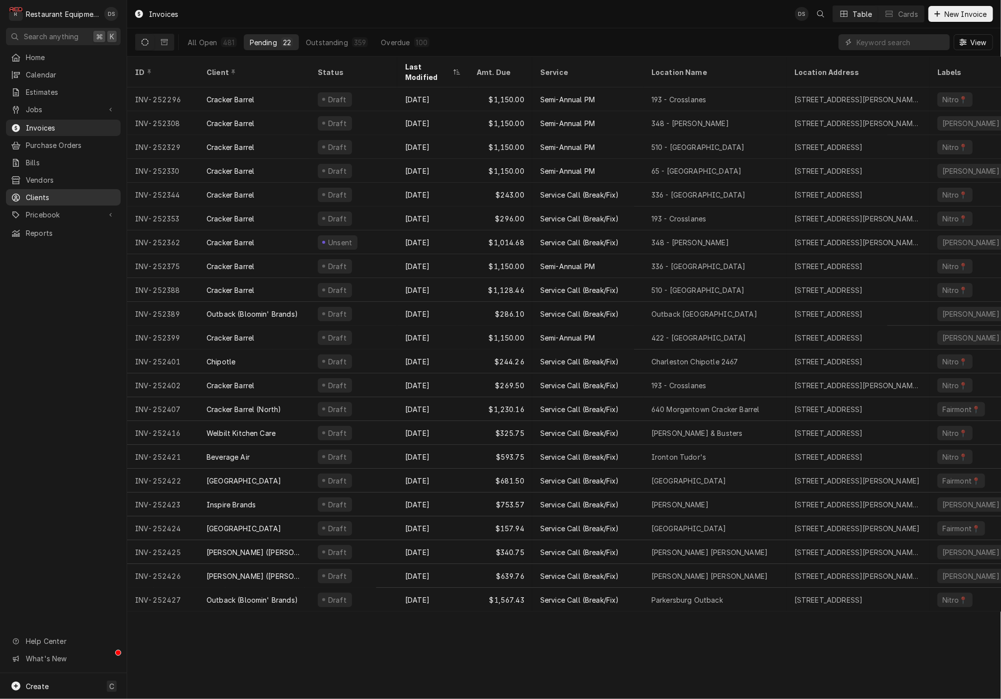
click at [51, 192] on span "Clients" at bounding box center [71, 197] width 90 height 10
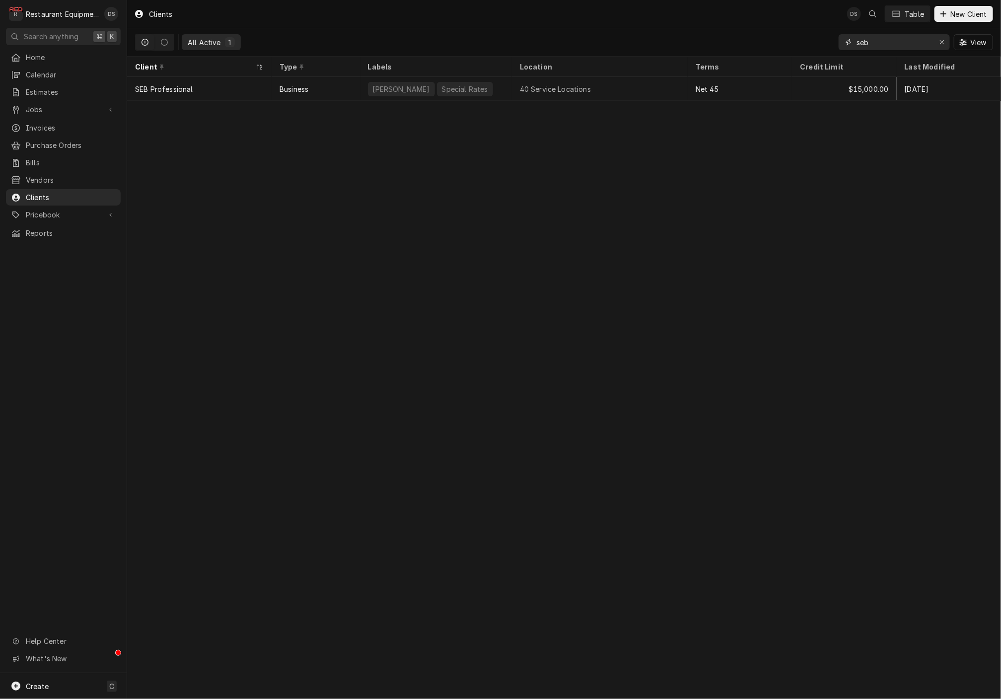
drag, startPoint x: 888, startPoint y: 41, endPoint x: 808, endPoint y: 38, distance: 80.5
click at [808, 38] on div "All Active 1 seb View" at bounding box center [564, 42] width 858 height 28
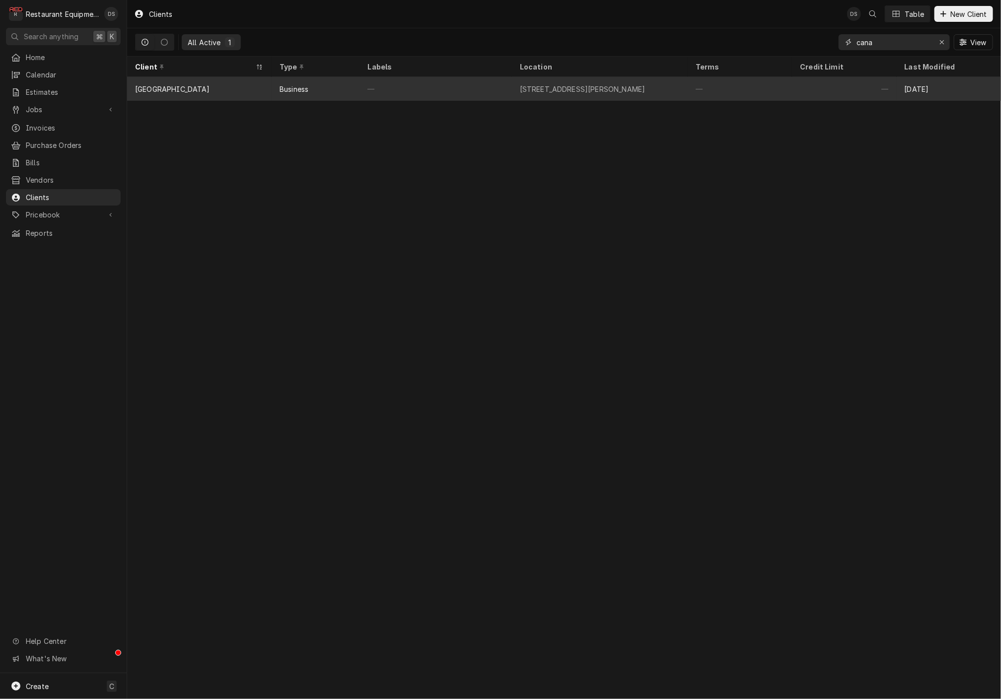
type input "cana"
click at [740, 85] on div "—" at bounding box center [740, 89] width 104 height 24
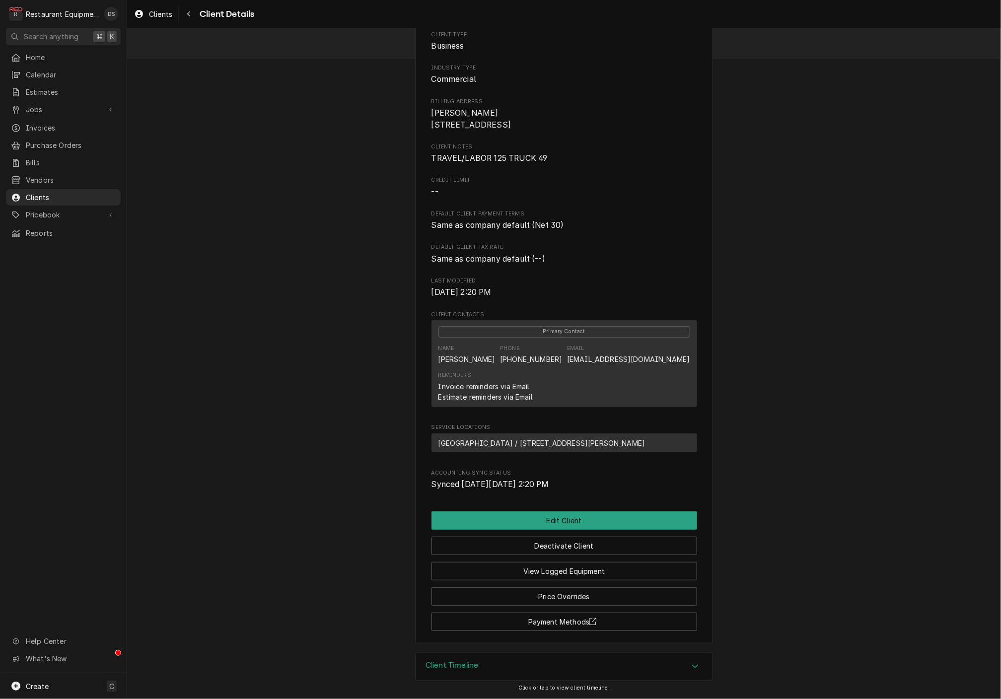
scroll to position [56, 0]
click at [576, 591] on button "Price Overrides" at bounding box center [564, 596] width 266 height 18
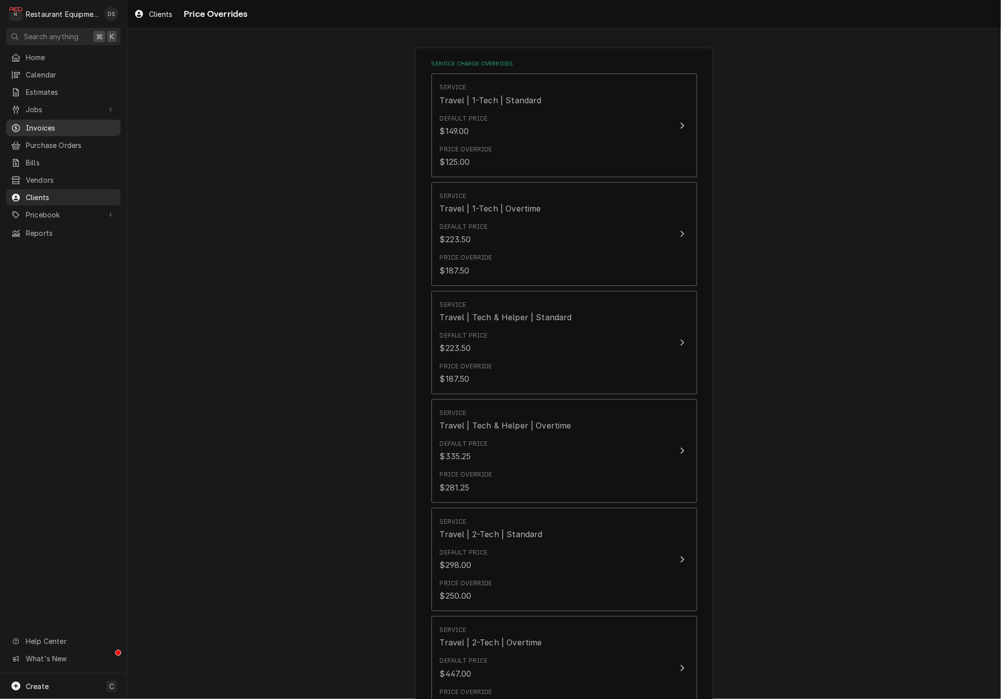
click at [48, 122] on div "Invoices" at bounding box center [63, 128] width 111 height 12
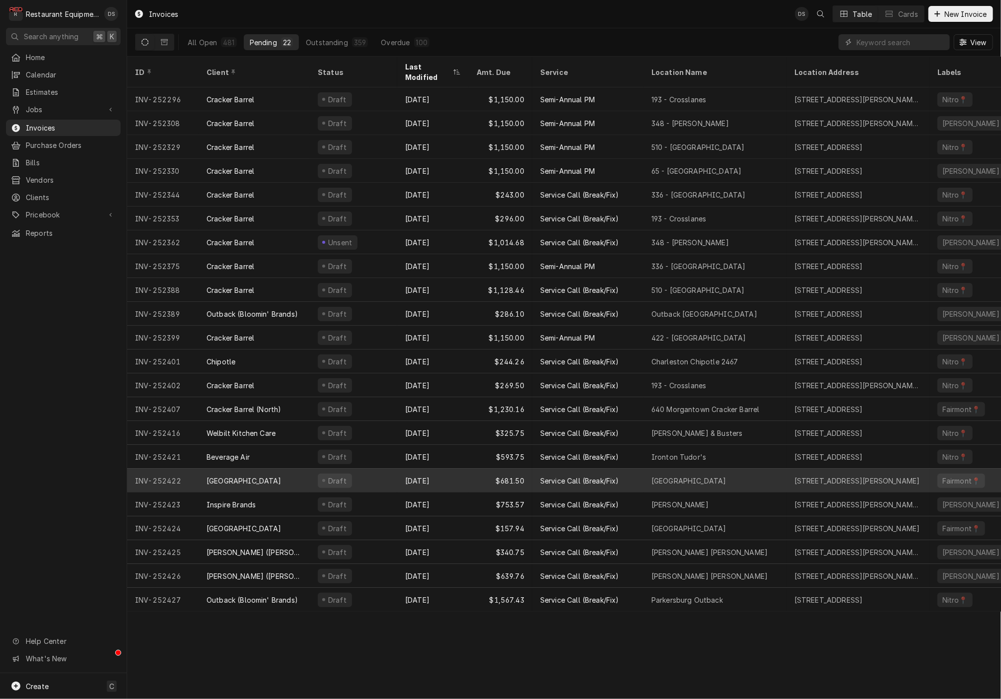
click at [458, 469] on div "[DATE]" at bounding box center [432, 481] width 71 height 24
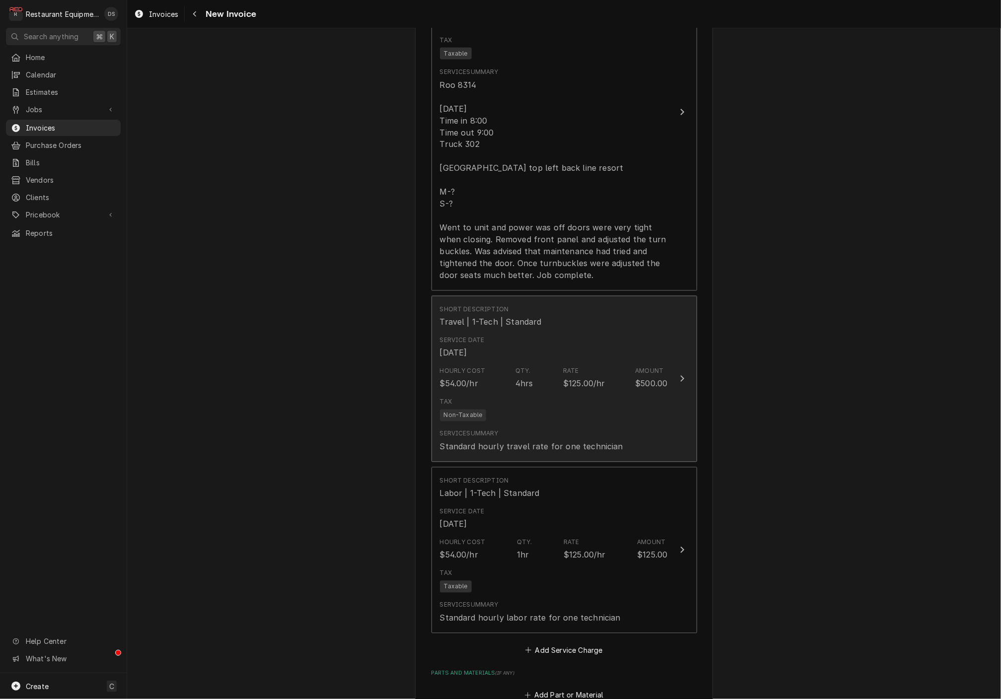
scroll to position [957, 0]
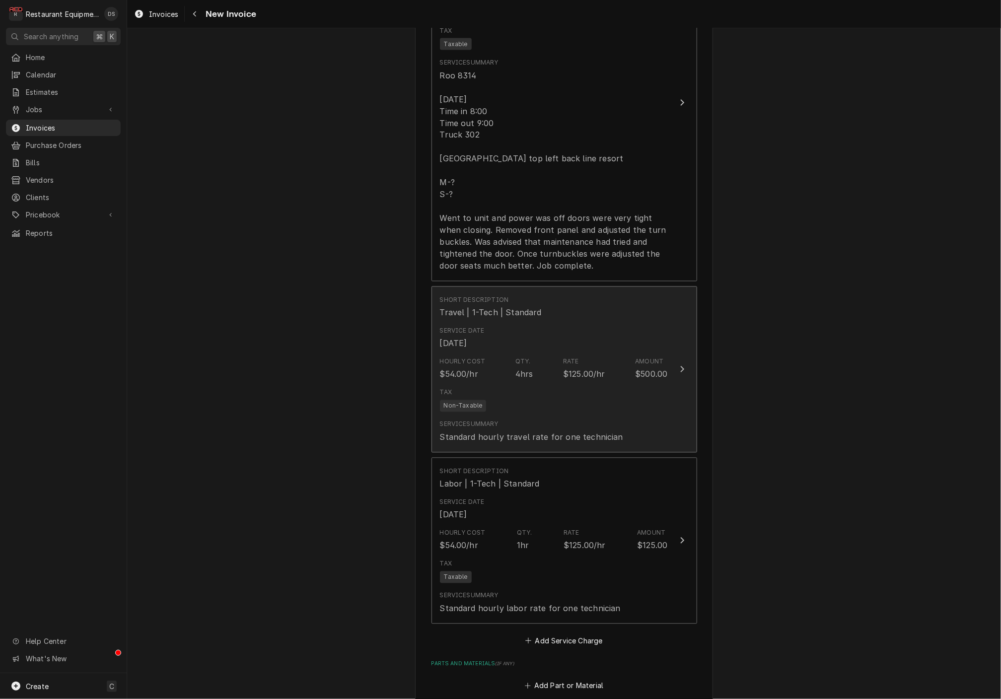
click at [552, 385] on div "Tax Non-Taxable" at bounding box center [554, 400] width 228 height 32
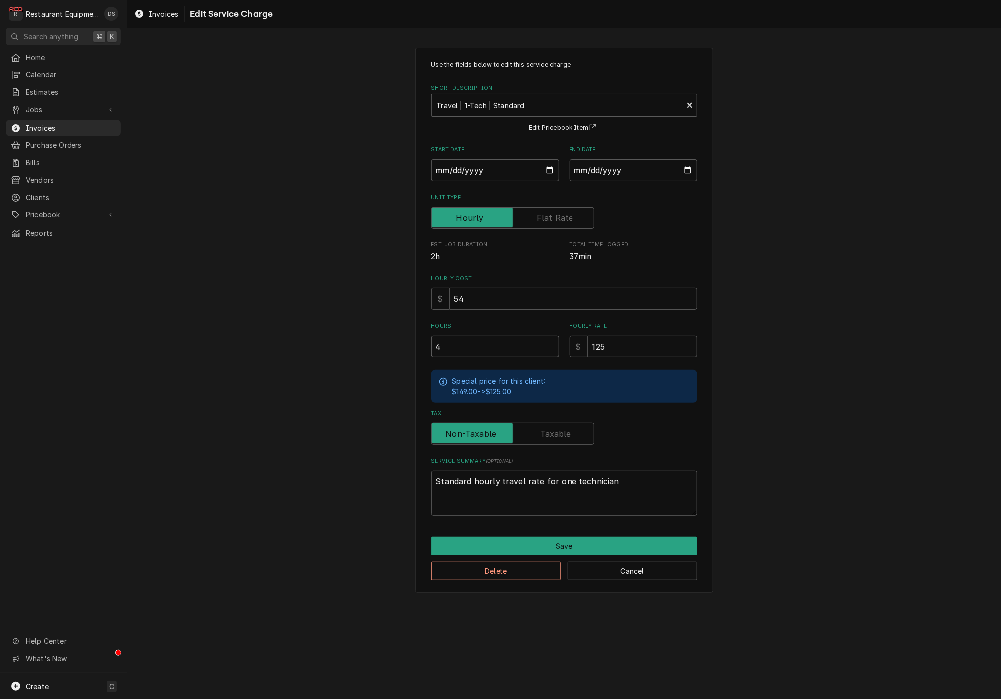
drag, startPoint x: 458, startPoint y: 350, endPoint x: 422, endPoint y: 350, distance: 35.7
click at [423, 350] on div "Use the fields below to edit this service charge Short Description Travel | 1-T…" at bounding box center [564, 321] width 298 height 546
type textarea "x"
type input "42"
type textarea "x"
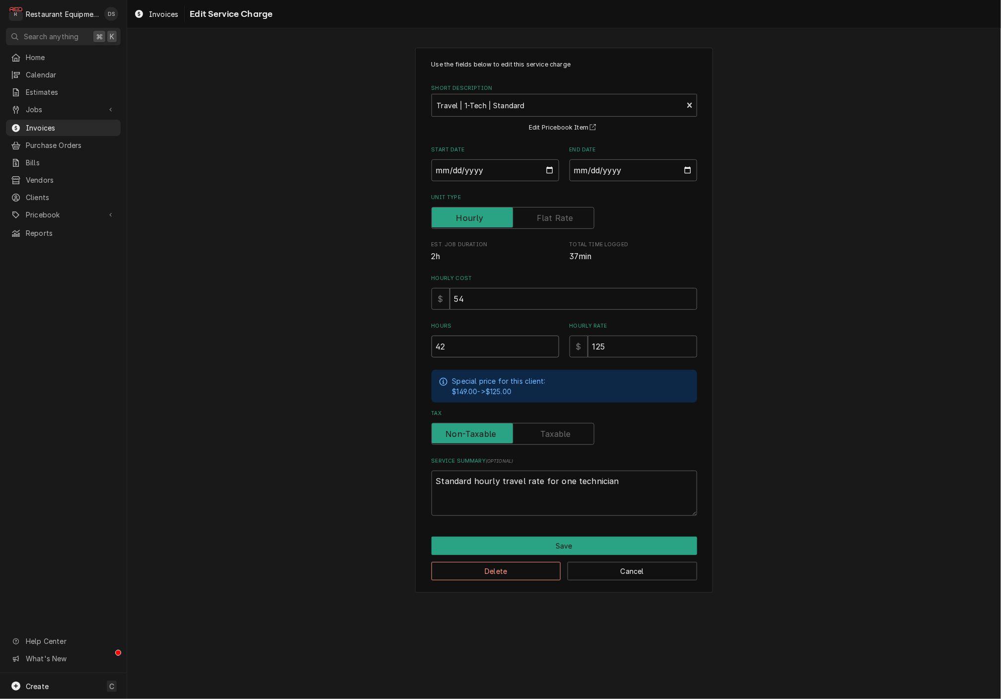
type input "4"
type textarea "x"
type input "2"
click at [588, 537] on button "Save" at bounding box center [564, 546] width 266 height 18
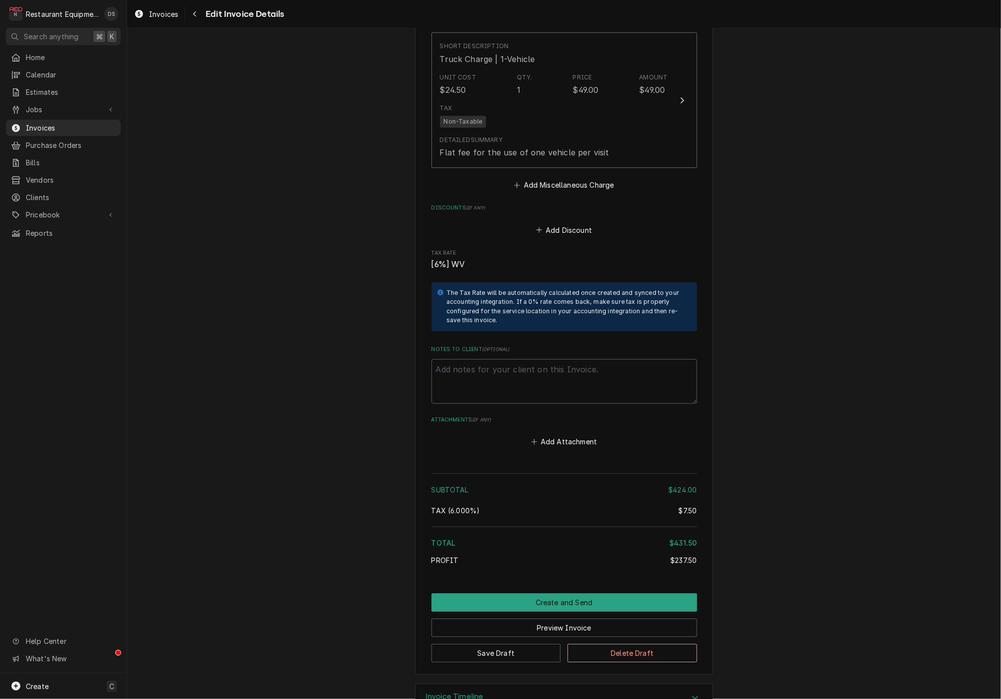
scroll to position [1643, 0]
click at [561, 594] on button "Create and Send" at bounding box center [564, 603] width 266 height 18
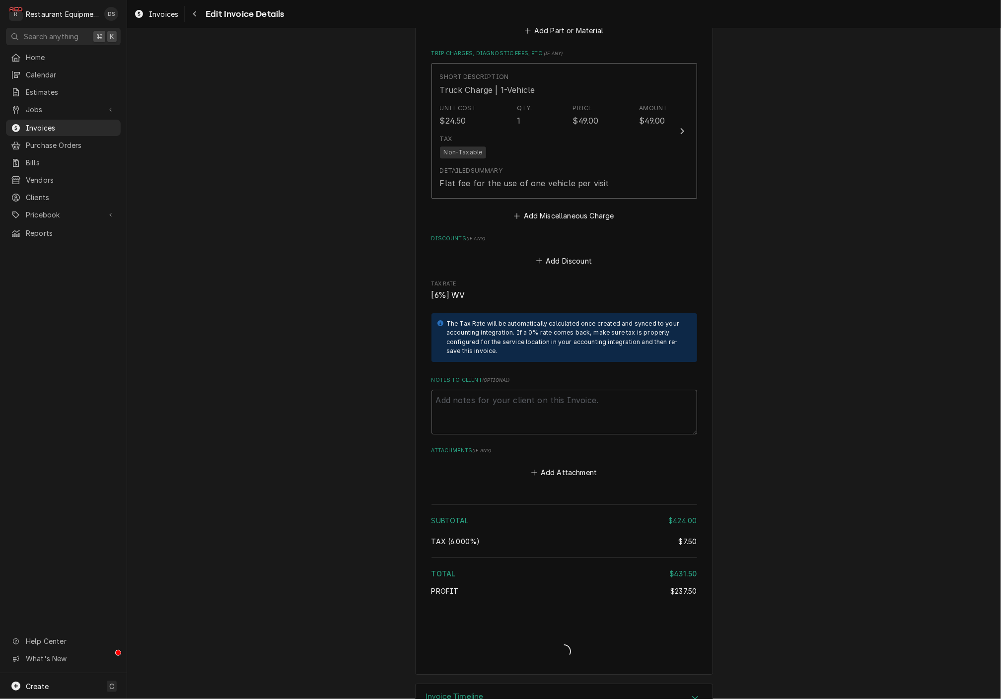
type textarea "x"
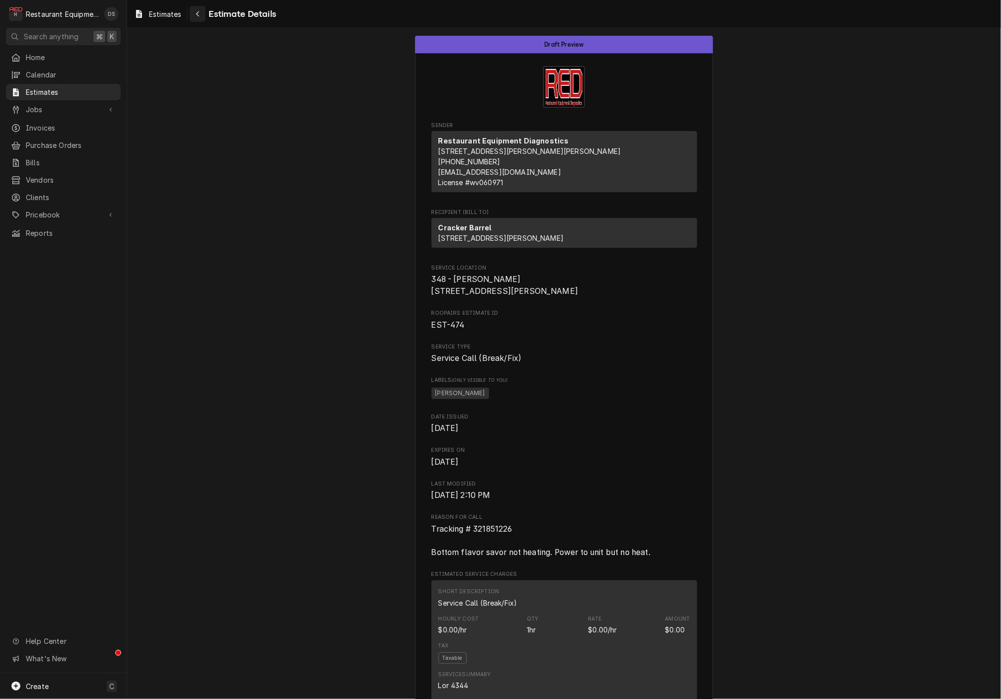
click at [204, 18] on button "Navigate back" at bounding box center [198, 14] width 16 height 16
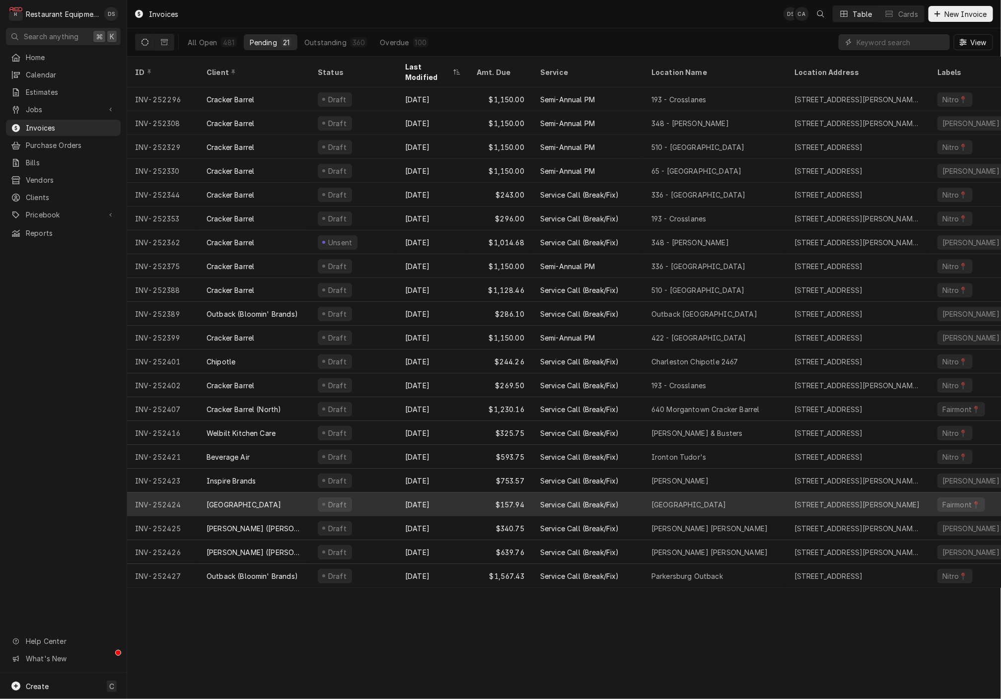
click at [300, 493] on div "[GEOGRAPHIC_DATA]" at bounding box center [254, 505] width 111 height 24
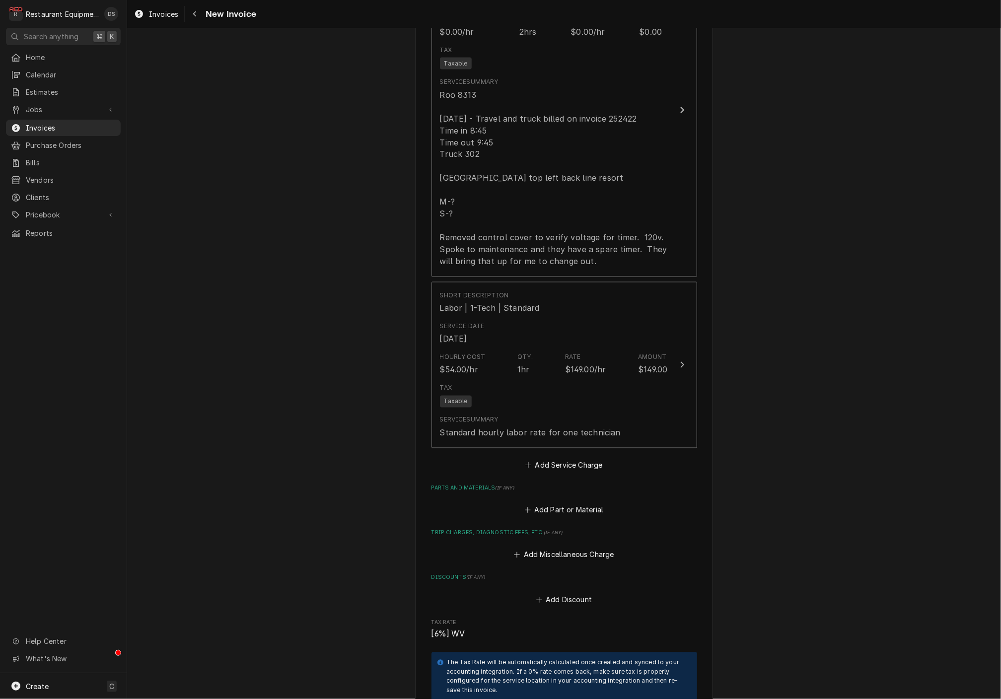
scroll to position [944, 0]
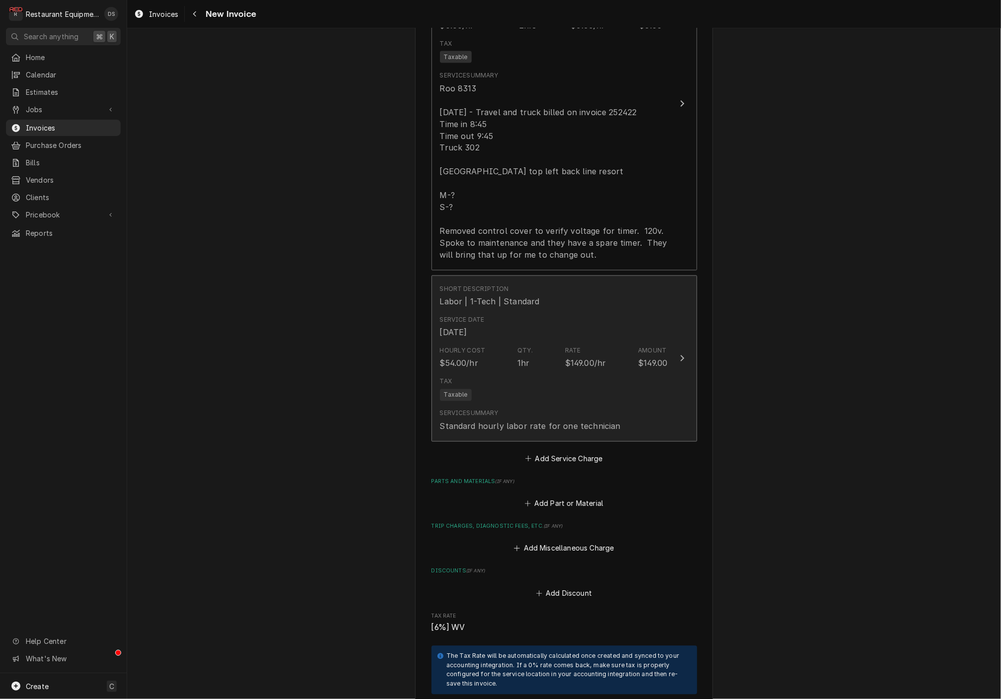
click at [571, 421] on div "Standard hourly labor rate for one technician" at bounding box center [530, 427] width 181 height 12
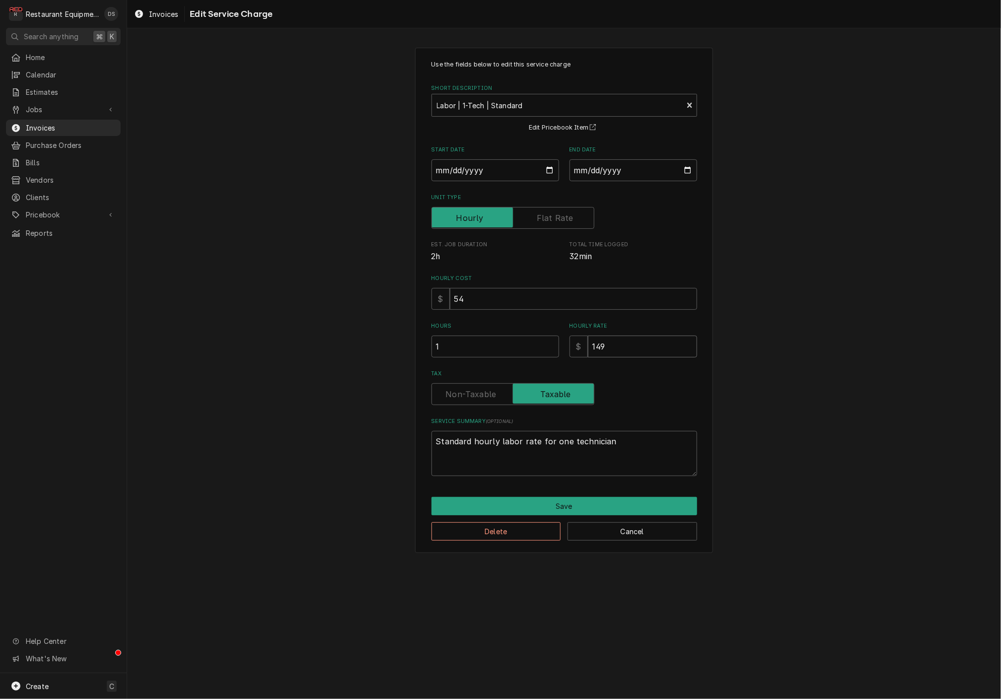
drag, startPoint x: 649, startPoint y: 343, endPoint x: 532, endPoint y: 341, distance: 117.2
click at [539, 342] on div "Hours 1 Hourly Rate $ 149" at bounding box center [564, 339] width 266 height 35
type textarea "x"
type input "1"
type textarea "x"
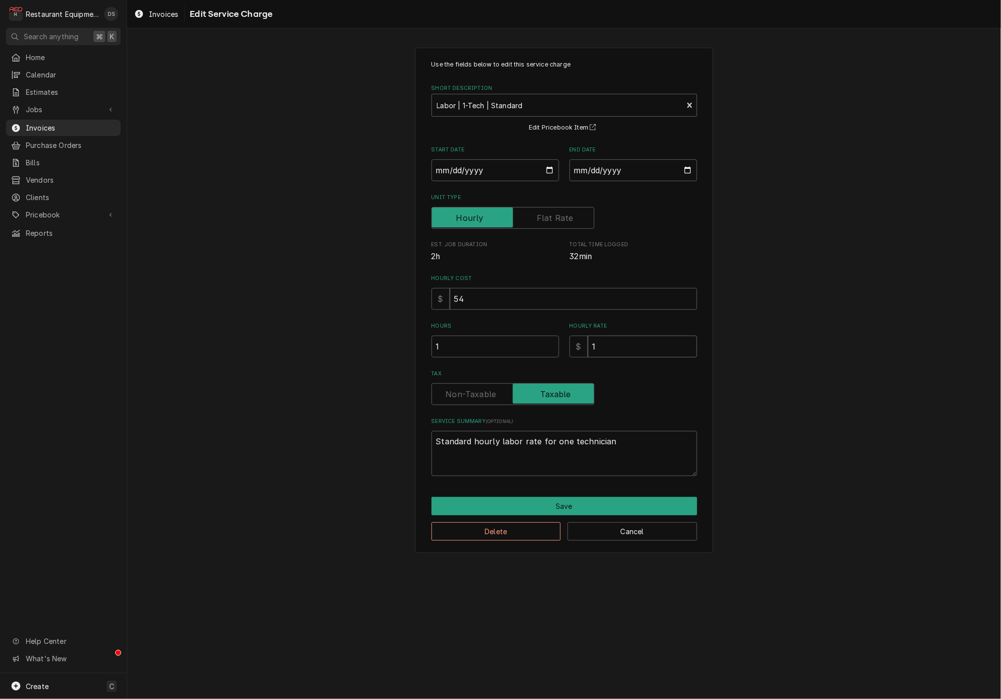
type input "12"
type textarea "x"
type input "125"
click at [566, 497] on button "Save" at bounding box center [564, 506] width 266 height 18
type textarea "x"
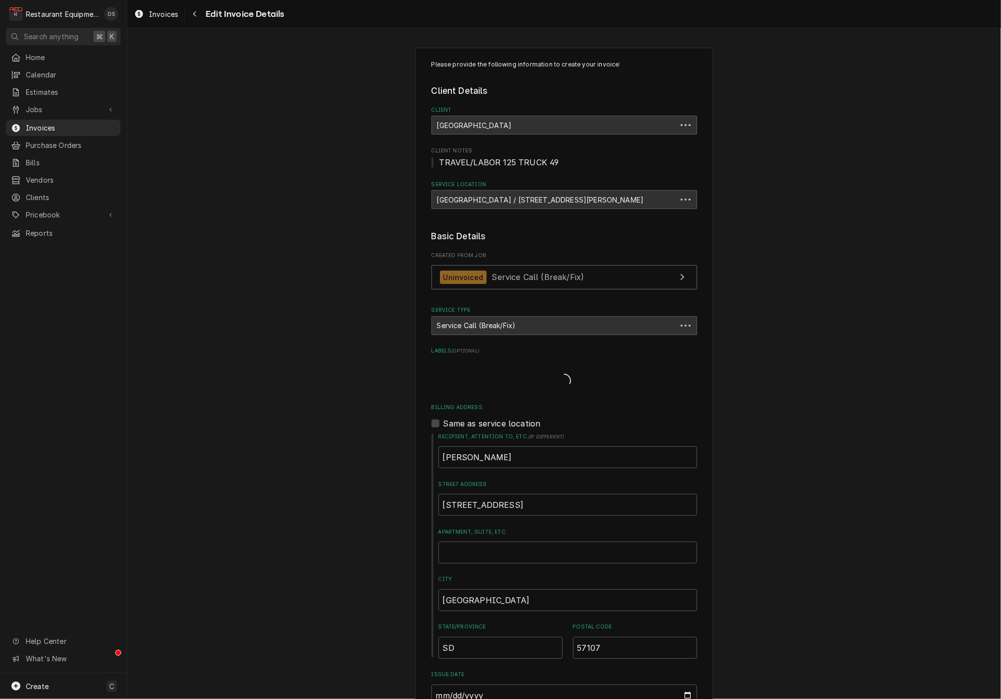
scroll to position [944, 0]
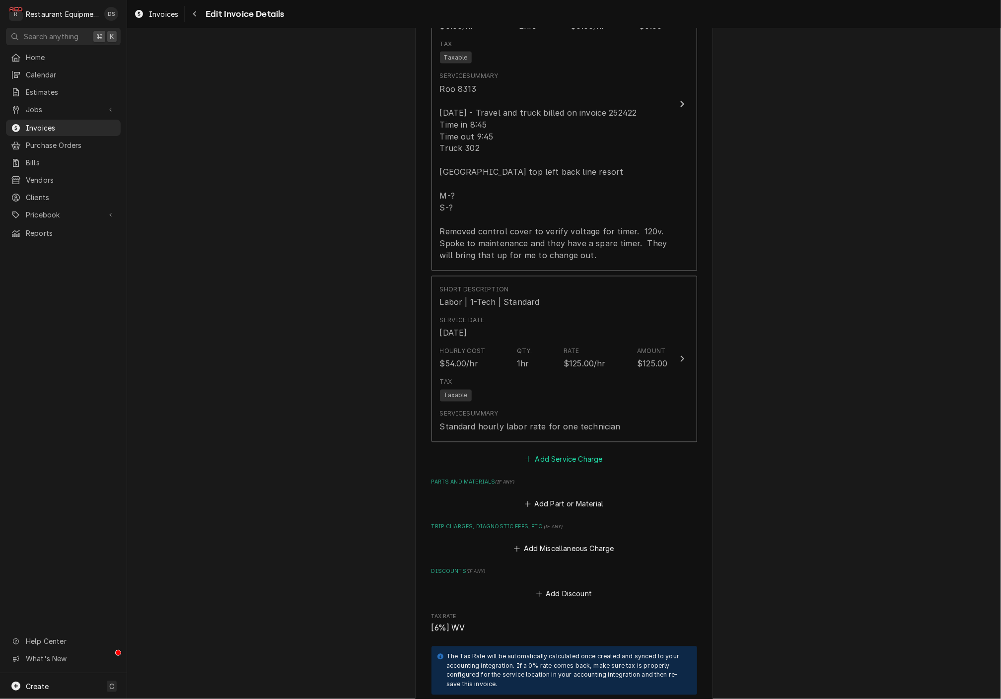
click at [568, 452] on button "Add Service Charge" at bounding box center [564, 459] width 80 height 14
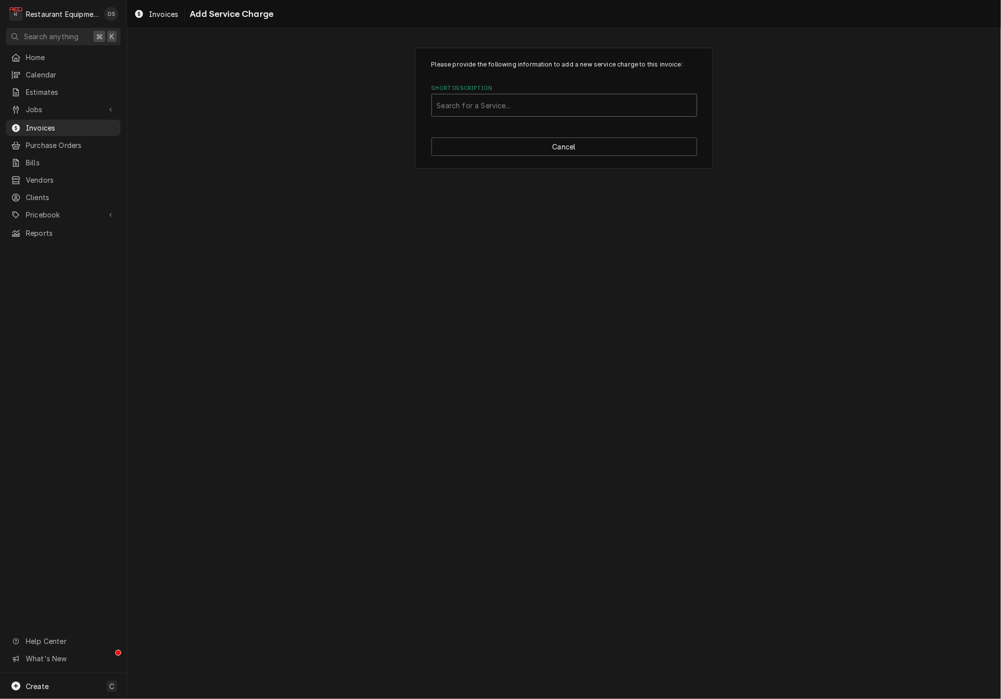
click at [560, 107] on div "Short Description" at bounding box center [564, 105] width 255 height 18
type input "trave"
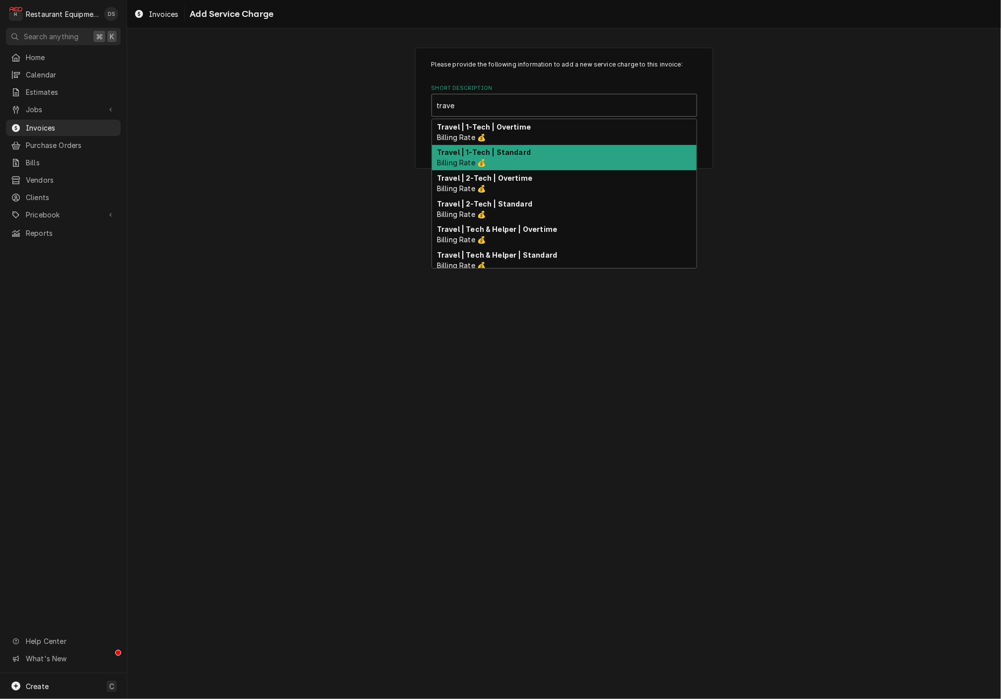
click at [515, 145] on div "Travel | 1-Tech | Standard Billing Rate 💰" at bounding box center [564, 158] width 265 height 26
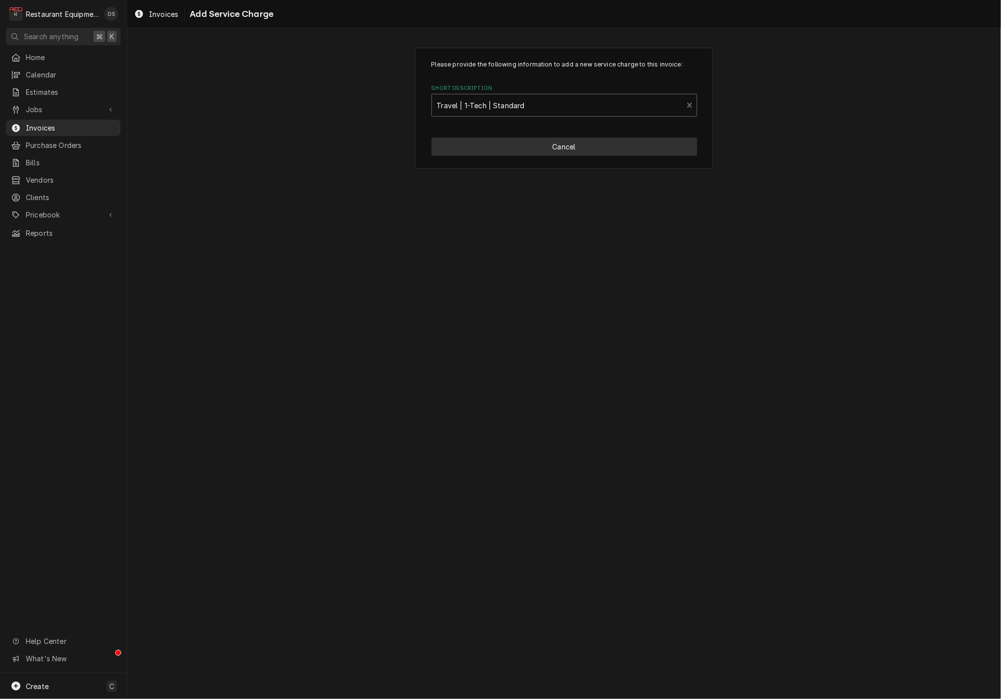
type textarea "x"
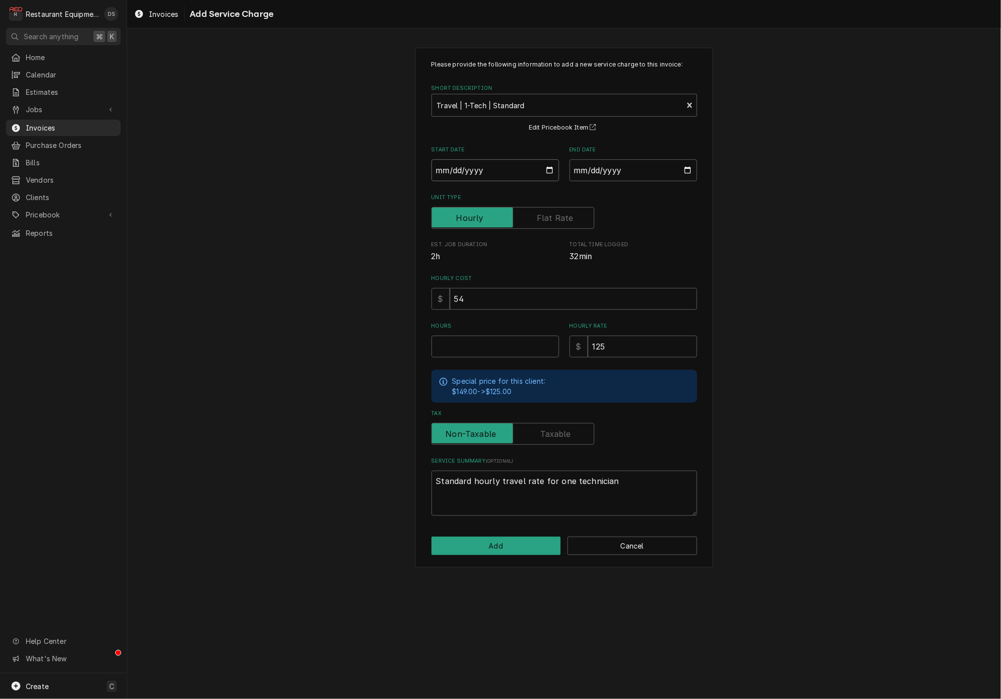
click at [497, 168] on input "Start Date" at bounding box center [495, 170] width 128 height 22
type input "2025-08-13"
type textarea "x"
click at [615, 177] on input "End Date" at bounding box center [633, 170] width 128 height 22
type input "2025-08-13"
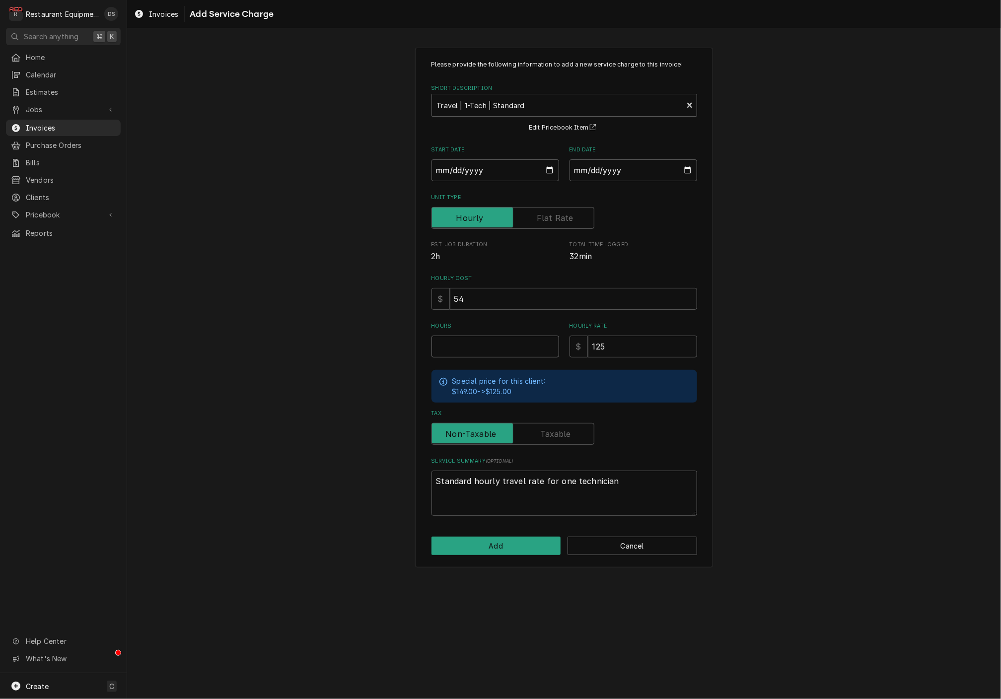
drag, startPoint x: 497, startPoint y: 342, endPoint x: 519, endPoint y: 336, distance: 22.2
click at [497, 342] on input "Hours" at bounding box center [495, 347] width 128 height 22
type textarea "x"
type input "1"
click at [510, 544] on button "Add" at bounding box center [496, 546] width 130 height 18
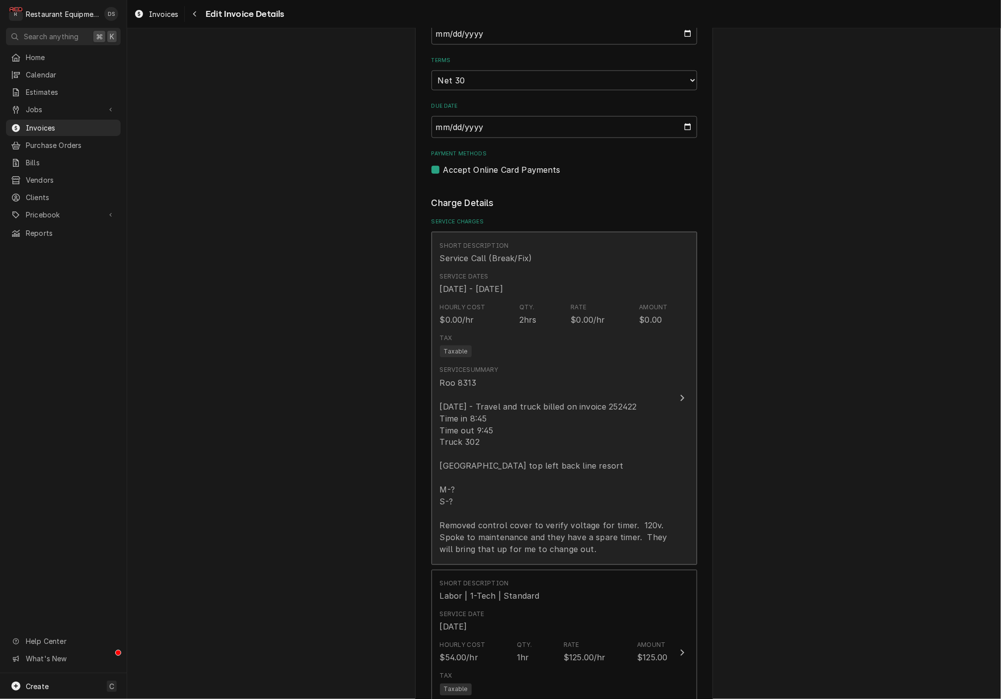
scroll to position [646, 0]
click at [561, 419] on div "Roo 8313 8/14/25 - Travel and truck billed on invoice 252422 Time in 8:45 Time …" at bounding box center [554, 469] width 228 height 179
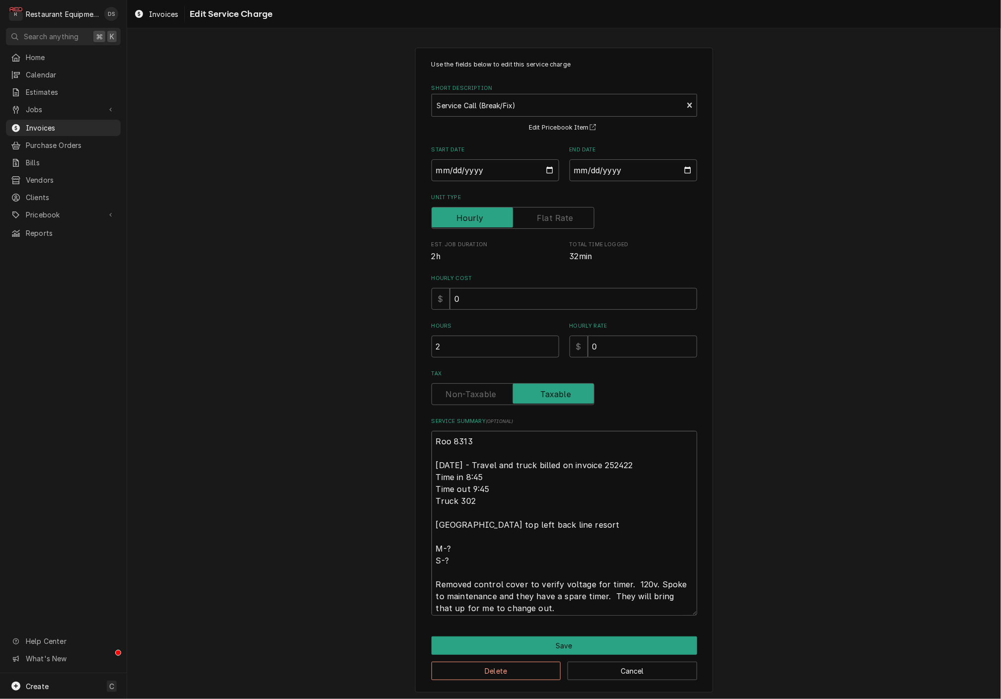
drag, startPoint x: 642, startPoint y: 464, endPoint x: 500, endPoint y: 462, distance: 142.5
click at [500, 462] on textarea "Roo 8313 8/14/25 - Travel and truck billed on invoice 252422 Time in 8:45 Time …" at bounding box center [564, 523] width 266 height 184
drag, startPoint x: 514, startPoint y: 461, endPoint x: 500, endPoint y: 464, distance: 13.6
click at [514, 461] on textarea "Roo 8313 8/14/25 - Travel and truck billed on invoice 252422 Time in 8:45 Time …" at bounding box center [564, 523] width 266 height 184
drag, startPoint x: 498, startPoint y: 463, endPoint x: 600, endPoint y: 461, distance: 101.3
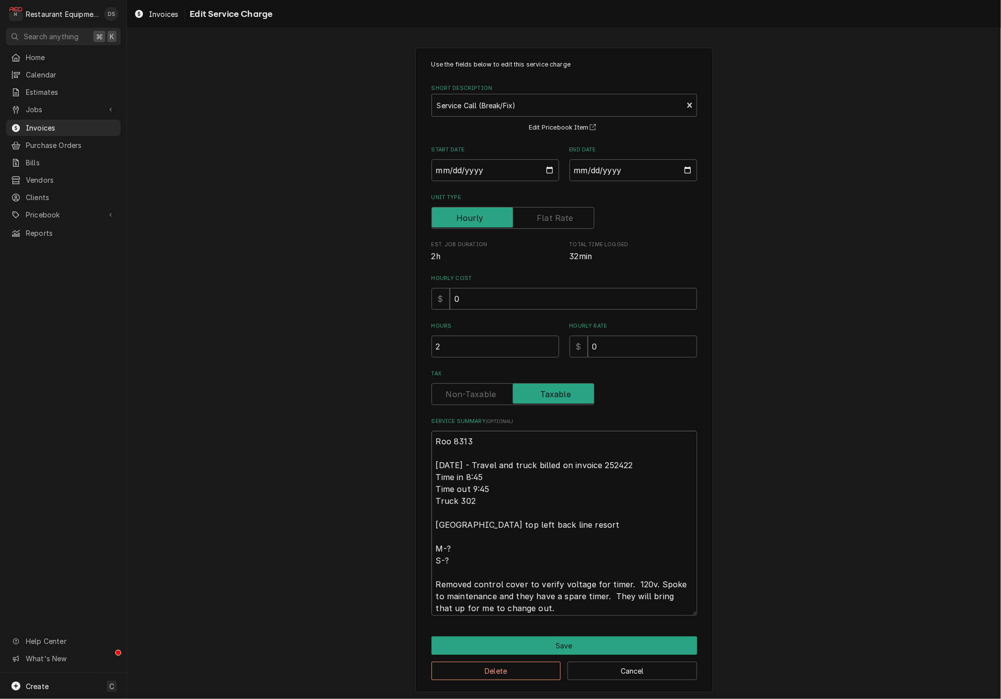
click at [600, 461] on textarea "Roo 8313 8/14/25 - Travel and truck billed on invoice 252422 Time in 8:45 Time …" at bounding box center [564, 523] width 266 height 184
type textarea "x"
type textarea "Roo 8313 8/14/25 - Travel 252422 Time in 8:45 Time out 9:45 Truck 302 South Ben…"
type textarea "x"
type textarea "Roo 8313 8/14/25 - Travel s 252422 Time in 8:45 Time out 9:45 Truck 302 South B…"
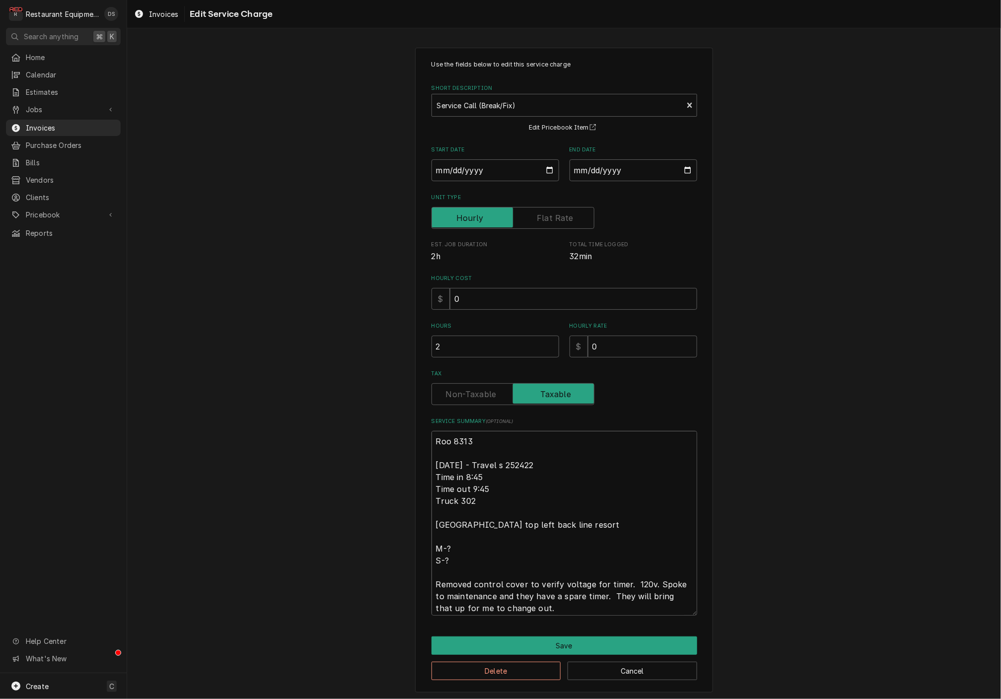
type textarea "x"
type textarea "Roo 8313 8/14/25 - Travel sp 252422 Time in 8:45 Time out 9:45 Truck 302 South …"
type textarea "x"
type textarea "Roo 8313 8/14/25 - Travel spl 252422 Time in 8:45 Time out 9:45 Truck 302 South…"
type textarea "x"
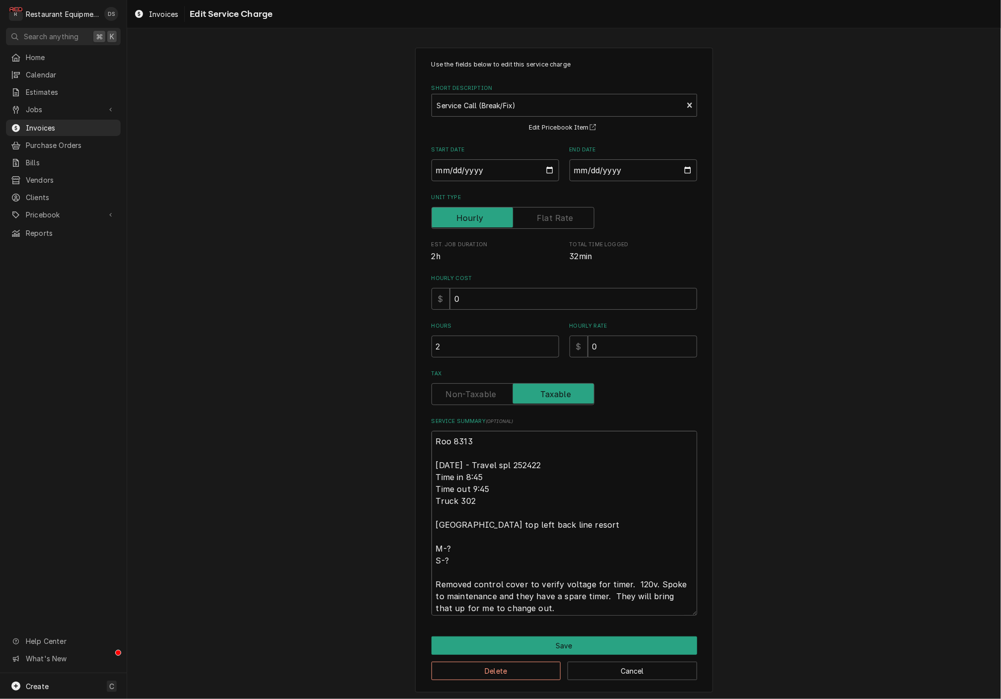
type textarea "Roo 8313 8/14/25 - Travel spli 252422 Time in 8:45 Time out 9:45 Truck 302 Sout…"
type textarea "x"
type textarea "Roo 8313 8/14/25 - Travel split 252422 Time in 8:45 Time out 9:45 Truck 302 Sou…"
type textarea "x"
type textarea "Roo 8313 8/14/25 - Travel split 252422 Time in 8:45 Time out 9:45 Truck 302 Sou…"
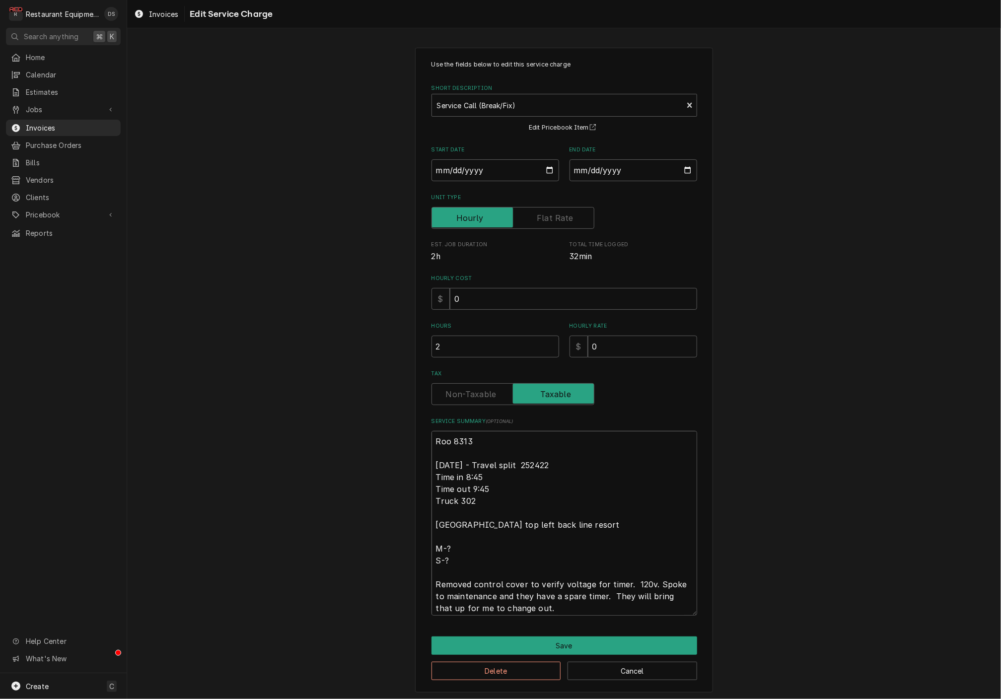
type textarea "x"
type textarea "Roo 8313 8/14/25 - Travel split w 252422 Time in 8:45 Time out 9:45 Truck 302 S…"
type textarea "x"
type textarea "Roo 8313 8/14/25 - Travel split wi 252422 Time in 8:45 Time out 9:45 Truck 302 …"
type textarea "x"
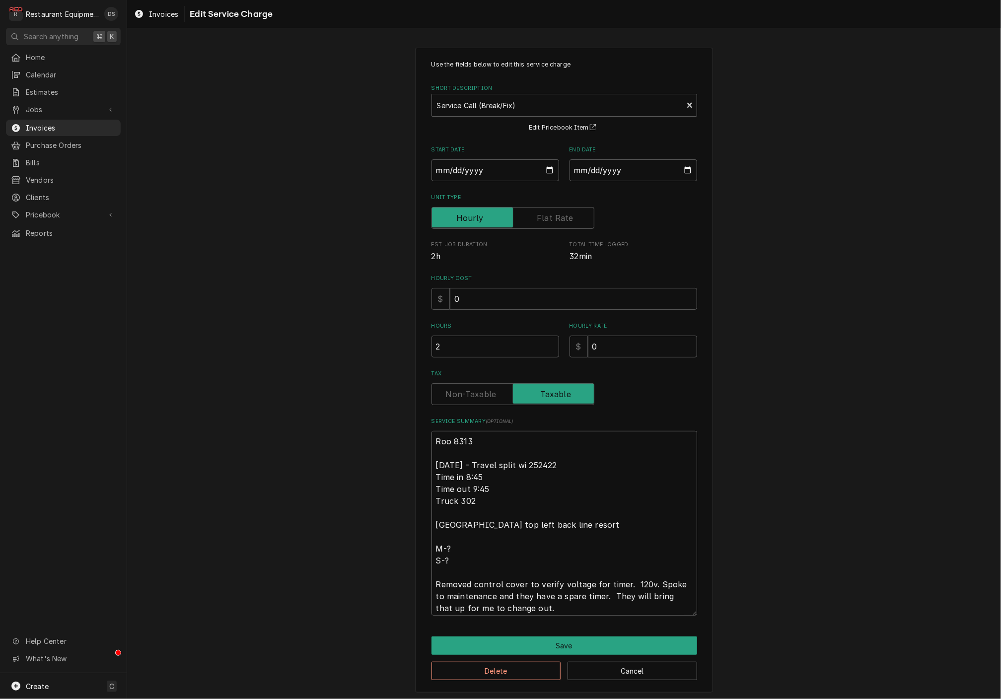
type textarea "Roo 8313 8/14/25 - Travel split wit 252422 Time in 8:45 Time out 9:45 Truck 302…"
type textarea "x"
type textarea "Roo 8313 8/14/25 - Travel split with 252422 Time in 8:45 Time out 9:45 Truck 30…"
type textarea "x"
type textarea "Roo 8313 8/14/25 - Travel split with 252422 Time in 8:45 Time out 9:45 Truck 30…"
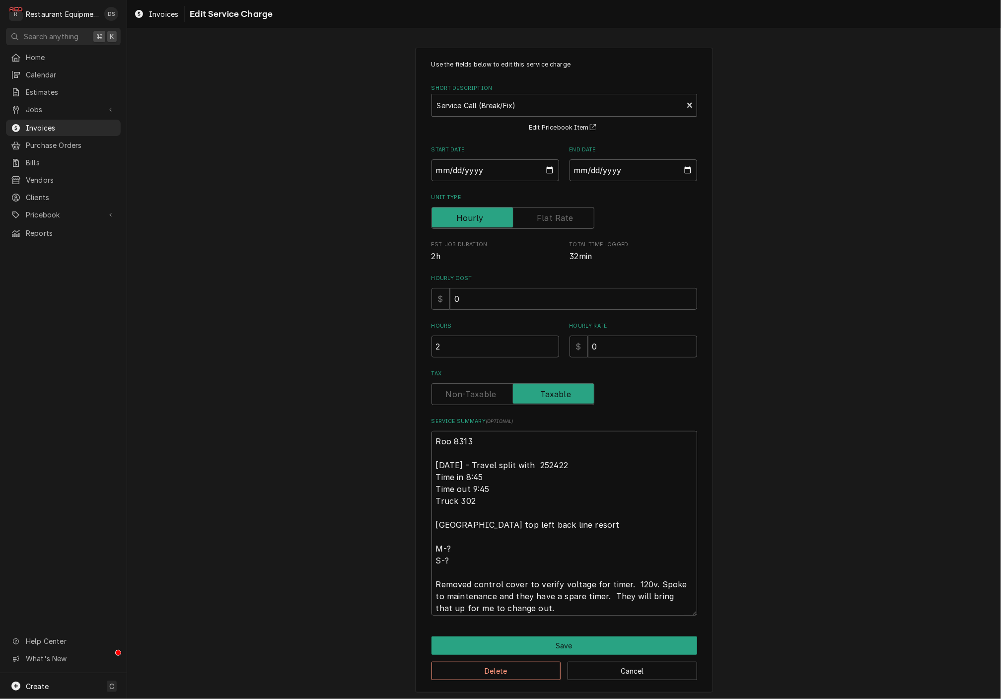
type textarea "x"
type textarea "Roo 8313 8/14/25 - Travel split with i 252422 Time in 8:45 Time out 9:45 Truck …"
type textarea "x"
type textarea "Roo 8313 8/14/25 - Travel split with in 252422 Time in 8:45 Time out 9:45 Truck…"
type textarea "x"
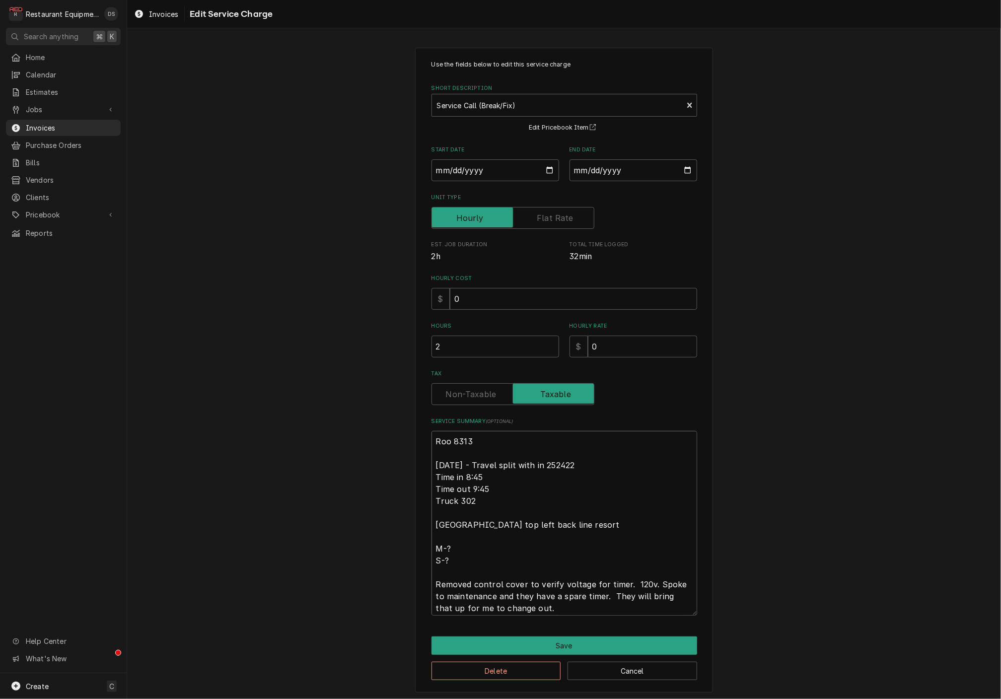
type textarea "Roo 8313 8/14/25 - Travel split with inv 252422 Time in 8:45 Time out 9:45 Truc…"
type textarea "x"
type textarea "Roo 8313 8/14/25 - Travel split with invo 252422 Time in 8:45 Time out 9:45 Tru…"
type textarea "x"
type textarea "Roo 8313 8/14/25 - Travel split with invoi 252422 Time in 8:45 Time out 9:45 Tr…"
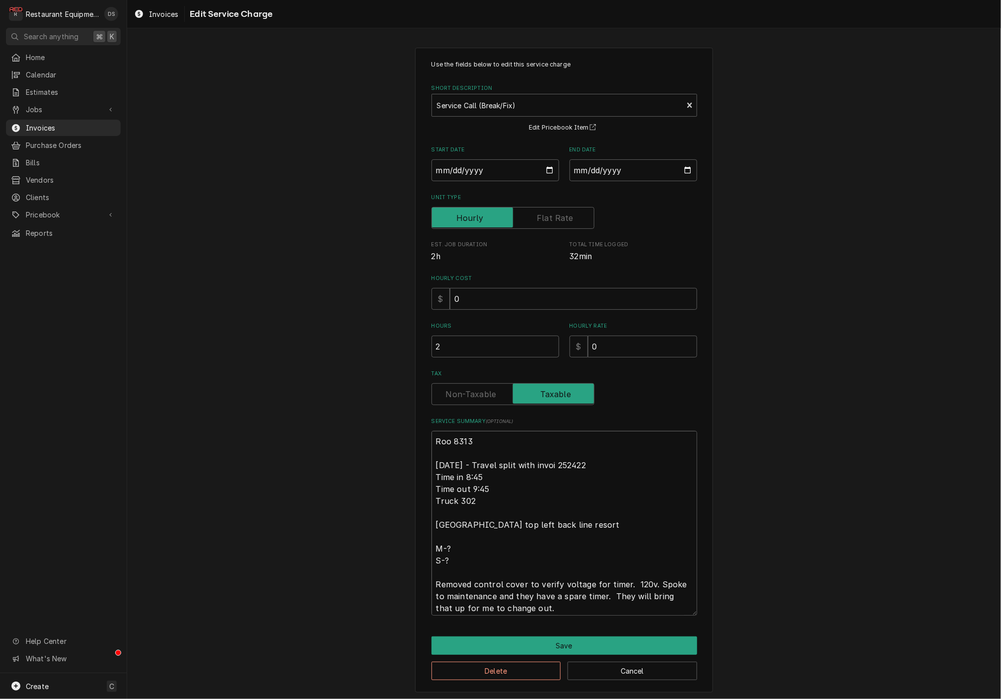
type textarea "x"
type textarea "Roo 8313 8/14/25 - Travel split with invoic 252422 Time in 8:45 Time out 9:45 T…"
type textarea "x"
type textarea "Roo 8313 8/14/25 - Travel split with invoice 252422 Time in 8:45 Time out 9:45 …"
type textarea "x"
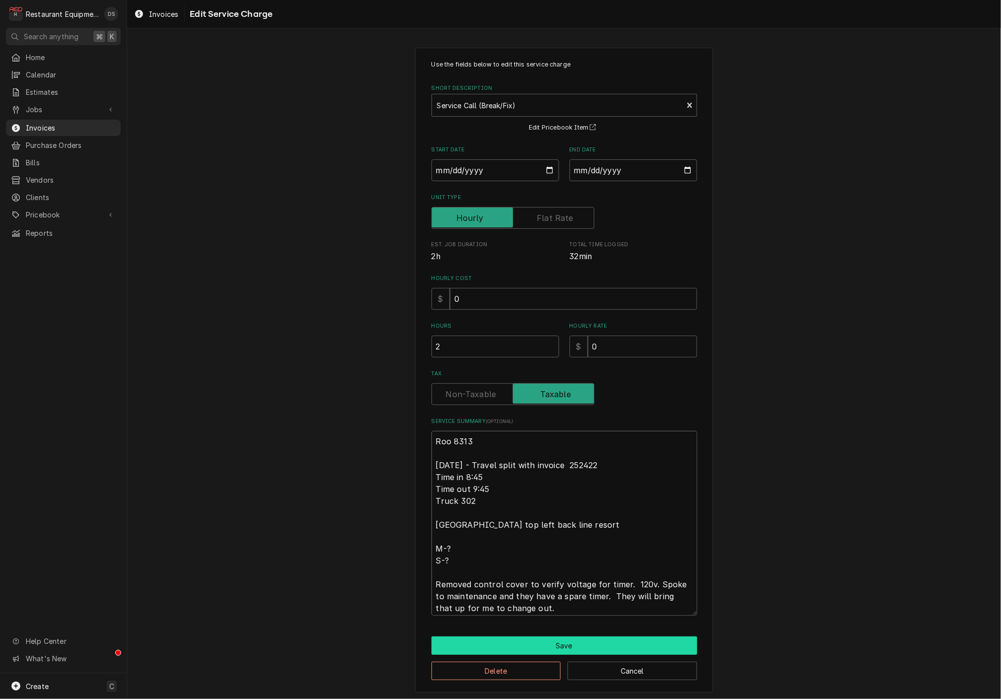
type textarea "Roo 8313 [DATE] - Travel split with invoice 252422 Time in 8:45 Time out 9:45 T…"
click at [577, 637] on button "Save" at bounding box center [564, 645] width 266 height 18
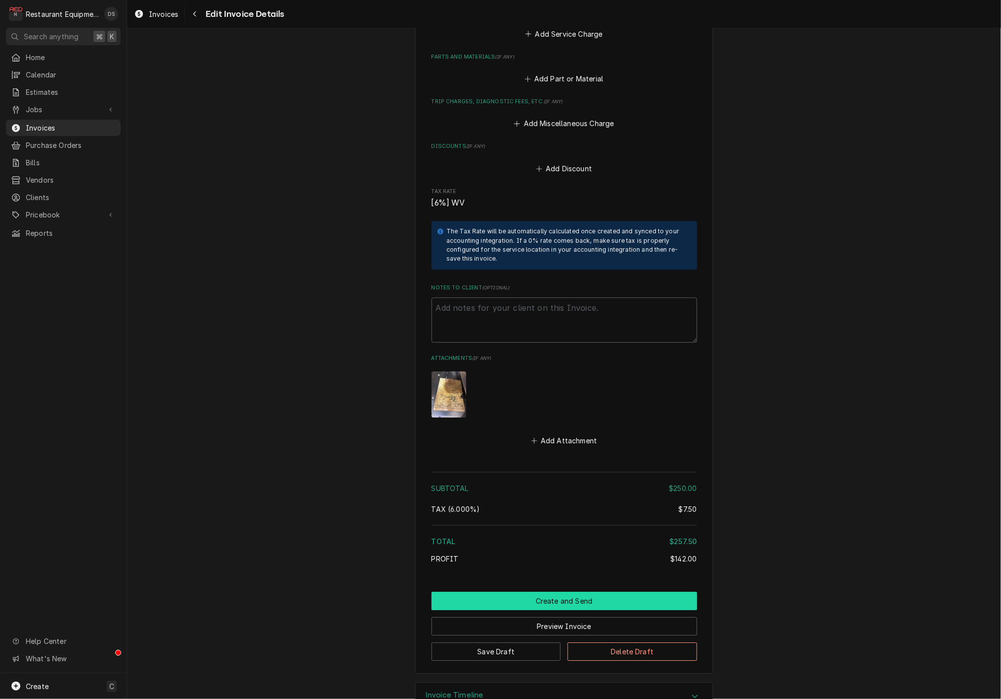
click at [556, 592] on button "Create and Send" at bounding box center [564, 601] width 266 height 18
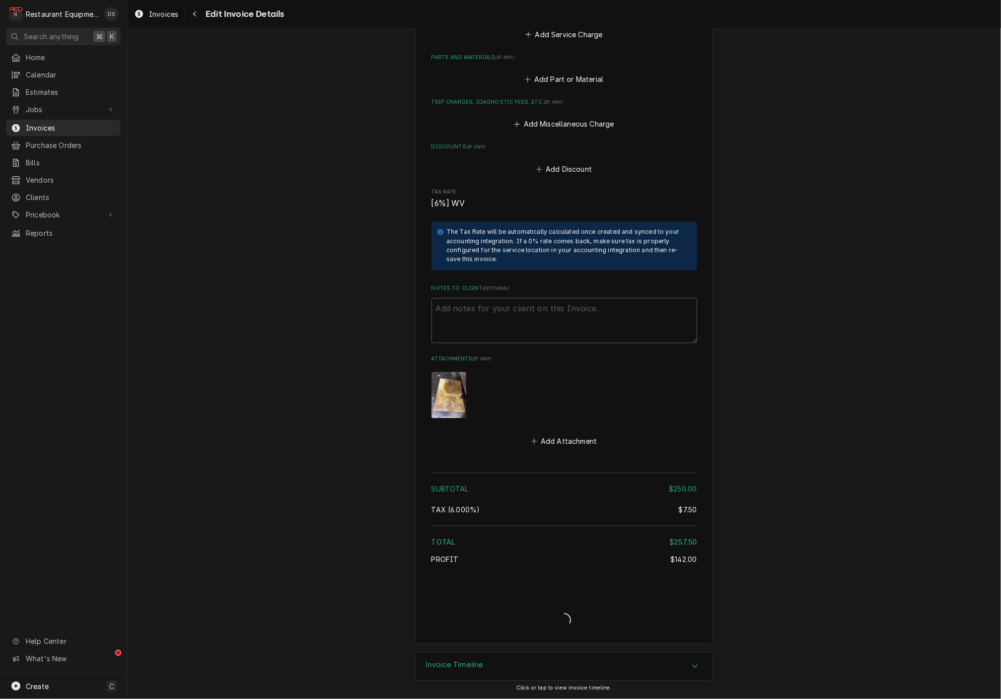
type textarea "x"
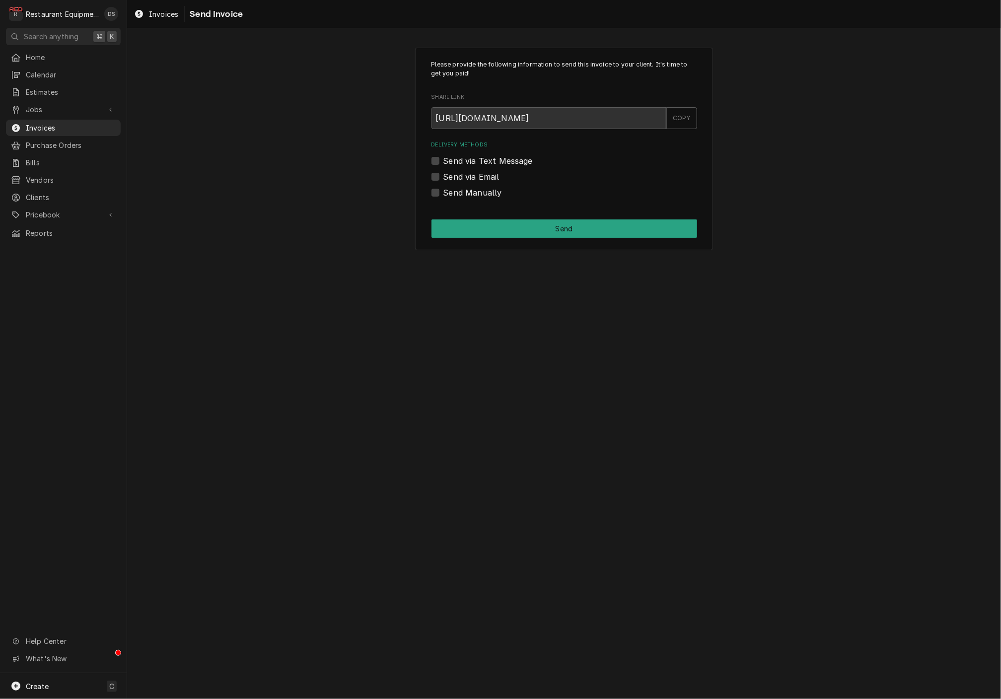
click at [443, 176] on label "Send via Email" at bounding box center [471, 177] width 56 height 12
click at [443, 176] on input "Send via Email" at bounding box center [576, 182] width 266 height 22
checkbox input "true"
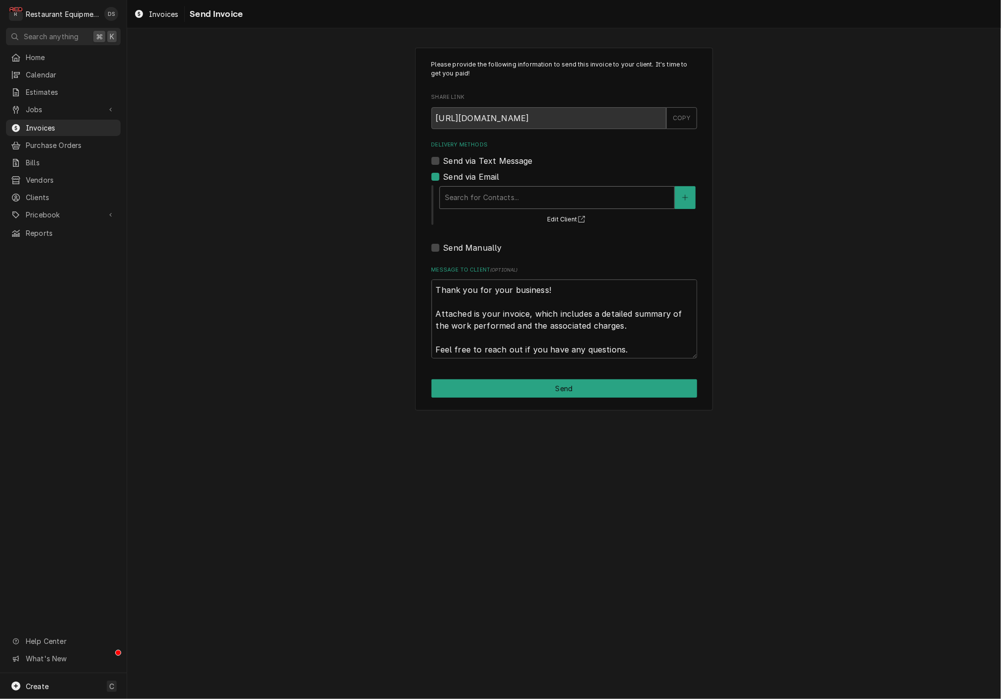
click at [542, 198] on div "Delivery Methods" at bounding box center [557, 198] width 224 height 18
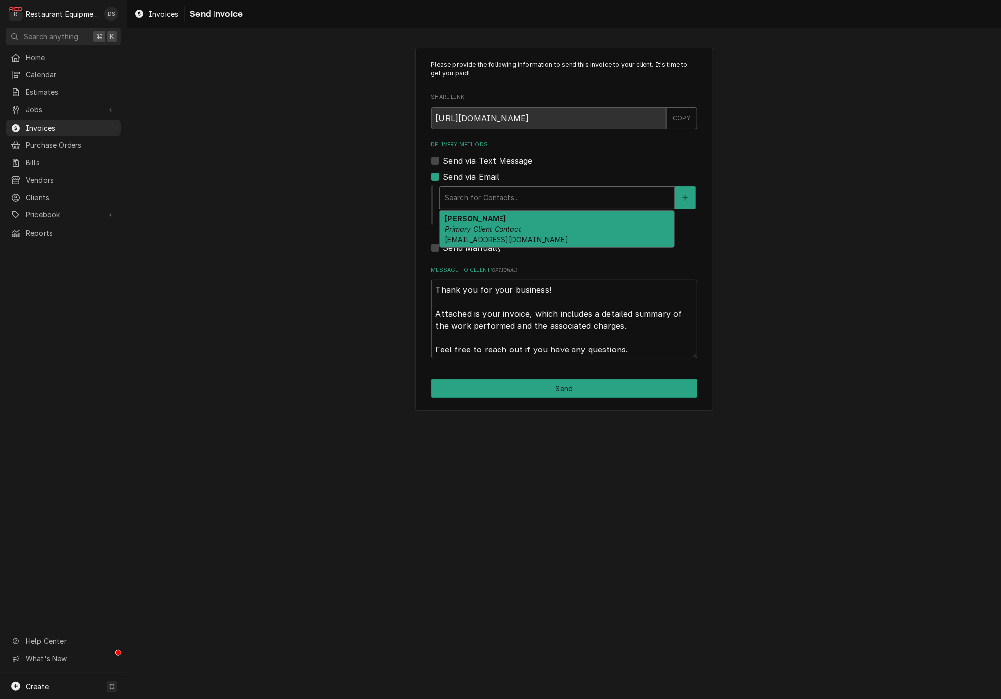
click at [532, 225] on div "[PERSON_NAME] Primary Client Contact [EMAIL_ADDRESS][DOMAIN_NAME]" at bounding box center [557, 229] width 234 height 36
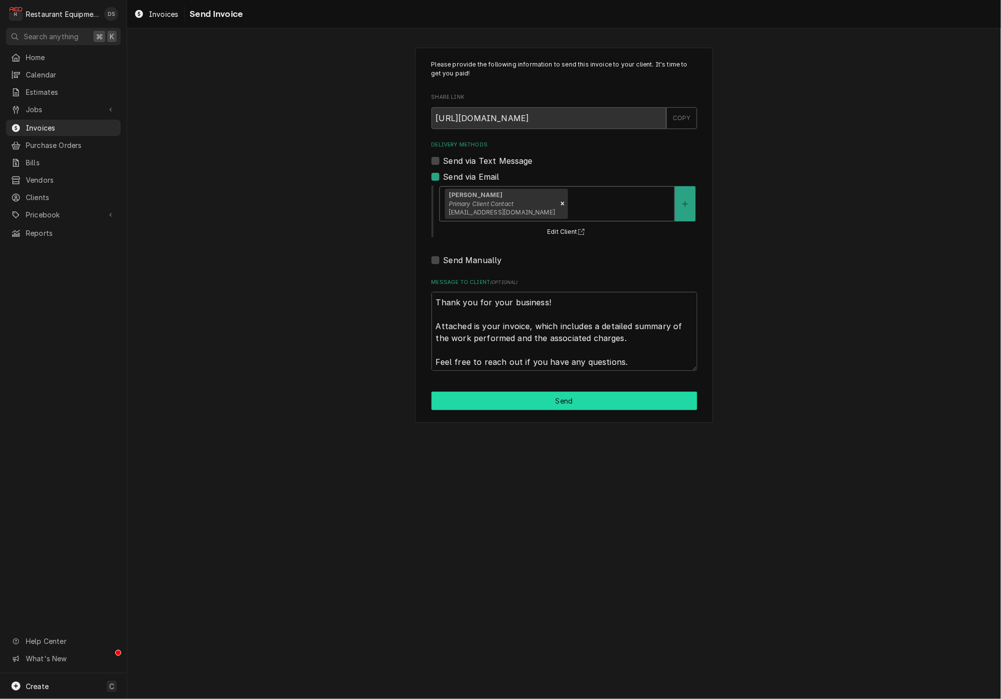
click at [560, 396] on button "Send" at bounding box center [564, 401] width 266 height 18
type textarea "x"
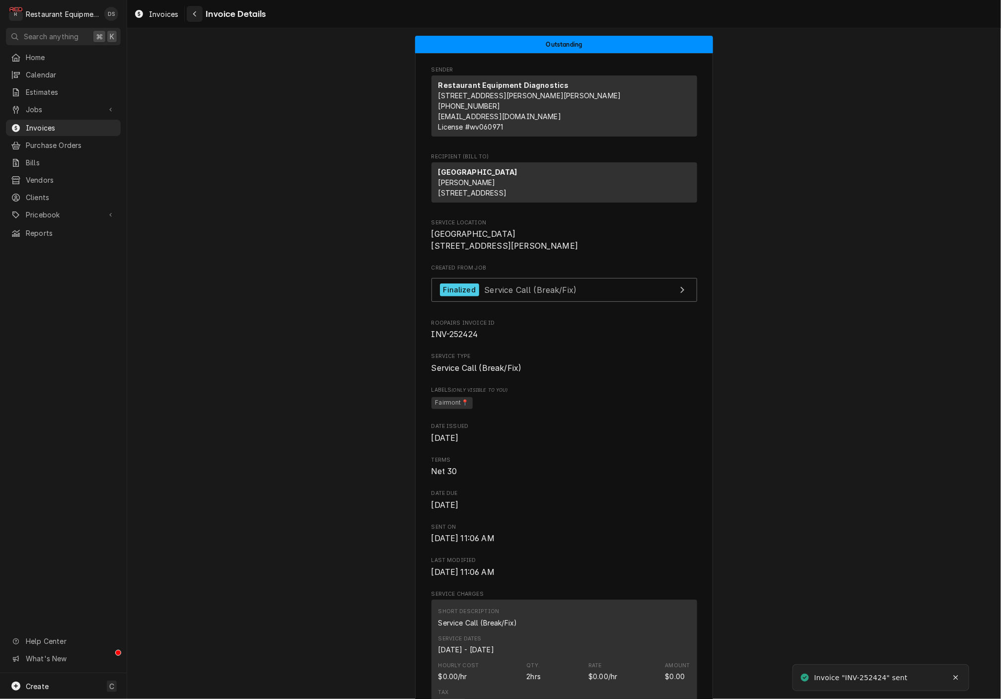
click at [198, 16] on div "Navigate back" at bounding box center [195, 14] width 10 height 10
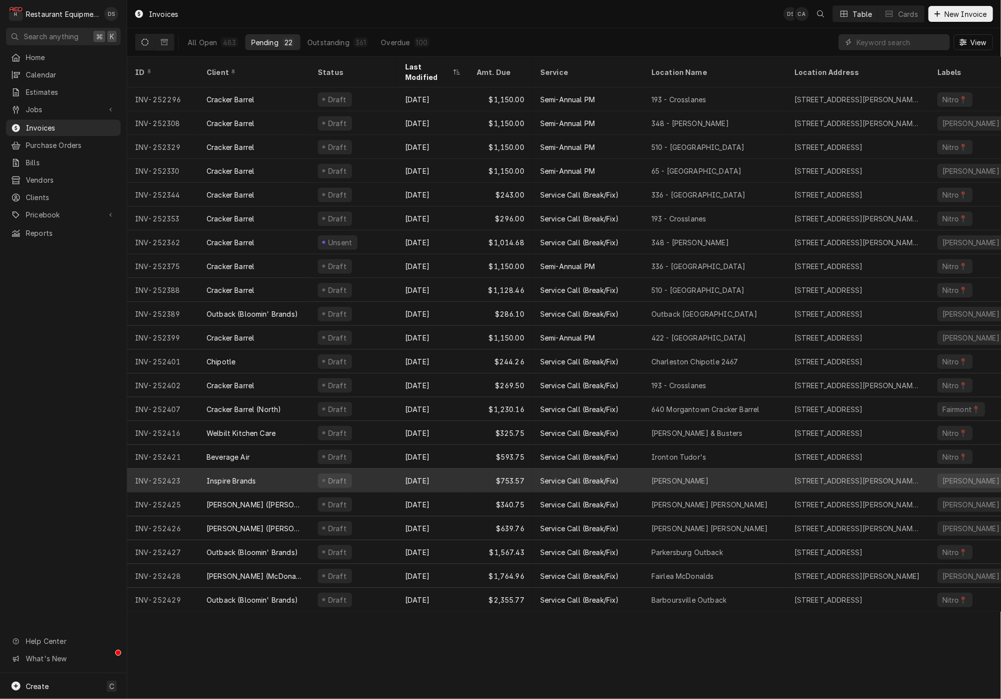
click at [419, 473] on div "Aug 14" at bounding box center [432, 481] width 71 height 24
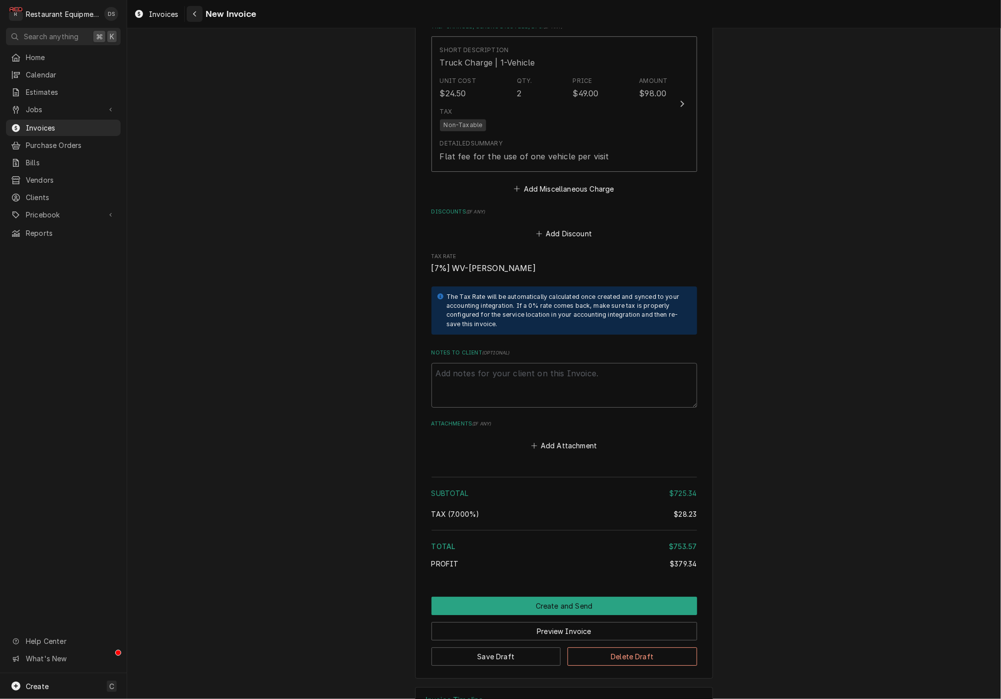
scroll to position [1746, 0]
click at [193, 14] on icon "Navigate back" at bounding box center [195, 13] width 4 height 7
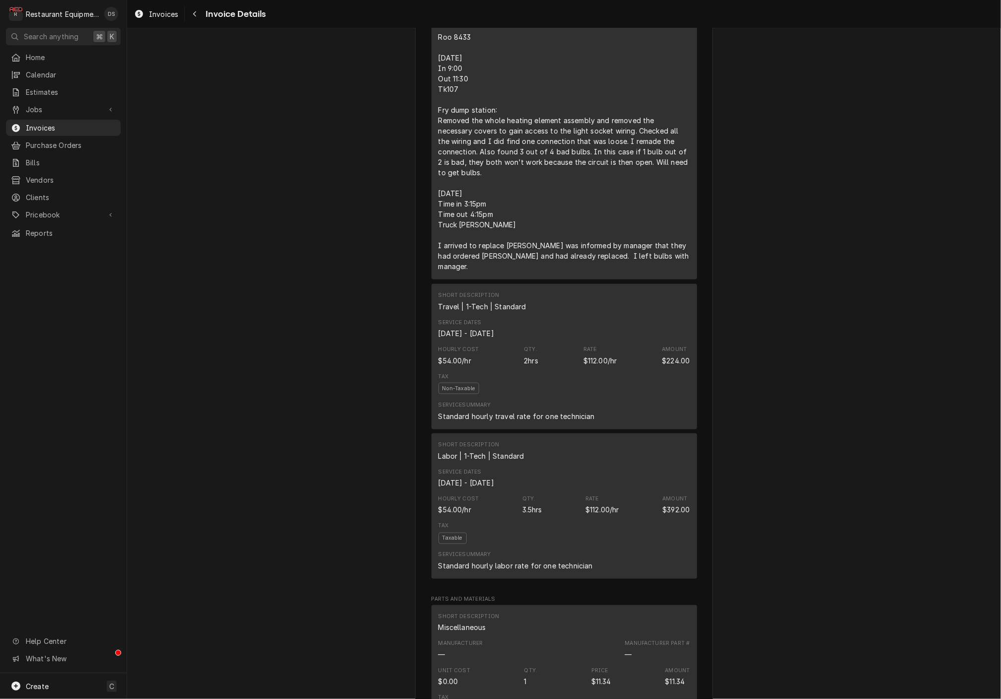
scroll to position [664, 0]
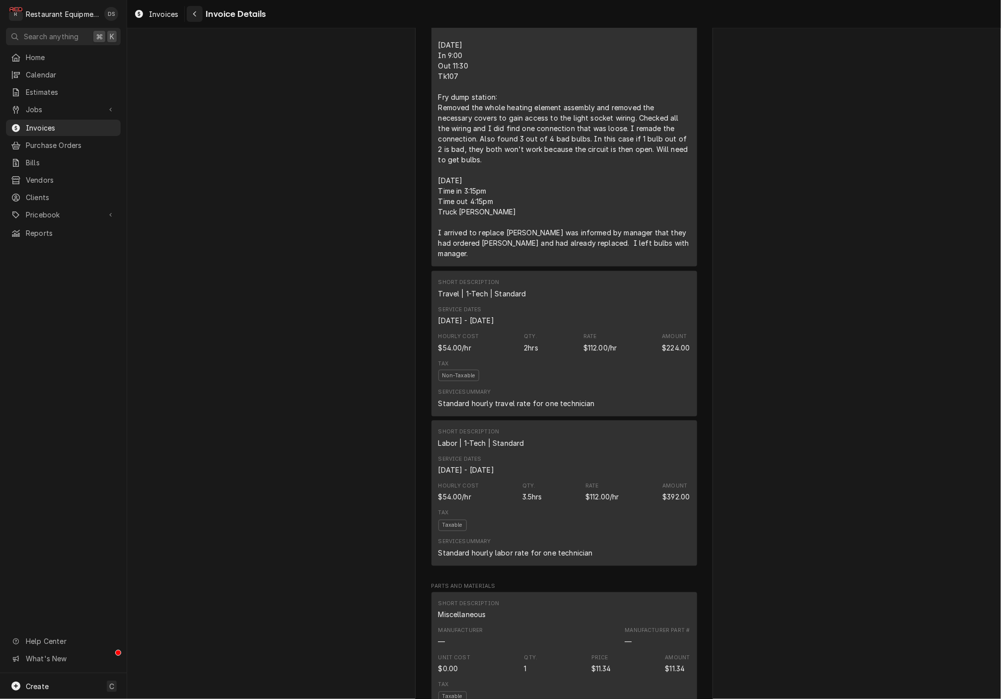
click at [200, 11] on button "Navigate back" at bounding box center [195, 14] width 16 height 16
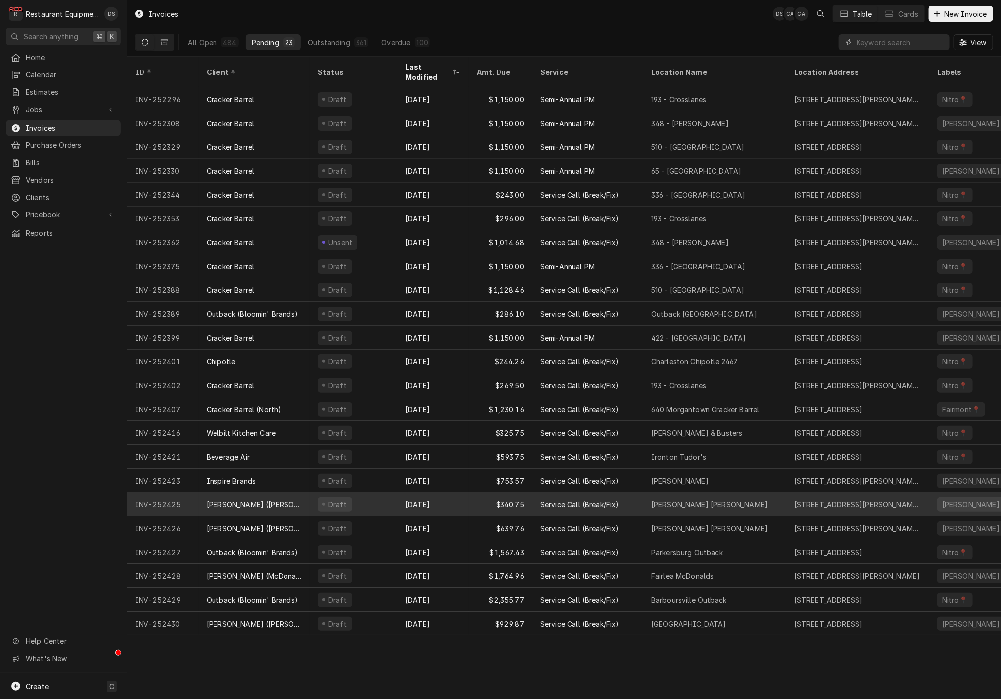
click at [401, 493] on div "Aug 14" at bounding box center [432, 505] width 71 height 24
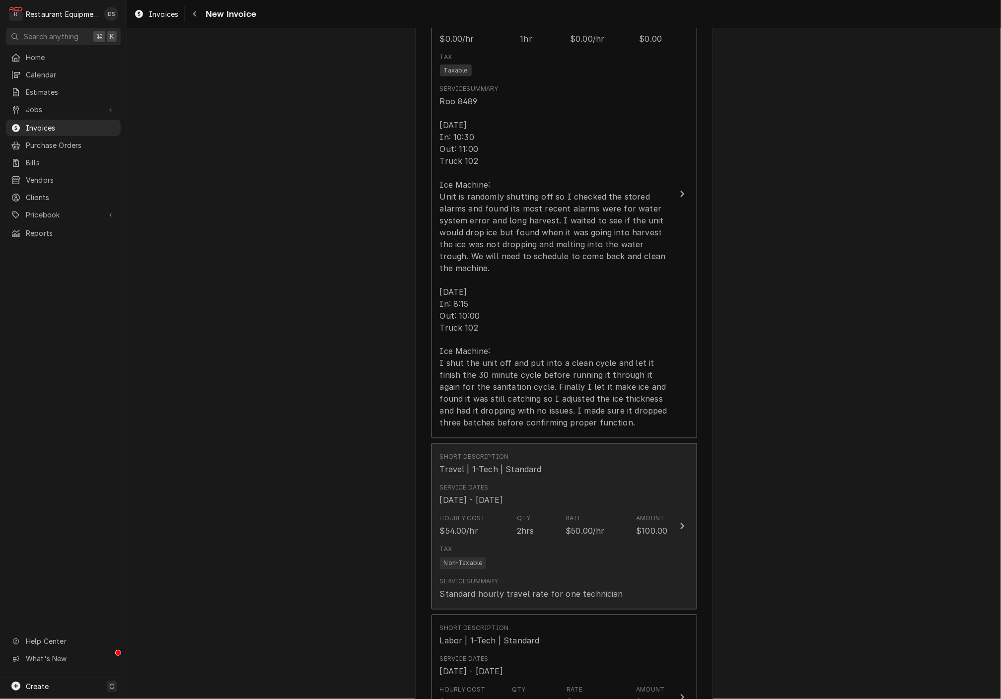
scroll to position [761, 0]
click at [587, 448] on div "Short Description Travel | 1-Tech | Standard" at bounding box center [554, 460] width 228 height 31
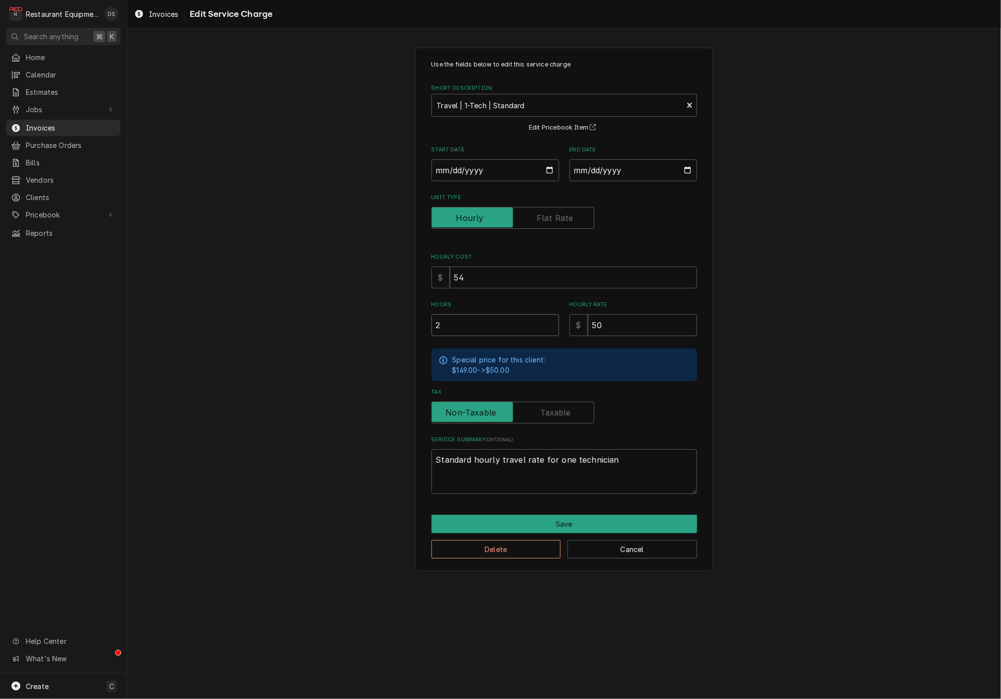
drag, startPoint x: 473, startPoint y: 325, endPoint x: 411, endPoint y: 317, distance: 62.6
click at [413, 318] on div "Use the fields below to edit this service charge Short Description Travel | 1-T…" at bounding box center [564, 309] width 874 height 541
click at [472, 323] on input "2" at bounding box center [495, 325] width 128 height 22
drag, startPoint x: 481, startPoint y: 323, endPoint x: 409, endPoint y: 322, distance: 72.0
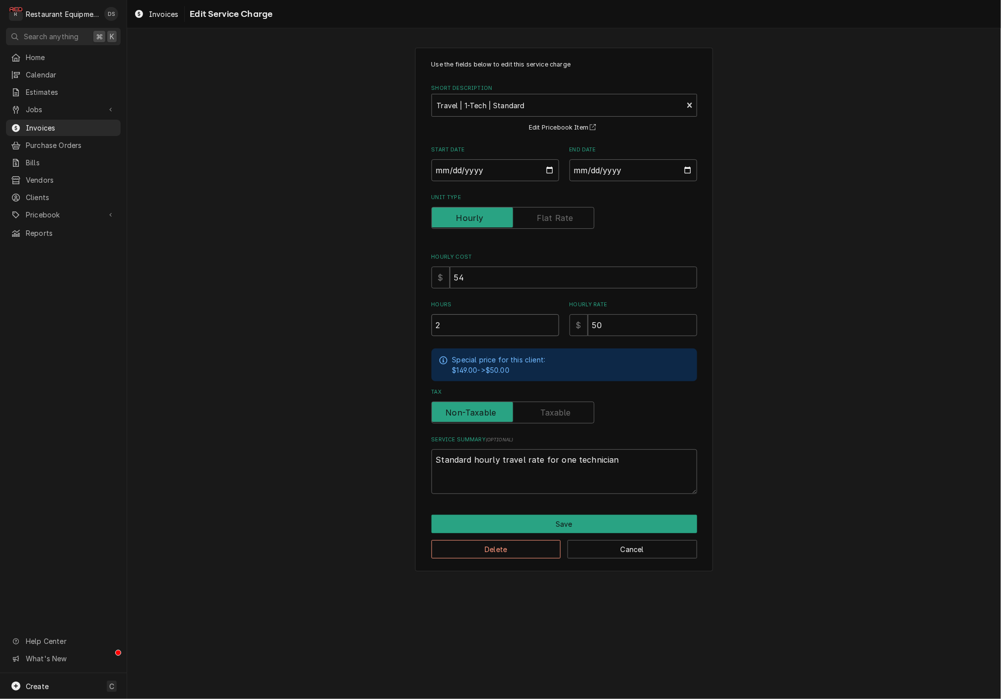
click at [411, 322] on div "Use the fields below to edit this service charge Short Description Travel | 1-T…" at bounding box center [564, 309] width 874 height 541
click at [583, 515] on button "Save" at bounding box center [564, 524] width 266 height 18
type textarea "x"
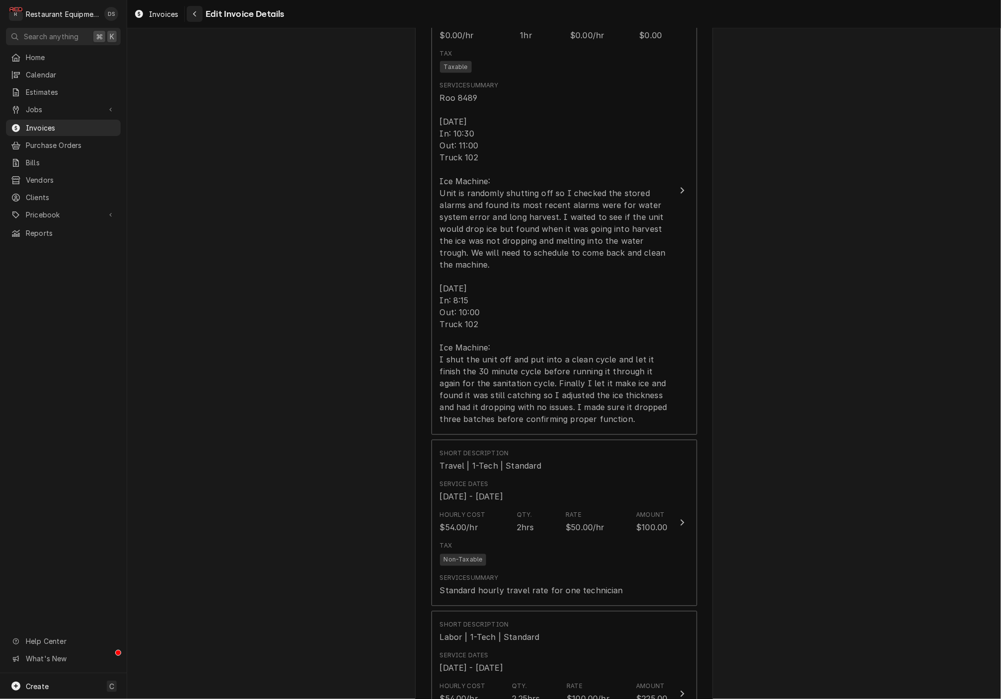
click at [194, 15] on icon "Navigate back" at bounding box center [194, 13] width 3 height 5
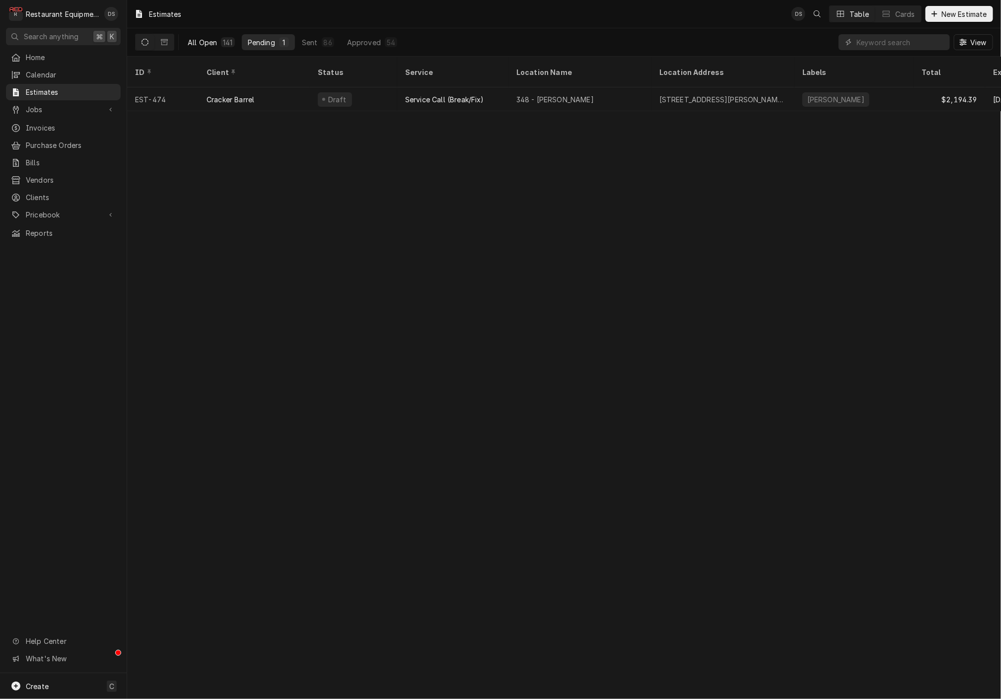
click at [204, 41] on div "All Open" at bounding box center [202, 42] width 29 height 10
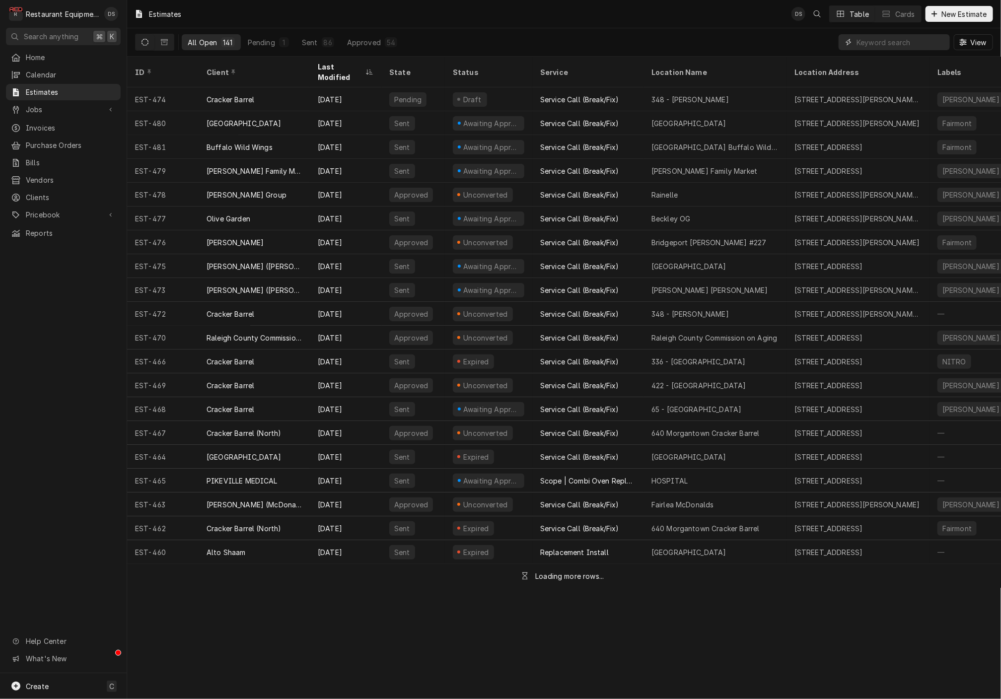
click at [898, 38] on input "Dynamic Content Wrapper" at bounding box center [900, 42] width 88 height 16
